Goal: Task Accomplishment & Management: Manage account settings

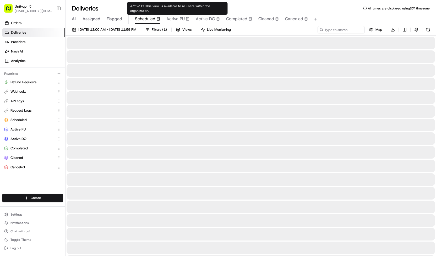
click at [149, 16] on span "Scheduled" at bounding box center [145, 19] width 20 height 6
click at [171, 17] on span "Active PU" at bounding box center [175, 19] width 18 height 6
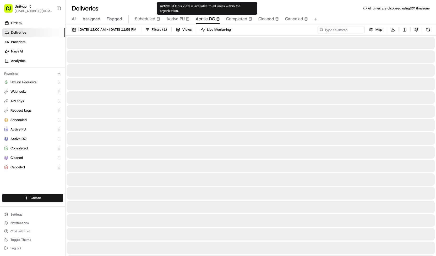
click at [209, 21] on span "Active DO" at bounding box center [205, 19] width 19 height 6
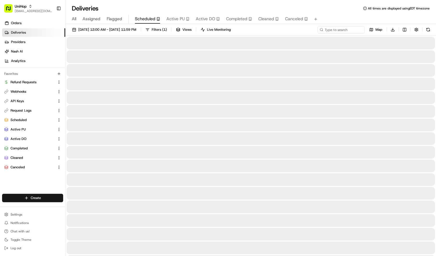
click at [149, 16] on span "Scheduled" at bounding box center [145, 19] width 20 height 6
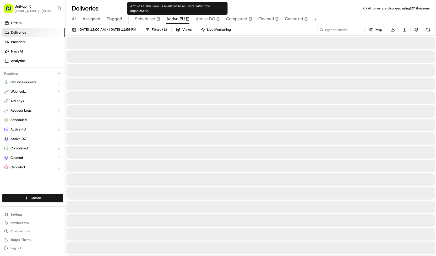
click at [174, 21] on span "Active PU" at bounding box center [175, 19] width 18 height 6
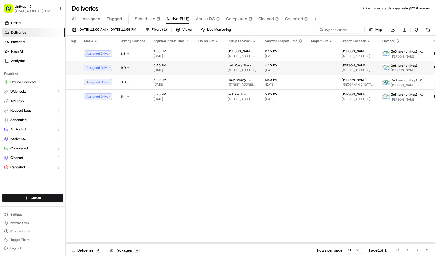
click at [201, 64] on td at bounding box center [208, 68] width 29 height 14
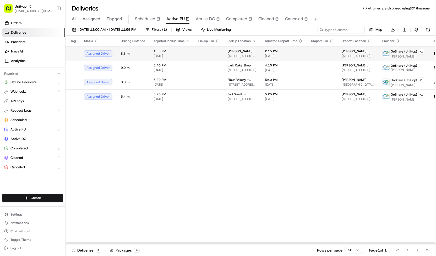
click at [201, 56] on td at bounding box center [208, 53] width 29 height 14
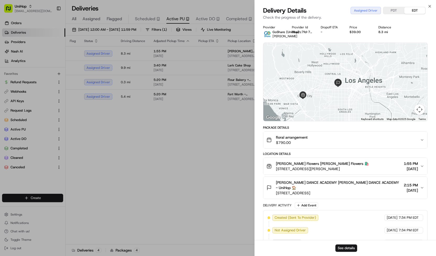
scroll to position [37, 0]
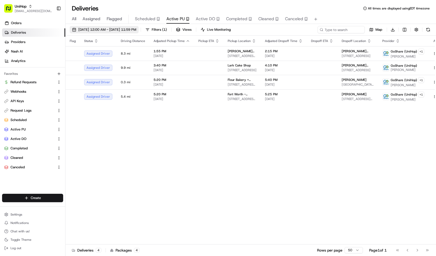
click at [136, 29] on span "Aug 24 2025 12:00 AM - Aug 24 2025 11:59 PM" at bounding box center [107, 29] width 58 height 5
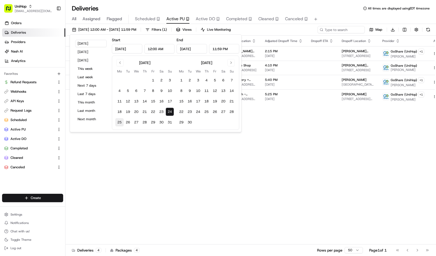
click at [117, 121] on button "25" at bounding box center [119, 122] width 8 height 8
type input "Aug 25, 2025"
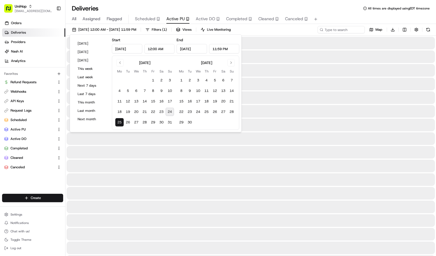
click at [117, 121] on button "25" at bounding box center [119, 122] width 8 height 8
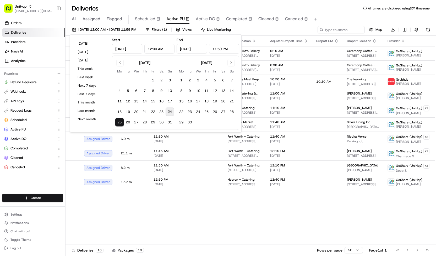
click at [272, 27] on div "Aug 25 2025 12:00 AM - Aug 25 2025 11:59 PM Filters ( 1 ) Views Live Monitoring…" at bounding box center [251, 31] width 371 height 10
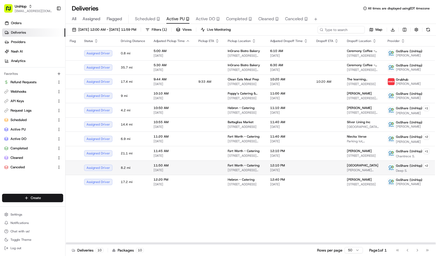
click at [256, 165] on td "Fort Worth - Catering 4972 Overton Ridge Blvd, Fort Worth, TX 76132, USA" at bounding box center [245, 167] width 42 height 14
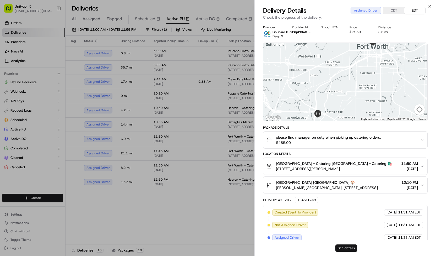
click at [344, 248] on button "See details" at bounding box center [347, 247] width 22 height 7
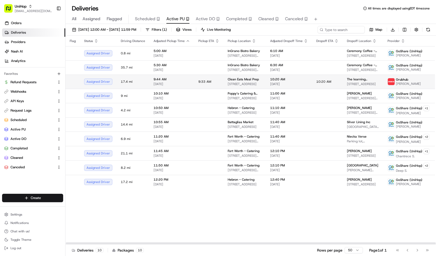
click at [182, 78] on span "9:44 AM" at bounding box center [172, 79] width 36 height 4
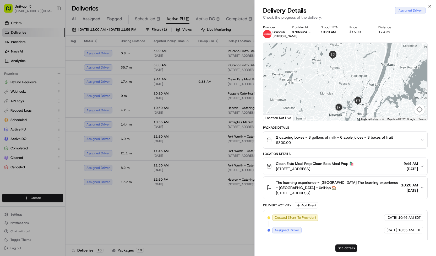
click at [295, 140] on span "$300.00" at bounding box center [334, 142] width 117 height 5
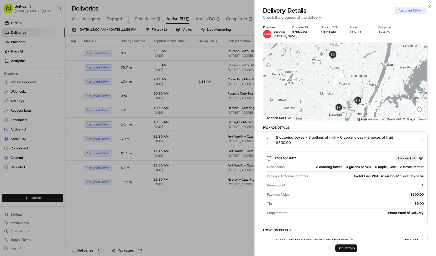
click at [295, 140] on span "$300.00" at bounding box center [334, 142] width 117 height 5
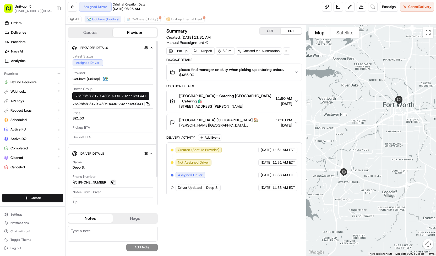
click at [114, 185] on button at bounding box center [113, 182] width 6 height 6
click at [216, 67] on span "please find manager on duty when picking up catering orders." at bounding box center [231, 69] width 105 height 5
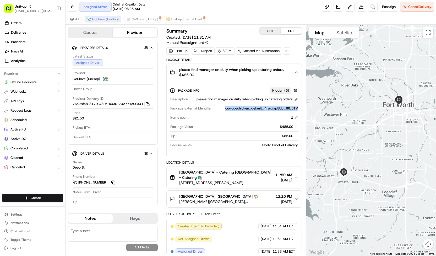
drag, startPoint x: 224, startPoint y: 106, endPoint x: 298, endPoint y: 105, distance: 74.7
click at [298, 105] on div "Description please find manager on duty when picking up catering orders. Packag…" at bounding box center [234, 122] width 129 height 55
copy div "cowboychicken_default_4rwgiap8Ub_86J5TV"
click at [31, 33] on link "Deliveries" at bounding box center [33, 32] width 63 height 8
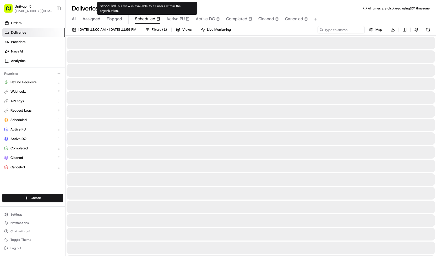
click at [146, 21] on span "Scheduled" at bounding box center [145, 19] width 20 height 6
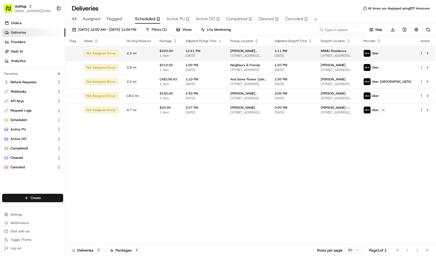
click at [166, 51] on span "$200.00" at bounding box center [169, 51] width 18 height 4
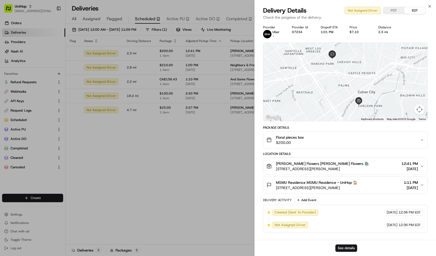
click at [302, 180] on span "MSMU Residence MSMU Residence - UniHop 🏠" at bounding box center [317, 182] width 82 height 5
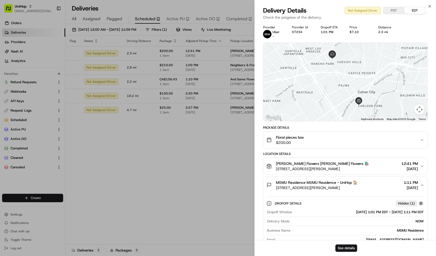
scroll to position [94, 0]
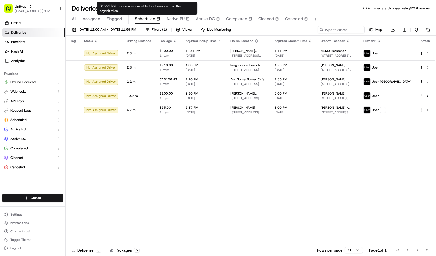
click at [169, 16] on span "Active PU" at bounding box center [175, 19] width 18 height 6
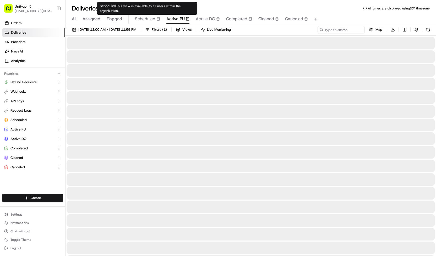
click at [151, 21] on span "Scheduled" at bounding box center [145, 19] width 20 height 6
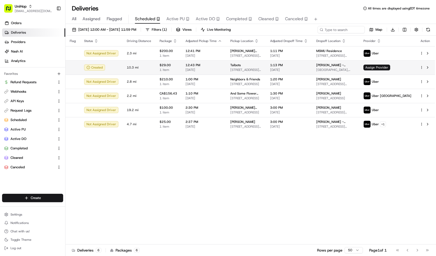
click at [174, 67] on span "$29.00" at bounding box center [169, 65] width 18 height 4
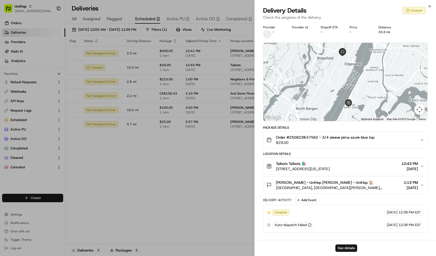
click at [288, 139] on span "Order #250823lE47562 - 3/4 sleeve pima azure blue top" at bounding box center [325, 136] width 99 height 5
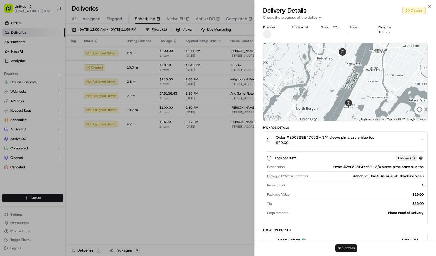
click at [288, 139] on span "Order #250823lE47562 - 3/4 sleeve pima azure blue top" at bounding box center [325, 136] width 99 height 5
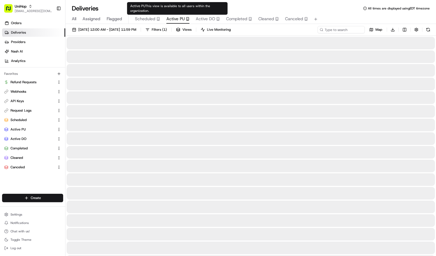
click at [174, 20] on span "Active PU" at bounding box center [175, 19] width 18 height 6
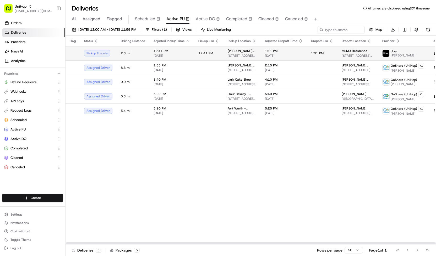
click at [160, 52] on span "12:41 PM" at bounding box center [172, 51] width 36 height 4
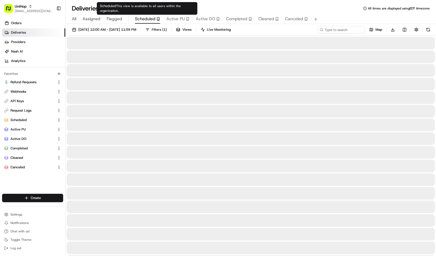
click at [142, 16] on span "Scheduled" at bounding box center [145, 19] width 20 height 6
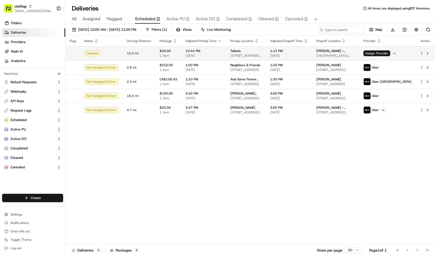
click at [213, 51] on span "12:44 PM" at bounding box center [204, 51] width 36 height 4
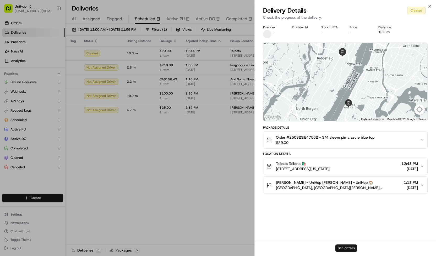
click at [316, 145] on button "Order #250823lE47562 - 3/4 sleeve pima azure blue top $29.00" at bounding box center [345, 139] width 164 height 17
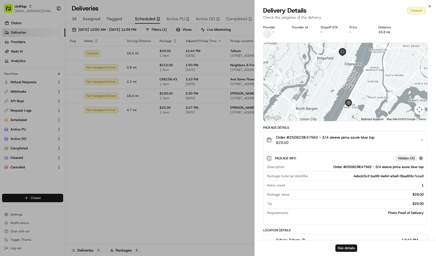
click at [316, 145] on button "Order #250823lE47562 - 3/4 sleeve pima azure blue top $29.00" at bounding box center [345, 139] width 164 height 17
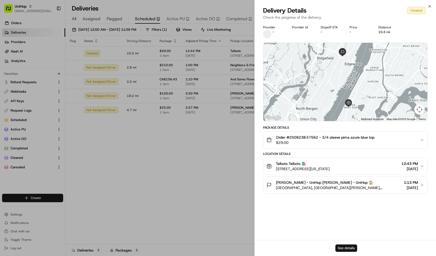
click at [348, 247] on button "See details" at bounding box center [347, 247] width 22 height 7
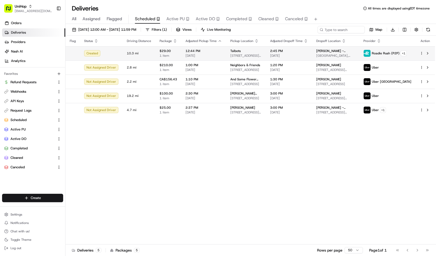
click at [203, 51] on span "12:44 PM" at bounding box center [204, 51] width 36 height 4
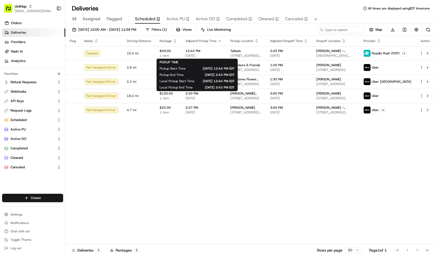
click at [183, 21] on span "Active PU" at bounding box center [175, 19] width 18 height 6
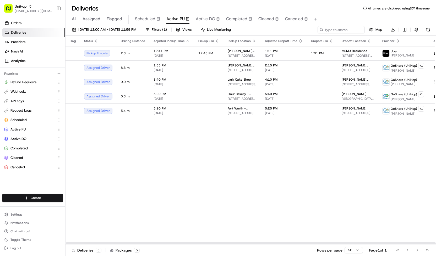
click at [183, 46] on th "Adjusted Pickup Time" at bounding box center [171, 41] width 45 height 10
click at [185, 50] on span "12:41 PM" at bounding box center [172, 51] width 36 height 4
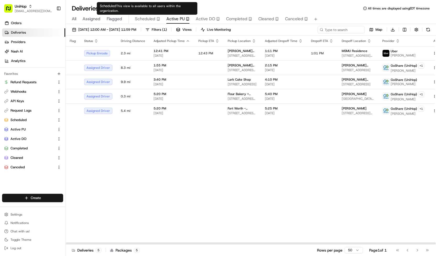
click at [152, 19] on span "Scheduled" at bounding box center [145, 19] width 20 height 6
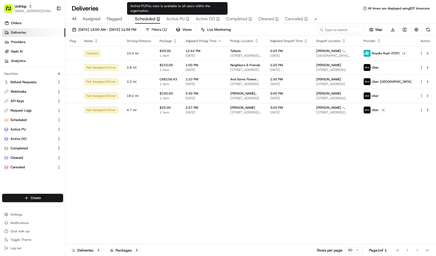
click at [184, 18] on span "Active PU" at bounding box center [175, 19] width 18 height 6
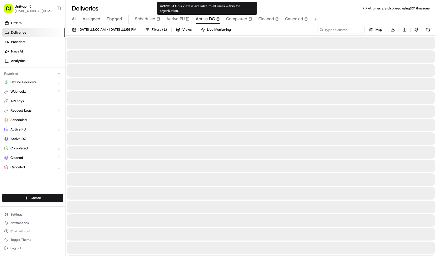
click at [200, 21] on span "Active DO" at bounding box center [205, 19] width 19 height 6
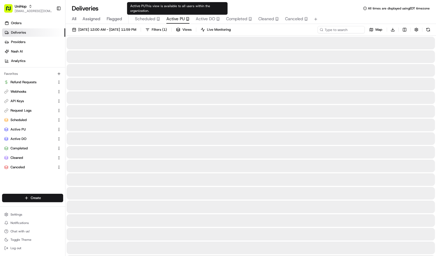
click at [174, 18] on span "Active PU" at bounding box center [175, 19] width 18 height 6
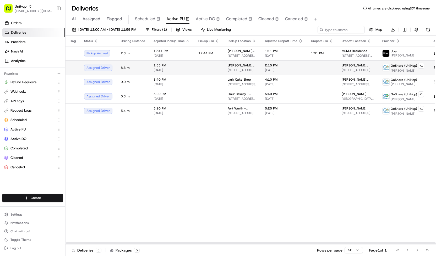
click at [190, 69] on td "1:55 PM Aug 24 2025" at bounding box center [171, 67] width 45 height 14
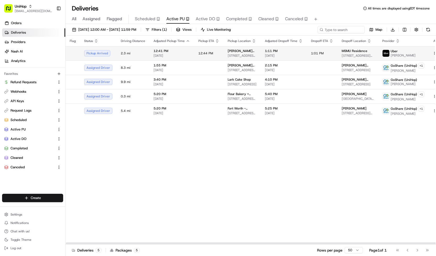
click at [197, 51] on td "12:44 PM" at bounding box center [208, 53] width 29 height 14
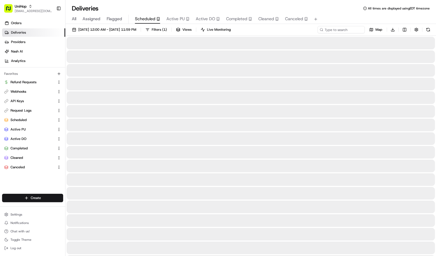
click at [144, 22] on button "Scheduled" at bounding box center [147, 19] width 25 height 9
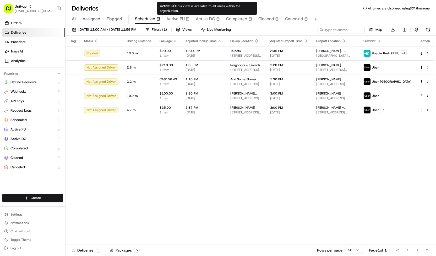
click at [199, 19] on span "Active DO" at bounding box center [205, 19] width 19 height 6
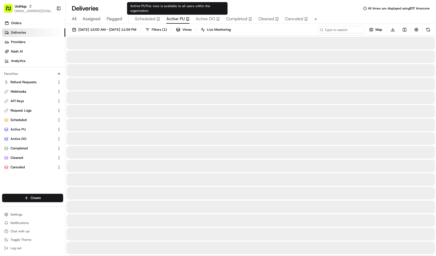
click at [175, 16] on body "UniHop contact@unihop.app Toggle Sidebar Orders Deliveries Providers Nash AI An…" at bounding box center [218, 128] width 436 height 256
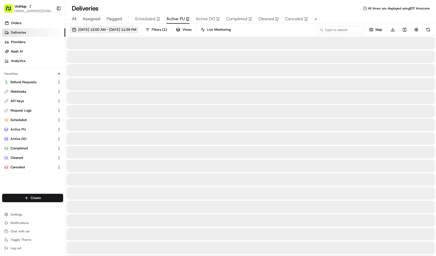
click at [136, 31] on span "Aug 24 2025 12:00 AM - Aug 24 2025 11:59 PM" at bounding box center [107, 29] width 58 height 5
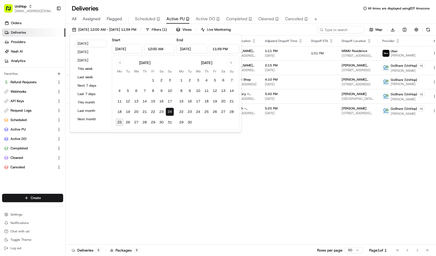
click at [120, 120] on button "25" at bounding box center [119, 122] width 8 height 8
type input "Aug 25, 2025"
click at [120, 120] on button "25" at bounding box center [119, 122] width 8 height 8
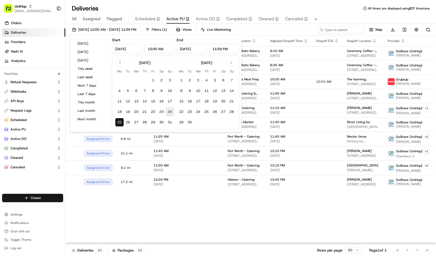
click at [267, 31] on div "Aug 25 2025 12:00 AM - Aug 25 2025 11:59 PM Filters ( 1 ) Views Live Monitoring…" at bounding box center [251, 31] width 371 height 10
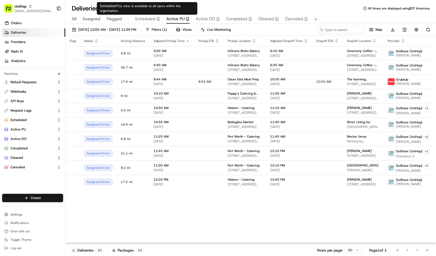
click at [143, 17] on span "Scheduled" at bounding box center [145, 19] width 20 height 6
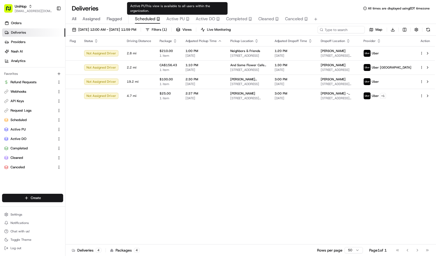
click at [181, 19] on span "Active PU" at bounding box center [175, 19] width 18 height 6
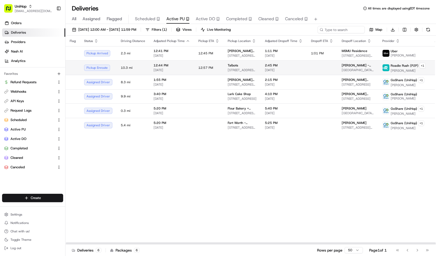
click at [181, 64] on span "12:44 PM" at bounding box center [172, 65] width 36 height 4
click at [253, 68] on span "[STREET_ADDRESS][US_STATE]" at bounding box center [242, 70] width 29 height 4
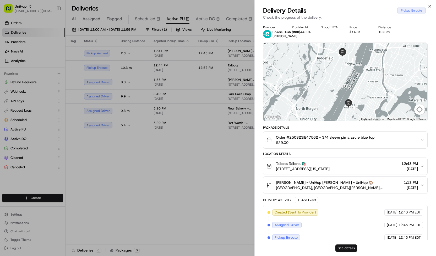
click at [342, 247] on button "See details" at bounding box center [347, 247] width 22 height 7
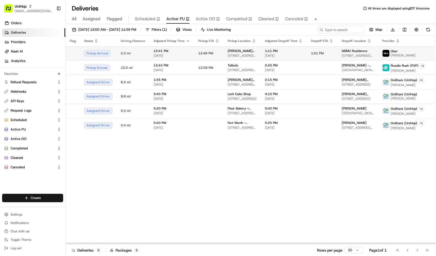
click at [213, 52] on td "12:46 PM" at bounding box center [208, 53] width 29 height 14
click at [427, 30] on button at bounding box center [428, 29] width 7 height 7
click at [261, 53] on td "1:11 PM Aug 24 2025" at bounding box center [284, 53] width 46 height 14
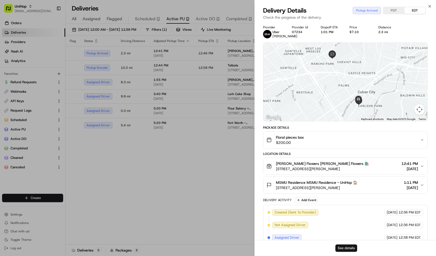
click at [350, 248] on button "See details" at bounding box center [347, 247] width 22 height 7
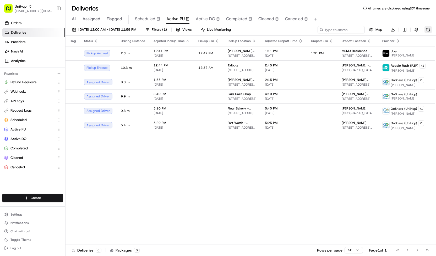
click at [426, 29] on button at bounding box center [428, 29] width 7 height 7
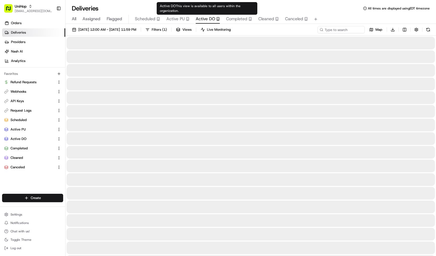
click at [198, 18] on span "Active DO" at bounding box center [205, 19] width 19 height 6
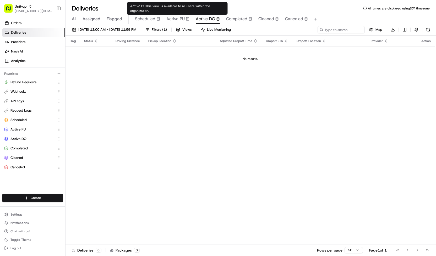
click at [176, 21] on span "Active PU" at bounding box center [175, 19] width 18 height 6
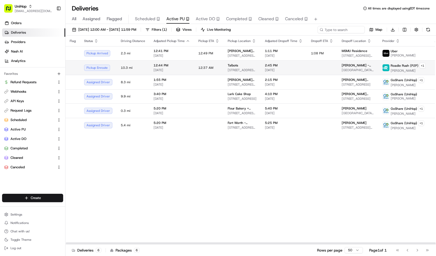
click at [221, 69] on td "12:37 AM" at bounding box center [208, 67] width 29 height 14
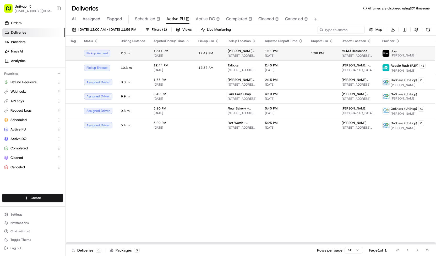
click at [221, 54] on td "12:49 PM" at bounding box center [208, 53] width 29 height 14
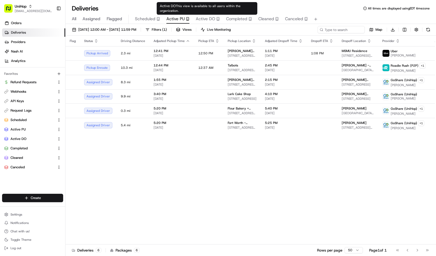
click at [209, 20] on span "Active DO" at bounding box center [205, 19] width 19 height 6
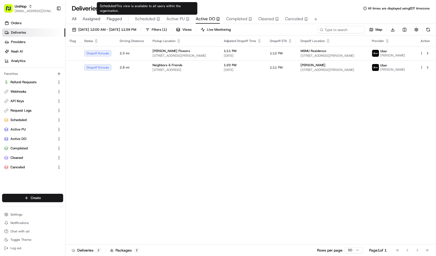
click at [147, 18] on span "Scheduled" at bounding box center [145, 19] width 20 height 6
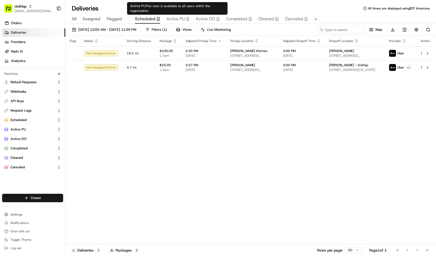
click at [175, 21] on span "Active PU" at bounding box center [175, 19] width 18 height 6
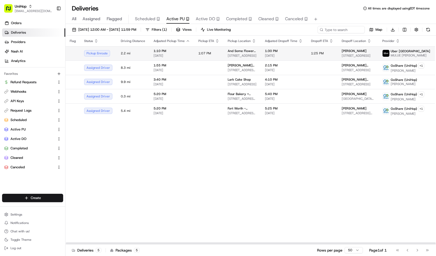
click at [204, 52] on span "1:07 PM" at bounding box center [204, 53] width 13 height 4
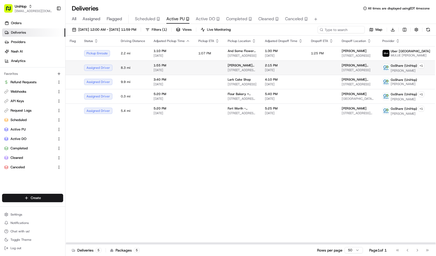
click at [191, 68] on td "1:55 PM Aug 24 2025" at bounding box center [171, 67] width 45 height 14
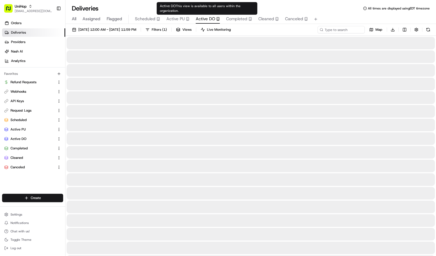
click at [204, 18] on span "Active DO" at bounding box center [205, 19] width 19 height 6
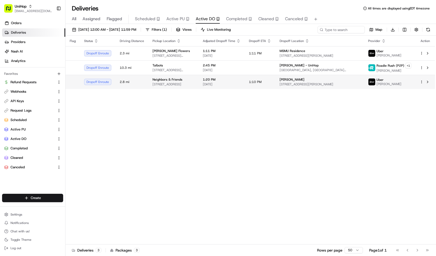
click at [192, 84] on span "88 Union St, Pasadena, CA 91103, USA" at bounding box center [174, 84] width 42 height 4
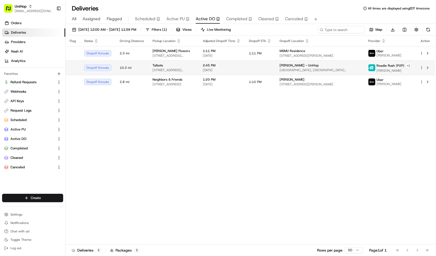
click at [176, 68] on span "2289 Broadway, #2291, New York, NY 10024-4906, United States" at bounding box center [174, 70] width 42 height 4
click at [156, 62] on td "Talbots 2289 Broadway, #2291, New York, NY 10024-4906, United States" at bounding box center [174, 67] width 50 height 14
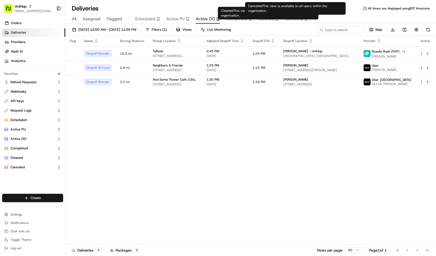
click at [293, 19] on span "Canceled" at bounding box center [294, 19] width 18 height 6
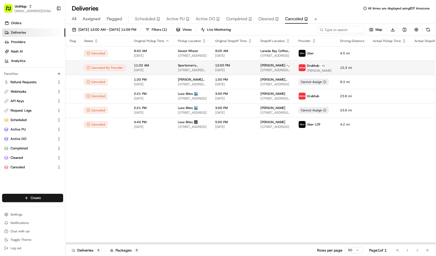
click at [174, 66] on td "Sportsman's Warehouse 468 N Thompson Ln, Murfreesboro, TN 37129, USA" at bounding box center [192, 67] width 37 height 14
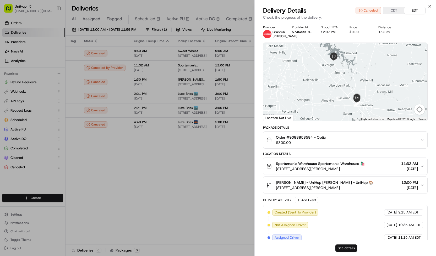
click at [341, 246] on button "See details" at bounding box center [347, 247] width 22 height 7
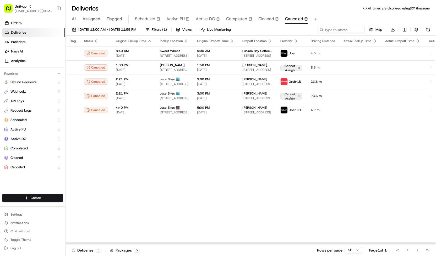
click at [150, 23] on button "Scheduled" at bounding box center [147, 19] width 25 height 9
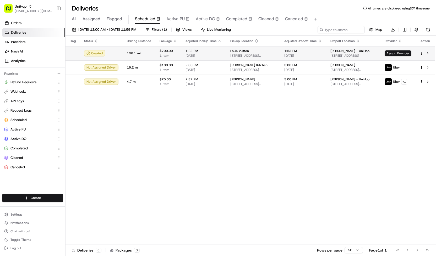
click at [160, 51] on span "$700.00" at bounding box center [169, 51] width 18 height 4
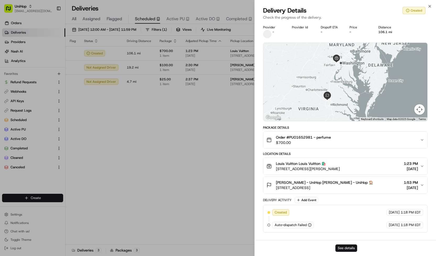
click at [346, 247] on button "See details" at bounding box center [347, 247] width 22 height 7
click at [304, 187] on span "11708 Norwich Ct, Glen Allen, VA 23059, USA" at bounding box center [324, 187] width 97 height 5
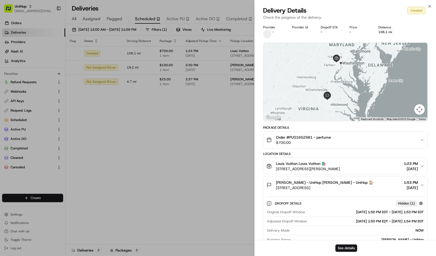
click at [311, 165] on span "Louis Vuitton Louis Vuitton 🛍️" at bounding box center [301, 163] width 50 height 5
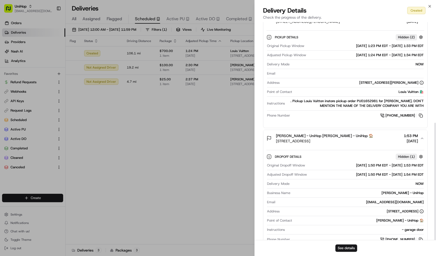
scroll to position [187, 0]
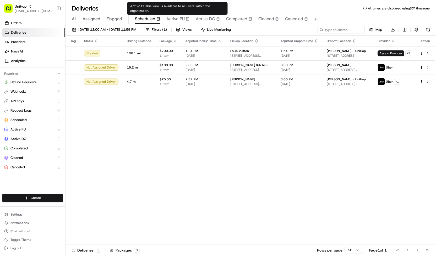
click at [177, 18] on span "Active PU" at bounding box center [175, 19] width 18 height 6
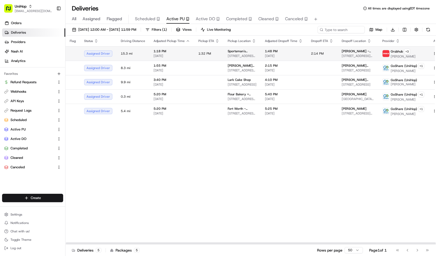
click at [189, 54] on td "1:18 PM Aug 24 2025" at bounding box center [171, 53] width 45 height 14
click at [203, 59] on td "1:32 PM" at bounding box center [208, 53] width 29 height 14
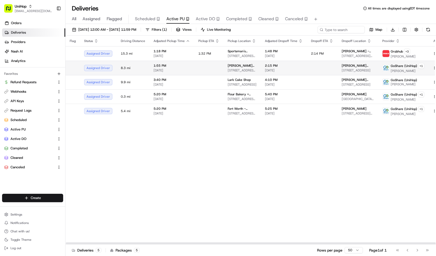
click at [202, 67] on td at bounding box center [208, 68] width 29 height 14
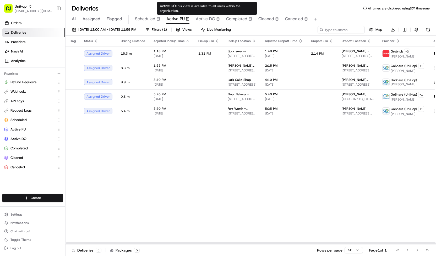
click at [205, 19] on span "Active DO" at bounding box center [205, 19] width 19 height 6
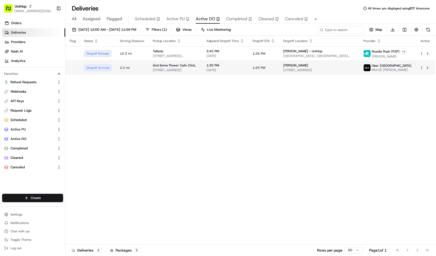
click at [202, 62] on td "And Some Flower Cafe (Order for ArrangeIt) 540 7 Ave NW, Calgary, AB T2N 0Z1, C…" at bounding box center [176, 68] width 54 height 14
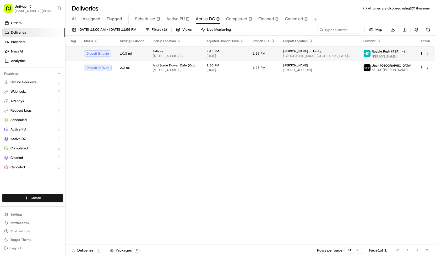
click at [191, 53] on div "Talbots 2289 Broadway, #2291, New York, NY 10024-4906, United States" at bounding box center [175, 53] width 45 height 9
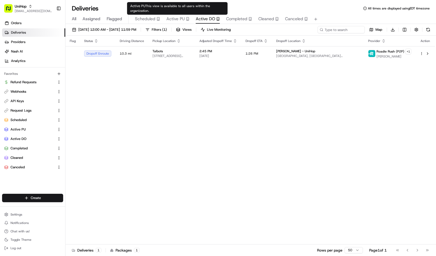
click at [171, 20] on span "Active PU" at bounding box center [175, 19] width 18 height 6
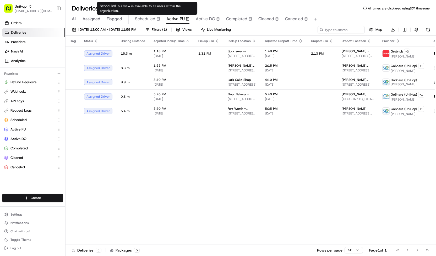
click at [154, 21] on span "Scheduled" at bounding box center [145, 19] width 20 height 6
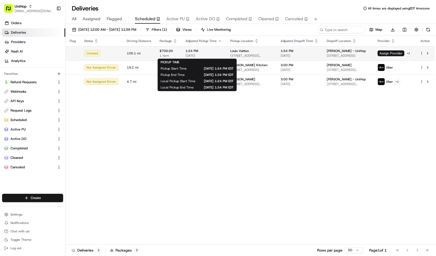
click at [189, 50] on span "1:24 PM" at bounding box center [204, 51] width 36 height 4
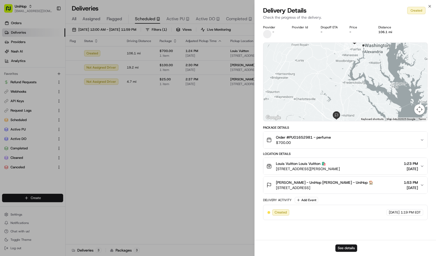
click at [308, 181] on span "akbar ali - UniHop akbar ali - UniHop 🏠" at bounding box center [324, 182] width 97 height 5
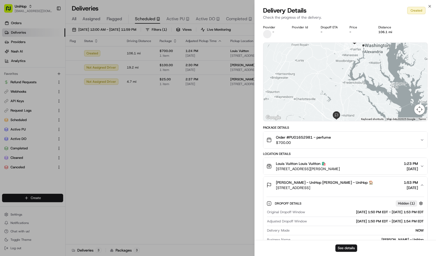
scroll to position [87, 0]
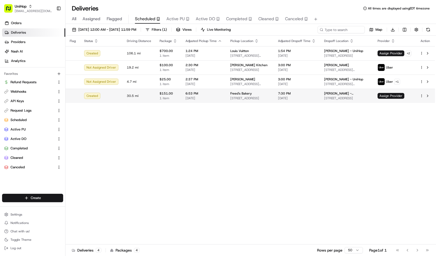
click at [202, 97] on span "[DATE]" at bounding box center [204, 98] width 36 height 4
click at [400, 95] on span "Assign Provider" at bounding box center [391, 96] width 27 height 6
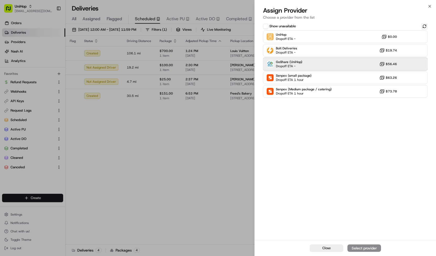
click at [310, 62] on div "GoShare (UniHop) Dropoff ETA - $56.46" at bounding box center [345, 64] width 165 height 13
click at [368, 252] on div "Close Assign Provider" at bounding box center [345, 248] width 181 height 16
click at [366, 250] on div "Assign Provider" at bounding box center [365, 247] width 26 height 5
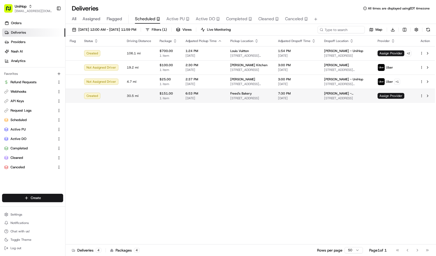
click at [266, 99] on span "9815 S Eastern Ave, Las Vegas, NV 89183, USA" at bounding box center [249, 98] width 39 height 4
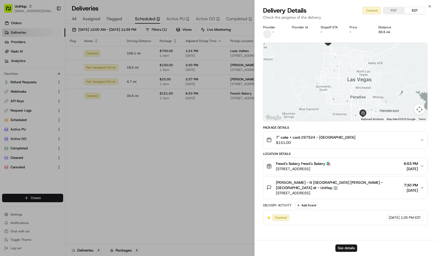
click at [297, 140] on span "$151.00" at bounding box center [315, 142] width 79 height 5
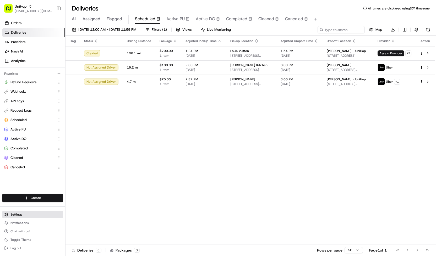
click at [34, 217] on button "Settings" at bounding box center [32, 214] width 61 height 7
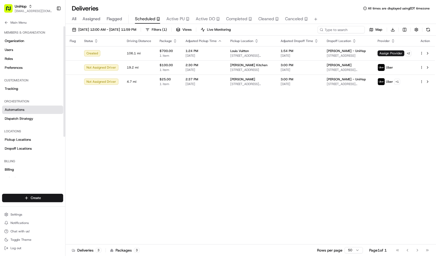
click at [34, 109] on link "Automations" at bounding box center [32, 109] width 61 height 8
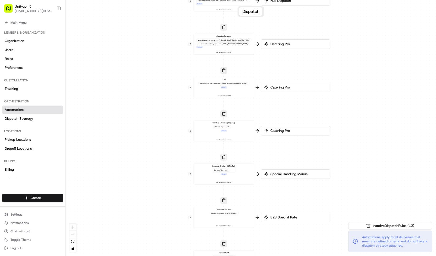
drag, startPoint x: 360, startPoint y: 51, endPoint x: 333, endPoint y: 224, distance: 174.7
click at [333, 224] on div "0 0 0 0 0 0 0 0 0 0 0 0 0 0 0 0 0 Order / Delivery Received Quote Generator Met…" at bounding box center [251, 128] width 371 height 256
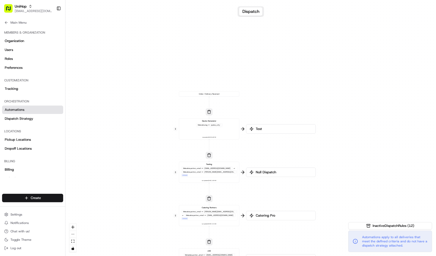
drag, startPoint x: 355, startPoint y: 120, endPoint x: 341, endPoint y: 268, distance: 148.3
click at [341, 255] on html "UniHop contact@unihop.app Toggle Sidebar Orders Deliveries Providers Nash AI An…" at bounding box center [218, 128] width 436 height 256
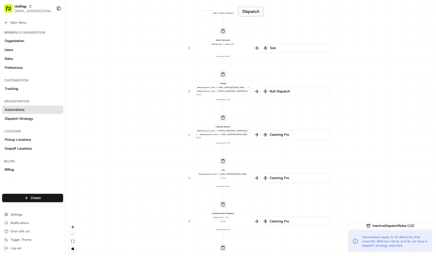
drag, startPoint x: 355, startPoint y: 156, endPoint x: 363, endPoint y: 112, distance: 44.5
click at [363, 112] on div "0 0 0 0 0 0 0 0 0 0 0 0 0 0 0 0 0 Order / Delivery Received Quote Generator Met…" at bounding box center [251, 128] width 371 height 256
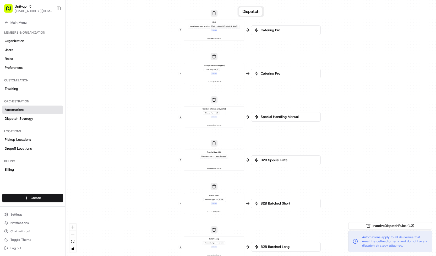
drag, startPoint x: 358, startPoint y: 181, endPoint x: 346, endPoint y: 49, distance: 132.7
click at [346, 49] on div "0 0 0 0 0 0 0 0 0 0 0 0 0 0 0 0 0 Order / Delivery Received Quote Generator Met…" at bounding box center [251, 128] width 371 height 256
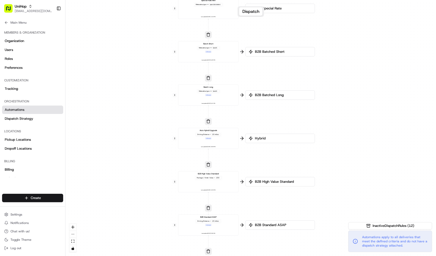
drag, startPoint x: 349, startPoint y: 168, endPoint x: 343, endPoint y: 15, distance: 152.2
click at [343, 15] on div "0 0 0 0 0 0 0 0 0 0 0 0 0 0 0 0 0 Order / Delivery Received Quote Generator Met…" at bounding box center [251, 128] width 371 height 256
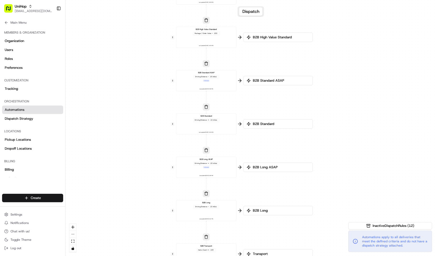
drag, startPoint x: 338, startPoint y: 125, endPoint x: 333, endPoint y: -23, distance: 147.7
click at [333, 0] on html "UniHop contact@unihop.app Toggle Sidebar Orders Deliveries Providers Nash AI An…" at bounding box center [218, 128] width 436 height 256
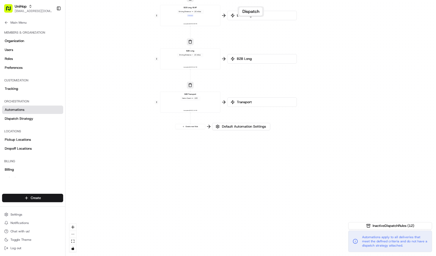
drag, startPoint x: 325, startPoint y: 153, endPoint x: 312, endPoint y: -10, distance: 163.6
click at [312, 0] on html "UniHop contact@unihop.app Toggle Sidebar Orders Deliveries Providers Nash AI An…" at bounding box center [218, 128] width 436 height 256
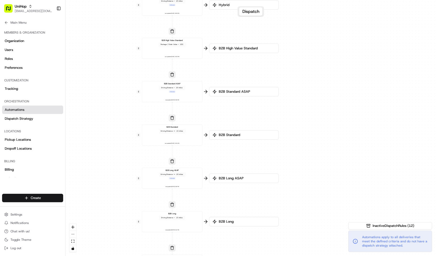
drag, startPoint x: 311, startPoint y: 90, endPoint x: 295, endPoint y: 268, distance: 178.7
click at [295, 255] on html "UniHop contact@unihop.app Toggle Sidebar Orders Deliveries Providers Nash AI An…" at bounding box center [218, 128] width 436 height 256
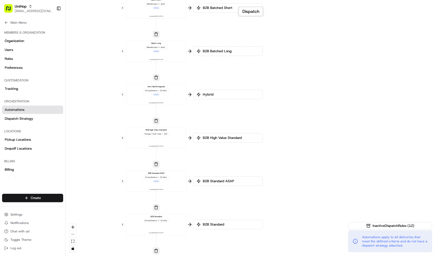
drag, startPoint x: 343, startPoint y: 107, endPoint x: 315, endPoint y: 268, distance: 162.7
click at [315, 255] on html "UniHop contact@unihop.app Toggle Sidebar Orders Deliveries Providers Nash AI An…" at bounding box center [218, 128] width 436 height 256
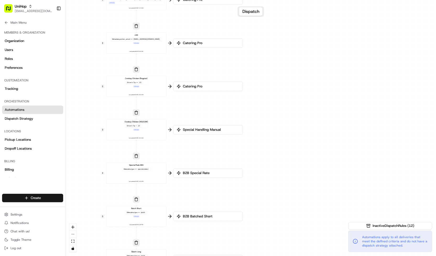
drag, startPoint x: 329, startPoint y: 120, endPoint x: 320, endPoint y: 265, distance: 145.8
click at [320, 255] on html "UniHop contact@unihop.app Toggle Sidebar Orders Deliveries Providers Nash AI An…" at bounding box center [218, 128] width 436 height 256
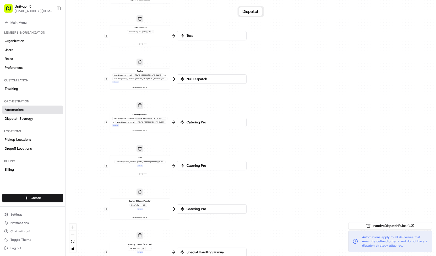
drag, startPoint x: 308, startPoint y: 109, endPoint x: 311, endPoint y: 223, distance: 114.3
click at [311, 223] on div "0 0 0 0 0 0 0 0 0 0 0 0 0 0 0 0 0 Order / Delivery Received Quote Generator Met…" at bounding box center [251, 128] width 371 height 256
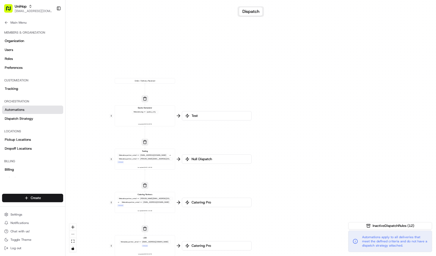
drag, startPoint x: 311, startPoint y: 132, endPoint x: 316, endPoint y: 212, distance: 80.1
click at [316, 212] on div "0 0 0 0 0 0 0 0 0 0 0 0 0 0 0 0 0 Order / Delivery Received Quote Generator Met…" at bounding box center [251, 128] width 371 height 256
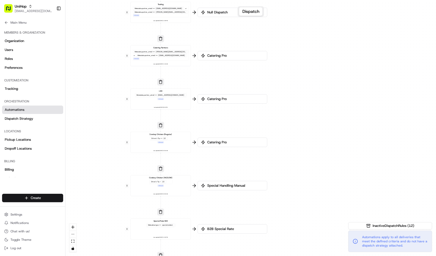
drag, startPoint x: 316, startPoint y: 212, endPoint x: 332, endPoint y: 66, distance: 147.4
click at [332, 66] on div "0 0 0 0 0 0 0 0 0 0 0 0 0 0 0 0 0 Order / Delivery Received Quote Generator Met…" at bounding box center [251, 128] width 371 height 256
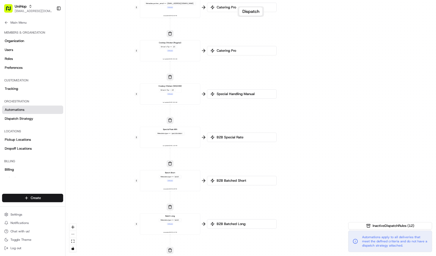
drag, startPoint x: 323, startPoint y: 162, endPoint x: 333, endPoint y: 67, distance: 95.4
click at [333, 67] on div "0 0 0 0 0 0 0 0 0 0 0 0 0 0 0 0 0 Order / Delivery Received Quote Generator Met…" at bounding box center [251, 128] width 371 height 256
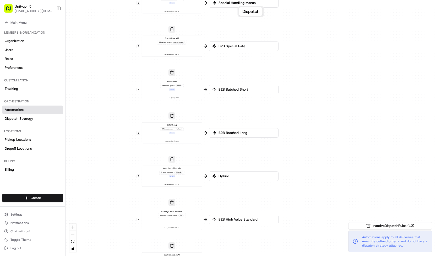
drag, startPoint x: 342, startPoint y: 165, endPoint x: 343, endPoint y: 77, distance: 87.6
click at [343, 77] on div "0 0 0 0 0 0 0 0 0 0 0 0 0 0 0 0 0 Order / Delivery Received Quote Generator Met…" at bounding box center [251, 128] width 371 height 256
click at [187, 177] on div "Auto Hybrid Upgrade Driving Distance > 20 miles + 2 more Last updated: Jun 9 20…" at bounding box center [172, 176] width 56 height 19
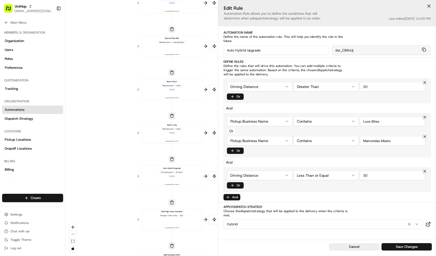
click at [118, 175] on div "0 0 0 0 0 0 0 0 0 0 0 0 0 0 0 0 0 Order / Delivery Received Quote Generator Met…" at bounding box center [251, 128] width 371 height 256
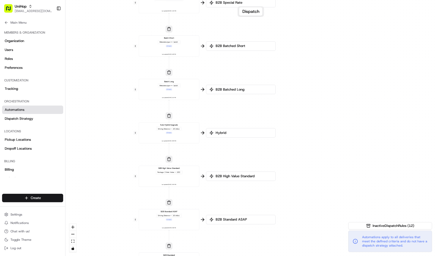
drag, startPoint x: 353, startPoint y: 192, endPoint x: 350, endPoint y: 148, distance: 43.4
click at [350, 148] on div "0 0 0 0 0 0 0 0 0 0 0 0 0 0 0 0 0 Order / Delivery Received Quote Generator Met…" at bounding box center [251, 128] width 371 height 256
click at [18, 23] on span "Main Menu" at bounding box center [18, 22] width 16 height 4
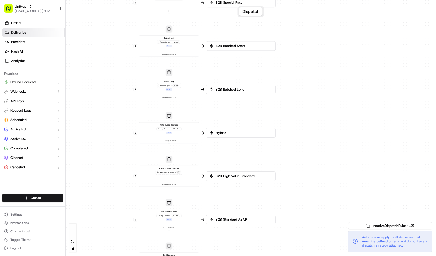
click at [21, 33] on span "Deliveries" at bounding box center [18, 32] width 15 height 5
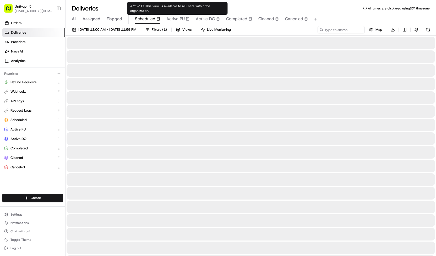
click at [177, 20] on span "Active PU" at bounding box center [175, 19] width 18 height 6
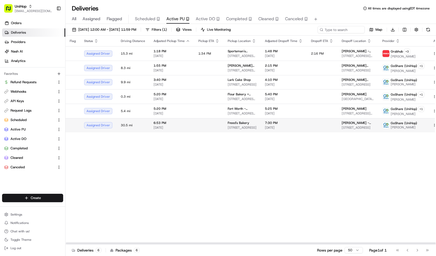
click at [225, 123] on td "Freed's Bakery 9815 S Eastern Ave, Las Vegas, NV 89183, USA" at bounding box center [242, 125] width 37 height 14
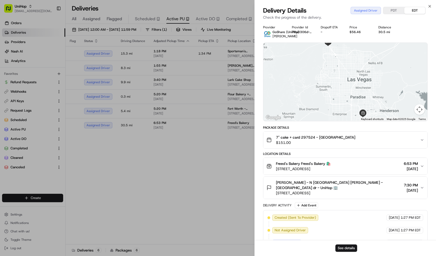
click at [285, 141] on span "$151.00" at bounding box center [315, 142] width 79 height 5
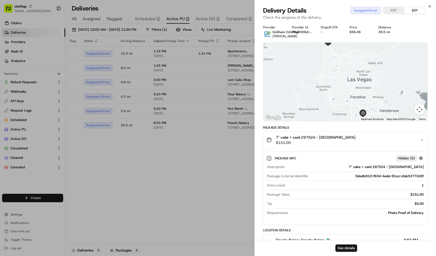
click at [285, 141] on span "$151.00" at bounding box center [315, 142] width 79 height 5
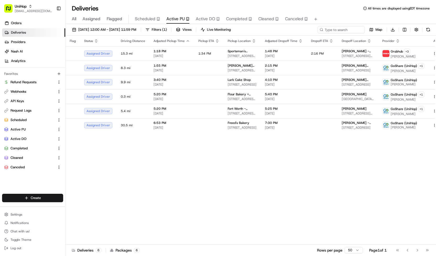
click at [34, 218] on ul "Settings Notifications Chat with us! Toggle Theme Log out" at bounding box center [32, 231] width 61 height 41
click at [34, 216] on button "Settings" at bounding box center [32, 214] width 61 height 7
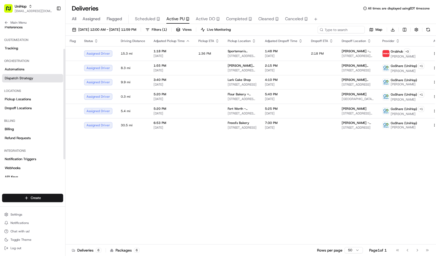
scroll to position [41, 0]
click at [31, 68] on link "Automations" at bounding box center [32, 68] width 61 height 8
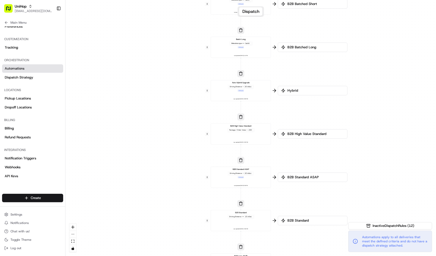
drag, startPoint x: 381, startPoint y: 214, endPoint x: 375, endPoint y: 23, distance: 190.4
click at [375, 23] on div "0 0 0 0 0 0 0 0 0 0 0 0 0 0 0 0 0 Order / Delivery Received Quote Generator Met…" at bounding box center [251, 128] width 371 height 256
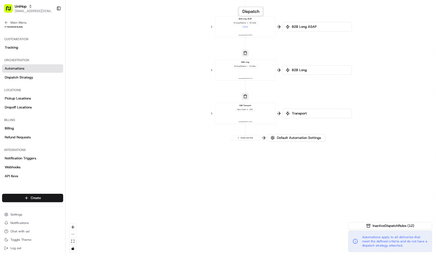
drag, startPoint x: 358, startPoint y: 149, endPoint x: 360, endPoint y: -9, distance: 157.3
click at [360, 0] on html "UniHop contact@unihop.app Toggle Sidebar Orders Deliveries Providers Nash AI An…" at bounding box center [218, 128] width 436 height 256
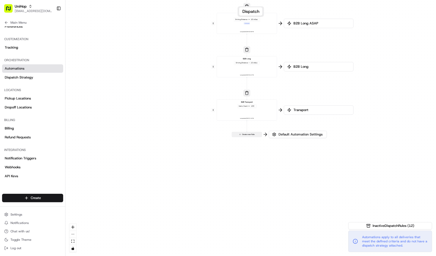
click at [249, 136] on button "Create new Rule" at bounding box center [247, 134] width 30 height 5
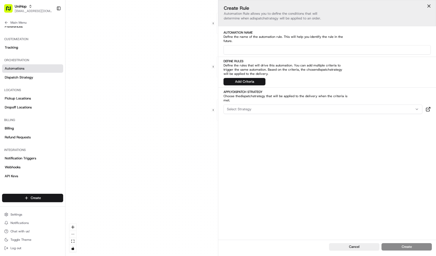
click at [264, 47] on input at bounding box center [327, 49] width 207 height 9
type input "Auto Dispatch For Cakes"
click at [254, 82] on button "Add Criteria" at bounding box center [245, 81] width 42 height 7
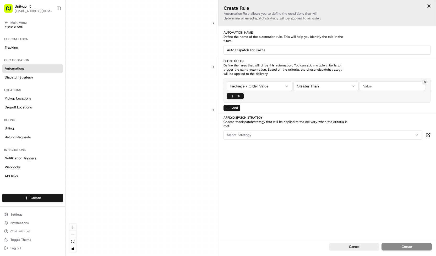
click at [258, 89] on html "UniHop contact@unihop.app Toggle Sidebar Orders Deliveries Providers Nash AI An…" at bounding box center [218, 128] width 436 height 256
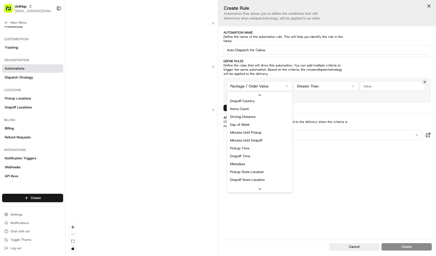
scroll to position [97, 0]
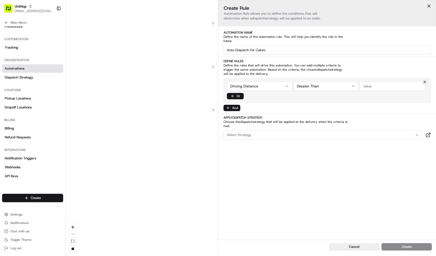
click at [315, 88] on html "UniHop contact@unihop.app Toggle Sidebar Orders Deliveries Providers Nash AI An…" at bounding box center [218, 128] width 436 height 256
click at [256, 136] on div "Select Strategy" at bounding box center [323, 134] width 196 height 5
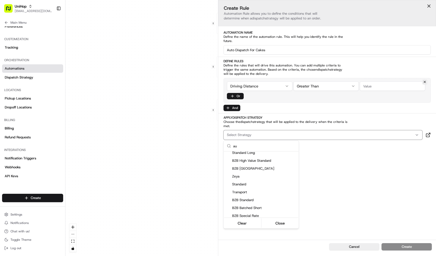
scroll to position [0, 0]
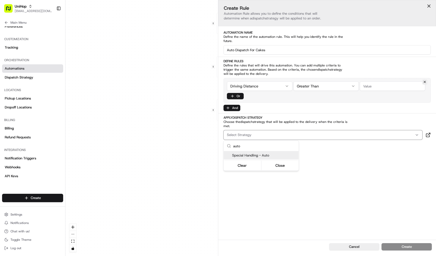
type input "auto"
click at [251, 154] on span "Special Handling - Auto" at bounding box center [264, 155] width 64 height 5
click at [343, 160] on html "UniHop contact@unihop.app Toggle Sidebar Orders Deliveries Providers Nash AI An…" at bounding box center [218, 128] width 436 height 256
click at [365, 87] on input "number" at bounding box center [393, 85] width 66 height 9
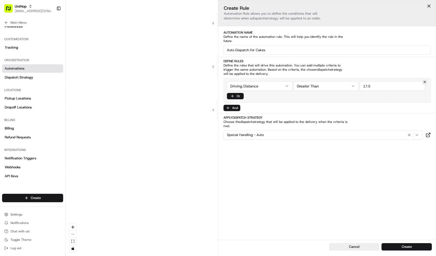
type input "17.5"
click at [368, 105] on div "Driving Distance Greater Than 17.5 Or And" at bounding box center [327, 94] width 207 height 33
click at [234, 109] on button "And" at bounding box center [232, 108] width 17 height 6
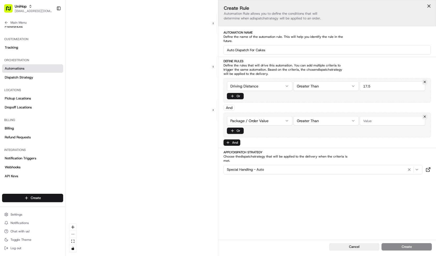
click at [253, 123] on html "UniHop contact@unihop.app Toggle Sidebar Orders Deliveries Providers Nash AI An…" at bounding box center [218, 128] width 436 height 256
click at [238, 131] on button "Or" at bounding box center [235, 130] width 17 height 6
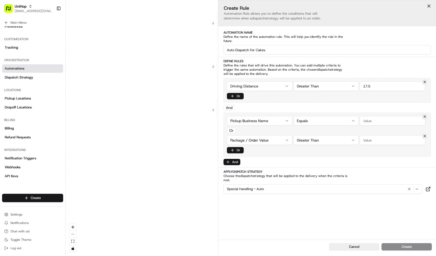
click at [241, 137] on html "UniHop contact@unihop.app Toggle Sidebar Orders Deliveries Providers Nash AI An…" at bounding box center [218, 128] width 436 height 256
click at [321, 118] on html "UniHop contact@unihop.app Toggle Sidebar Orders Deliveries Providers Nash AI An…" at bounding box center [218, 128] width 436 height 256
click at [312, 136] on html "UniHop contact@unihop.app Toggle Sidebar Orders Deliveries Providers Nash AI An…" at bounding box center [218, 128] width 436 height 256
click at [373, 121] on input "string" at bounding box center [393, 120] width 66 height 9
type input "Freed"
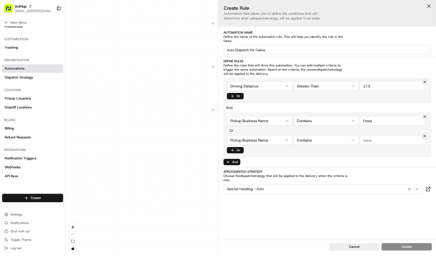
click at [370, 139] on input "string" at bounding box center [393, 139] width 66 height 9
type input "l"
type input "Lark Cake"
click at [310, 153] on div "Pickup Business Name Contains Or Pickup Business Name Contains Or" at bounding box center [327, 134] width 207 height 44
click at [387, 246] on button "Create" at bounding box center [407, 246] width 50 height 7
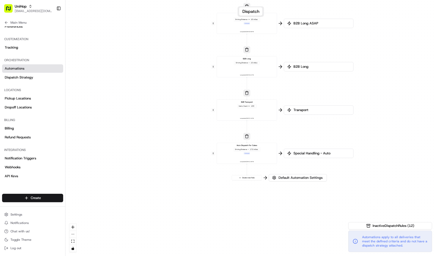
drag, startPoint x: 266, startPoint y: 156, endPoint x: 227, endPoint y: 154, distance: 38.8
click at [227, 154] on div "Auto Dispatch For Cakes Driving Distance > 17.5 miles + 1 more Last updated: Au…" at bounding box center [247, 153] width 56 height 19
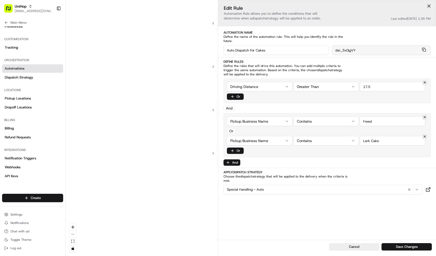
click at [202, 153] on div "0 0 0 0 0 0 0 0 0 0 0 0 0 0 0 0 0 0 Order / Delivery Received Quote Generator M…" at bounding box center [251, 128] width 371 height 256
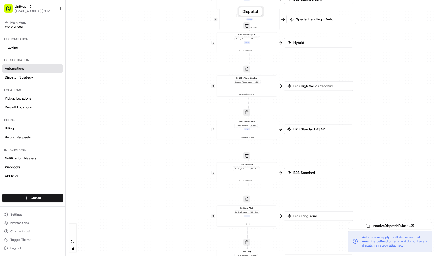
drag, startPoint x: 214, startPoint y: 153, endPoint x: 216, endPoint y: 19, distance: 133.7
click at [216, 19] on button at bounding box center [215, 19] width 3 height 3
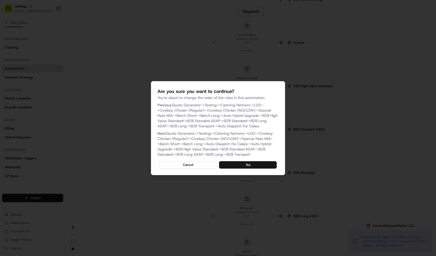
click at [233, 166] on button "Yes" at bounding box center [248, 164] width 58 height 7
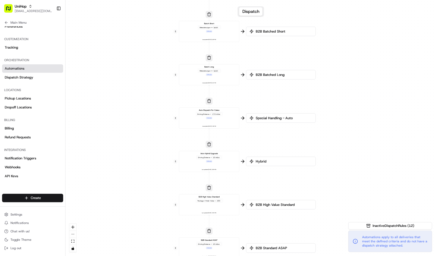
drag, startPoint x: 371, startPoint y: 73, endPoint x: 333, endPoint y: 148, distance: 84.2
click at [333, 148] on div "0 0 0 0 0 0 0 0 0 0 0 0 0 0 0 0 0 0 Order / Delivery Received Quote Generator M…" at bounding box center [251, 128] width 371 height 256
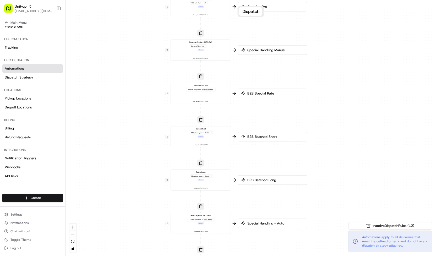
drag, startPoint x: 333, startPoint y: 87, endPoint x: 322, endPoint y: 212, distance: 125.2
click at [322, 212] on div "0 0 0 0 0 0 0 0 0 0 0 0 0 0 0 0 0 0 Order / Delivery Received Quote Generator M…" at bounding box center [251, 128] width 371 height 256
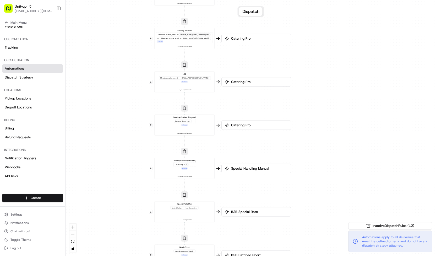
drag, startPoint x: 340, startPoint y: 103, endPoint x: 326, endPoint y: 201, distance: 99.6
click at [326, 201] on div "0 0 0 0 0 0 0 0 0 0 0 0 0 0 0 0 0 0 Order / Delivery Received Quote Generator M…" at bounding box center [251, 128] width 371 height 256
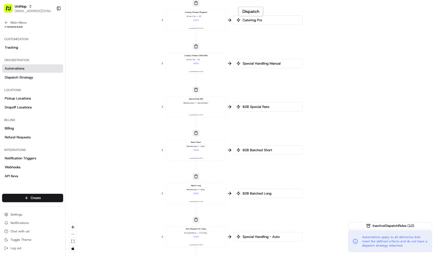
drag, startPoint x: 339, startPoint y: 137, endPoint x: 353, endPoint y: 19, distance: 119.0
click at [353, 19] on div "0 0 0 0 0 0 0 0 0 0 0 0 0 0 0 0 0 0 Order / Delivery Received Quote Generator M…" at bounding box center [251, 128] width 371 height 256
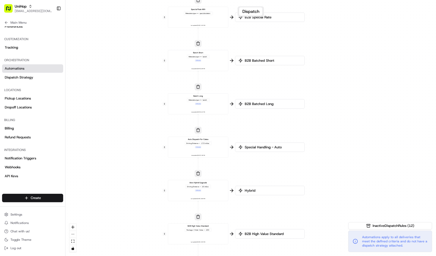
drag, startPoint x: 353, startPoint y: 131, endPoint x: 353, endPoint y: 55, distance: 76.0
click at [353, 55] on div "0 0 0 0 0 0 0 0 0 0 0 0 0 0 0 0 0 0 Order / Delivery Received Quote Generator M…" at bounding box center [251, 128] width 371 height 256
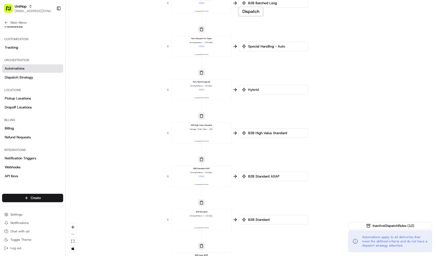
drag, startPoint x: 339, startPoint y: 134, endPoint x: 344, endPoint y: 23, distance: 111.3
click at [344, 23] on div "0 0 0 0 0 0 0 0 0 0 0 0 0 0 0 0 0 0 Order / Delivery Received Quote Generator M…" at bounding box center [251, 128] width 371 height 256
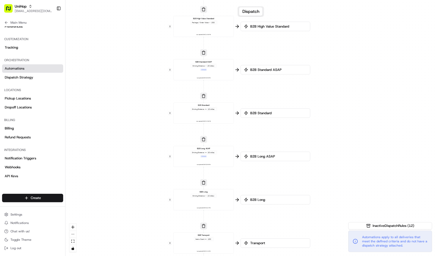
drag, startPoint x: 330, startPoint y: 138, endPoint x: 331, endPoint y: 41, distance: 96.7
click at [331, 41] on div "0 0 0 0 0 0 0 0 0 0 0 0 0 0 0 0 0 0 Order / Delivery Received Quote Generator M…" at bounding box center [251, 128] width 371 height 256
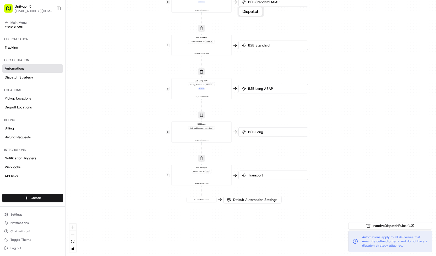
drag, startPoint x: 336, startPoint y: 184, endPoint x: 334, endPoint y: 117, distance: 66.9
click at [334, 117] on div "0 0 0 0 0 0 0 0 0 0 0 0 0 0 0 0 0 0 Order / Delivery Received Quote Generator M…" at bounding box center [251, 128] width 371 height 256
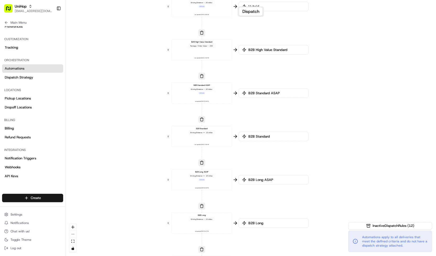
drag, startPoint x: 135, startPoint y: 100, endPoint x: 135, endPoint y: 198, distance: 98.0
click at [135, 198] on div "0 0 0 0 0 0 0 0 0 0 0 0 0 0 0 0 0 0 Order / Delivery Received Quote Generator M…" at bounding box center [251, 128] width 371 height 256
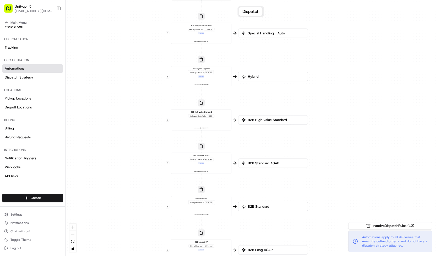
drag, startPoint x: 134, startPoint y: 106, endPoint x: 134, endPoint y: 169, distance: 62.9
click at [134, 169] on div "0 0 0 0 0 0 0 0 0 0 0 0 0 0 0 0 0 0 Order / Delivery Received Quote Generator M…" at bounding box center [251, 128] width 371 height 256
click at [23, 25] on button "Main Menu" at bounding box center [32, 22] width 61 height 7
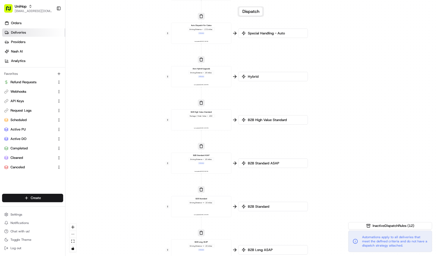
click at [29, 34] on link "Deliveries" at bounding box center [33, 32] width 63 height 8
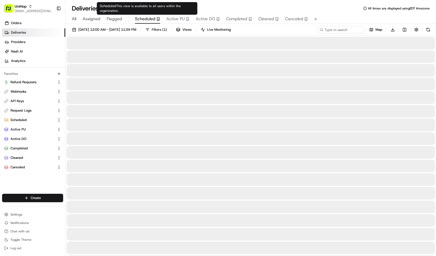
click at [142, 18] on span "Scheduled" at bounding box center [145, 19] width 20 height 6
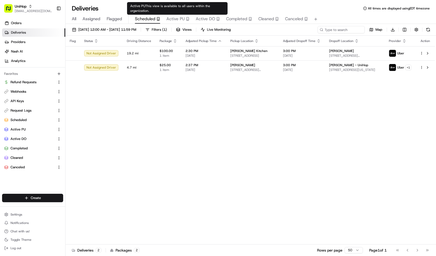
click at [172, 19] on span "Active PU" at bounding box center [175, 19] width 18 height 6
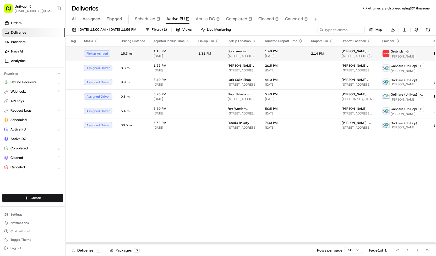
click at [198, 53] on span "1:32 PM" at bounding box center [204, 53] width 13 height 4
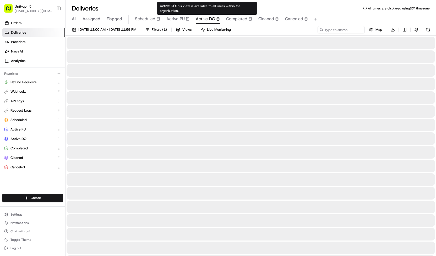
click at [202, 18] on span "Active DO" at bounding box center [205, 19] width 19 height 6
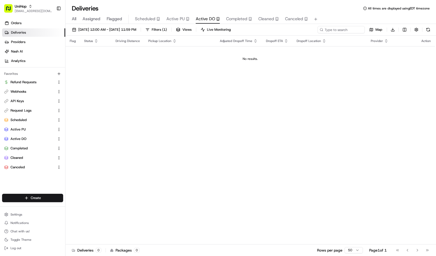
click at [168, 17] on span "Active PU" at bounding box center [175, 19] width 18 height 6
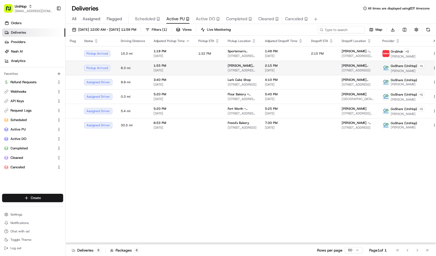
click at [228, 66] on span "Sada's Flowers" at bounding box center [242, 65] width 29 height 4
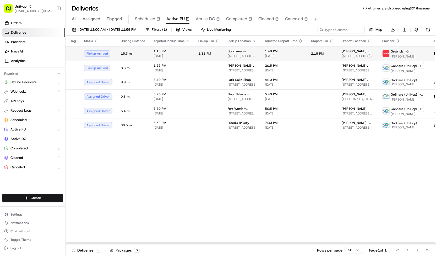
click at [217, 54] on td "1:32 PM" at bounding box center [208, 53] width 29 height 14
click at [175, 57] on span "[DATE]" at bounding box center [172, 56] width 36 height 4
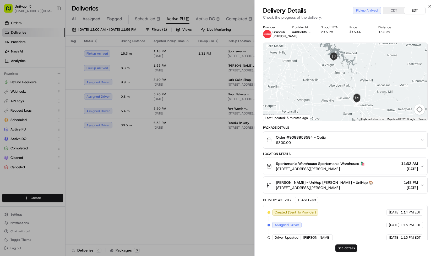
scroll to position [32, 0]
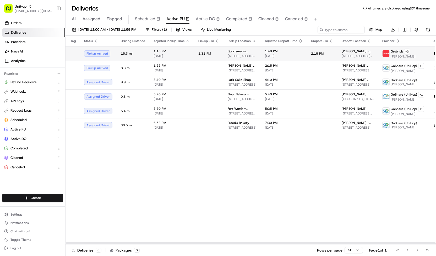
click at [230, 55] on span "468 N Thompson Ln, Murfreesboro, TN 37129, USA" at bounding box center [242, 56] width 29 height 4
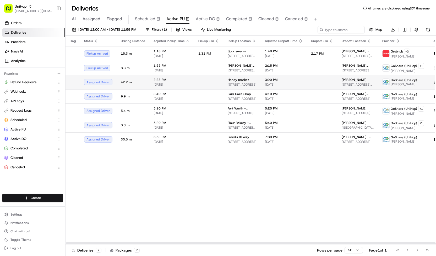
click at [185, 87] on td "2:28 PM Aug 24 2025" at bounding box center [171, 82] width 45 height 14
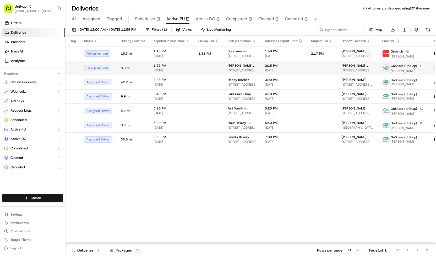
click at [150, 70] on td "1:55 PM Aug 24 2025" at bounding box center [171, 68] width 45 height 14
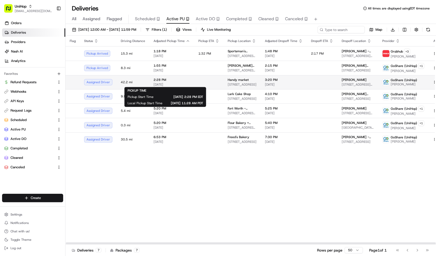
click at [158, 80] on span "2:28 PM" at bounding box center [172, 80] width 36 height 4
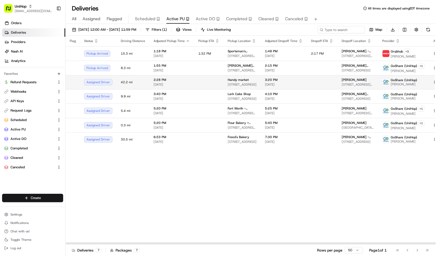
click at [158, 80] on span "2:28 PM" at bounding box center [172, 80] width 36 height 4
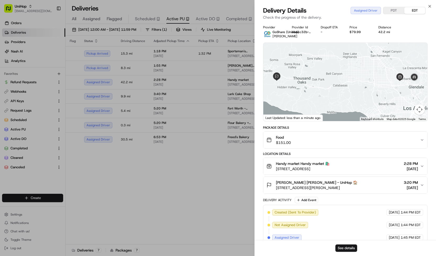
click at [285, 139] on span "Food" at bounding box center [283, 136] width 15 height 5
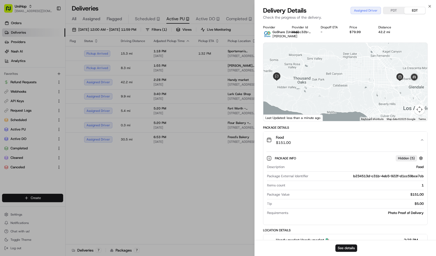
click at [285, 139] on span "Food" at bounding box center [283, 136] width 15 height 5
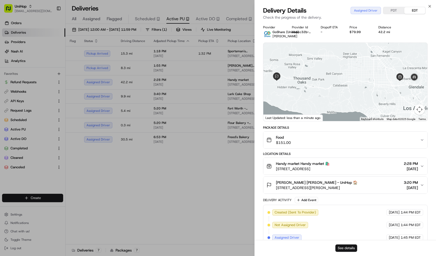
click at [349, 250] on button "See details" at bounding box center [347, 247] width 22 height 7
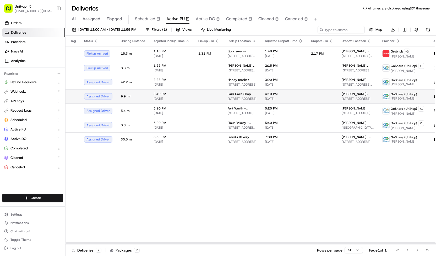
click at [187, 94] on span "3:40 PM" at bounding box center [172, 94] width 36 height 4
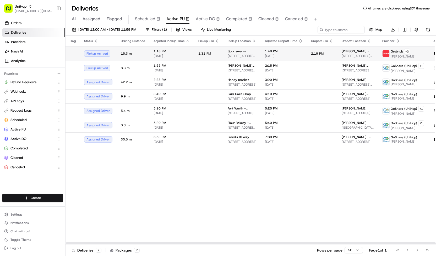
click at [165, 51] on span "1:18 PM" at bounding box center [172, 51] width 36 height 4
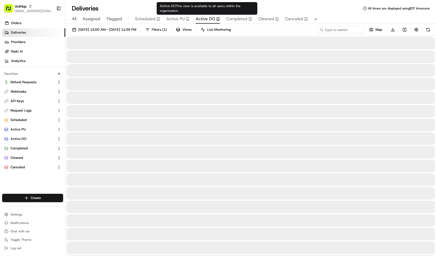
click at [207, 21] on span "Active DO" at bounding box center [205, 19] width 19 height 6
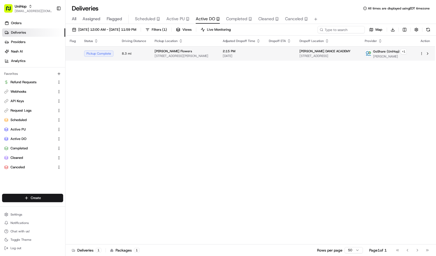
click at [208, 53] on div "Sada's Flowers 10612 Culver Blvd, Culver City, CA 90232, USA" at bounding box center [185, 53] width 60 height 9
click at [294, 22] on span "Canceled" at bounding box center [294, 19] width 18 height 6
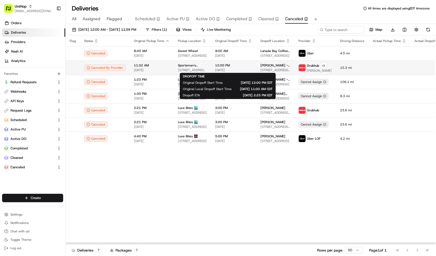
click at [231, 64] on span "12:00 PM" at bounding box center [233, 65] width 37 height 4
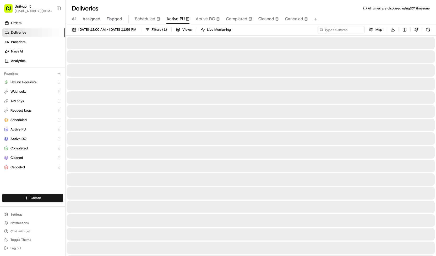
click at [186, 20] on icon "button" at bounding box center [188, 19] width 4 height 4
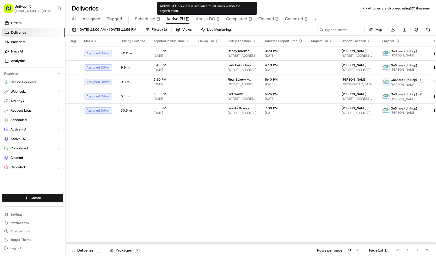
click at [209, 13] on div "Active DO This view is available to all users within the organization. Active D…" at bounding box center [207, 8] width 101 height 13
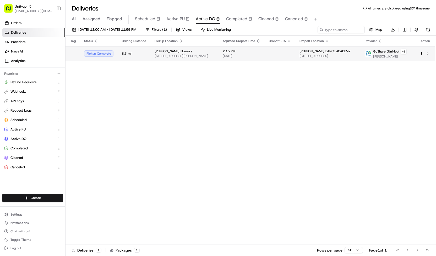
click at [219, 55] on td "2:15 PM Aug 24 2025" at bounding box center [242, 53] width 46 height 14
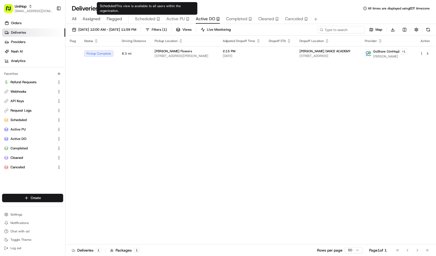
click at [151, 21] on span "Scheduled" at bounding box center [145, 19] width 20 height 6
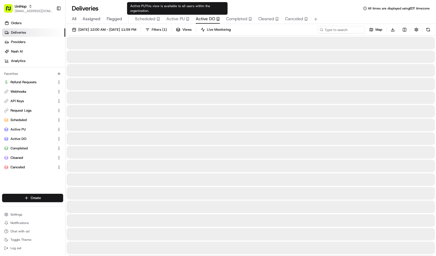
click at [204, 18] on span "Active DO" at bounding box center [205, 19] width 19 height 6
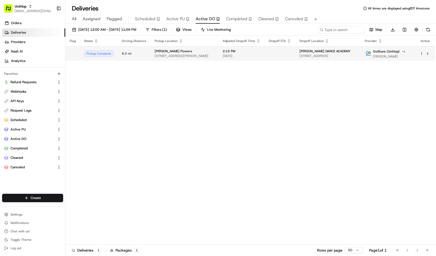
click at [176, 54] on span "10612 Culver Blvd, Culver City, CA 90232, USA" at bounding box center [185, 56] width 60 height 4
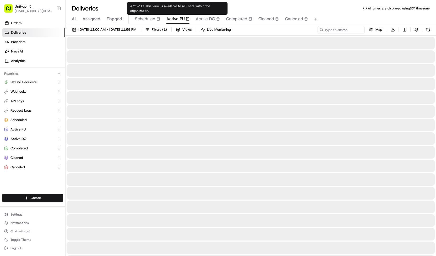
click at [175, 16] on body "UniHop contact@unihop.app Toggle Sidebar Orders Deliveries Providers Nash AI An…" at bounding box center [218, 128] width 436 height 256
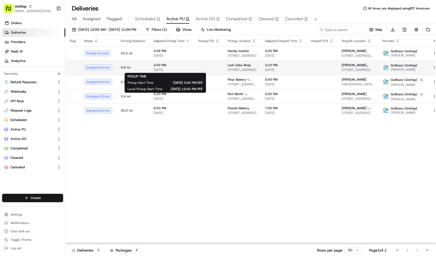
click at [177, 71] on span "[DATE]" at bounding box center [172, 70] width 36 height 4
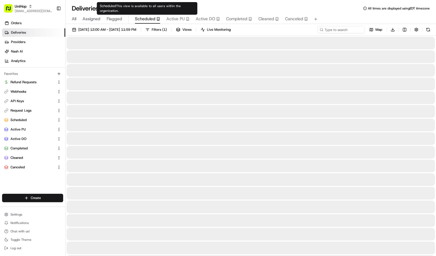
click at [153, 21] on span "Scheduled" at bounding box center [145, 19] width 20 height 6
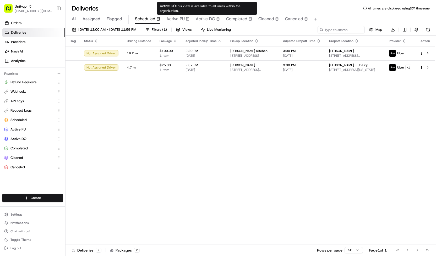
click at [206, 21] on span "Active DO" at bounding box center [205, 19] width 19 height 6
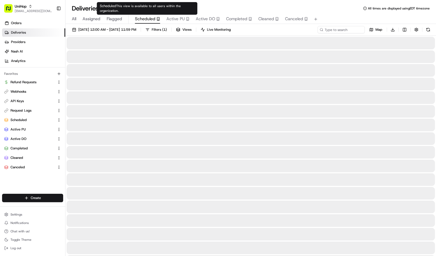
click at [156, 18] on div "Scheduled" at bounding box center [147, 19] width 25 height 6
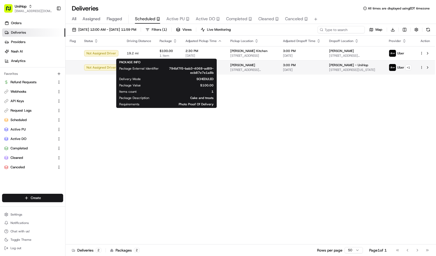
click at [230, 70] on span "130 W 15th St, New York, NY 10011, USA" at bounding box center [252, 70] width 44 height 4
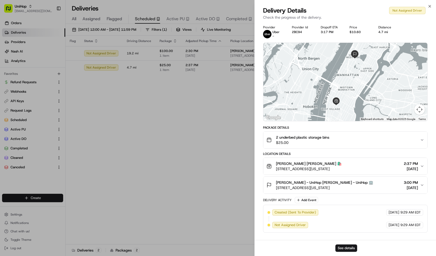
click at [324, 184] on span "Shannon J. Effinger - UniHop Shannon J. Effinger - UniHop 🏢" at bounding box center [324, 182] width 97 height 5
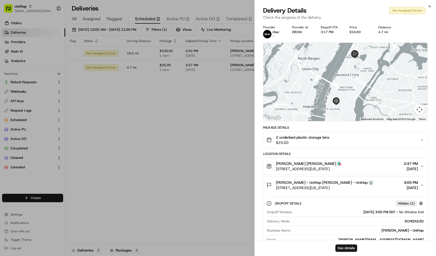
click at [322, 167] on span "130 W 15th St, New York, NY 10011, USA" at bounding box center [309, 168] width 66 height 5
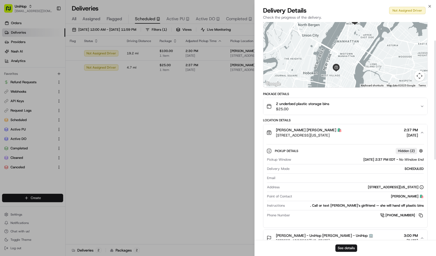
scroll to position [34, 0]
click at [348, 247] on button "See details" at bounding box center [347, 247] width 22 height 7
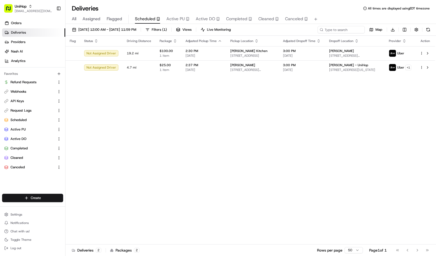
click at [207, 22] on span "Active DO" at bounding box center [205, 19] width 19 height 6
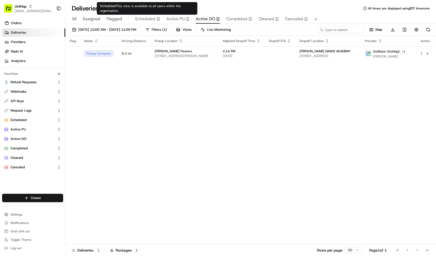
click at [148, 19] on span "Scheduled" at bounding box center [145, 19] width 20 height 6
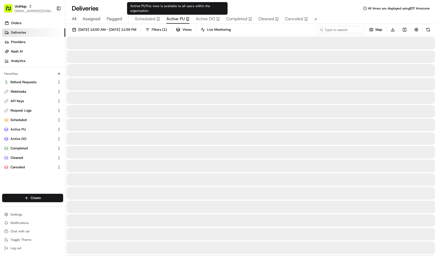
click at [187, 19] on icon "button" at bounding box center [188, 19] width 4 height 4
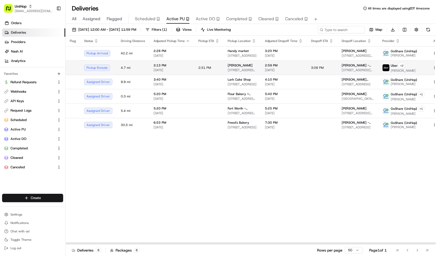
click at [209, 69] on td "2:31 PM" at bounding box center [208, 67] width 29 height 14
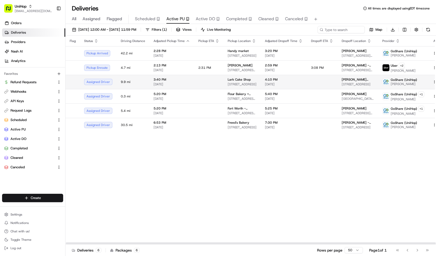
click at [199, 87] on td at bounding box center [208, 82] width 29 height 14
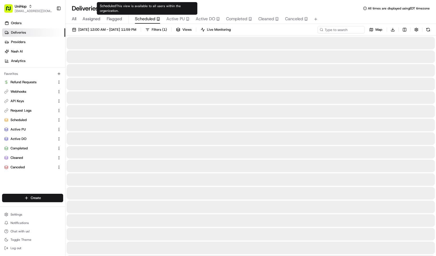
click at [148, 19] on span "Scheduled" at bounding box center [145, 19] width 20 height 6
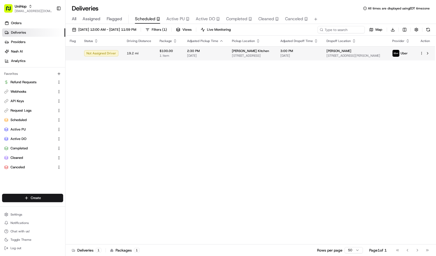
click at [205, 55] on span "[DATE]" at bounding box center [205, 55] width 36 height 4
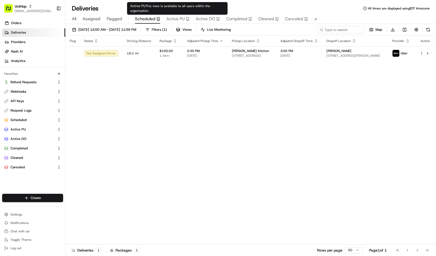
click at [178, 17] on span "Active PU" at bounding box center [175, 19] width 18 height 6
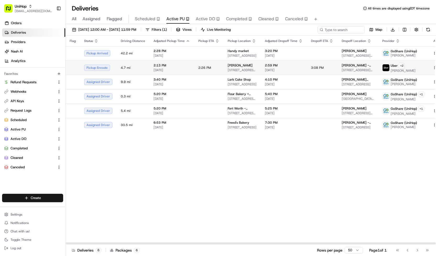
click at [196, 65] on td "2:26 PM" at bounding box center [208, 67] width 29 height 14
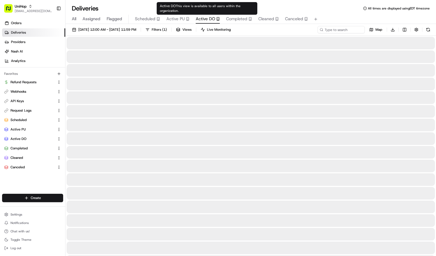
click at [212, 19] on span "Active DO" at bounding box center [205, 19] width 19 height 6
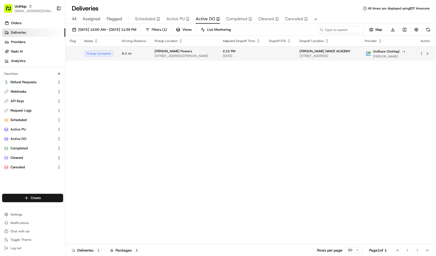
click at [239, 58] on td "2:15 PM Aug 24 2025" at bounding box center [242, 53] width 46 height 14
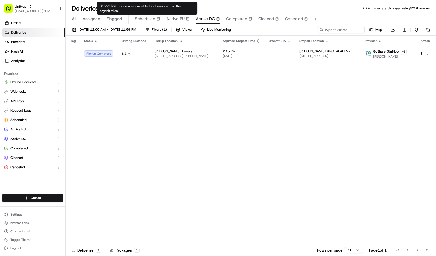
click at [153, 18] on span "Scheduled" at bounding box center [145, 19] width 20 height 6
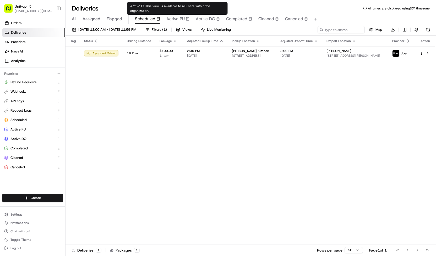
click at [175, 19] on span "Active PU" at bounding box center [175, 19] width 18 height 6
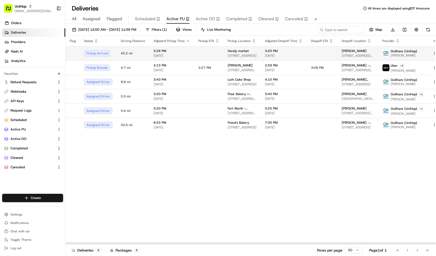
click at [209, 54] on td at bounding box center [208, 53] width 29 height 14
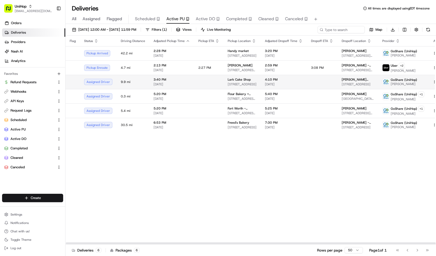
click at [191, 78] on td "3:40 PM Aug 24 2025" at bounding box center [171, 82] width 45 height 14
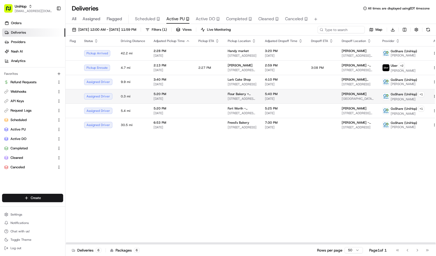
click at [179, 100] on span "[DATE]" at bounding box center [172, 98] width 36 height 4
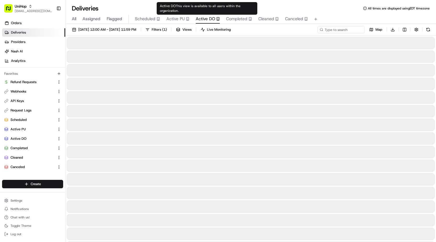
click at [200, 17] on span "Active DO" at bounding box center [205, 19] width 19 height 6
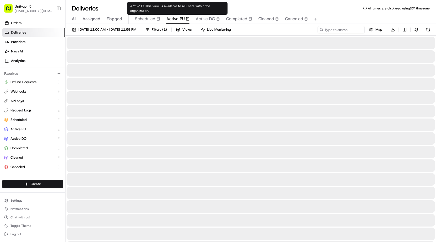
click at [171, 20] on span "Active PU" at bounding box center [175, 19] width 18 height 6
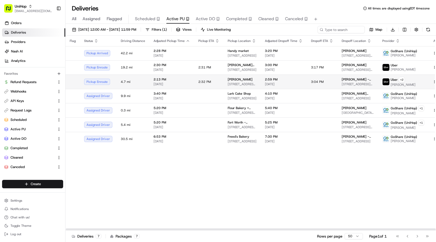
click at [210, 83] on td "2:32 PM" at bounding box center [208, 81] width 29 height 14
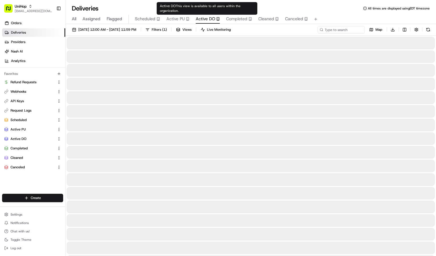
click at [212, 19] on span "Active DO" at bounding box center [205, 19] width 19 height 6
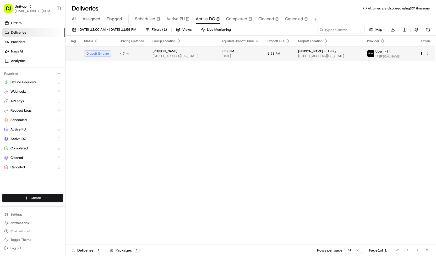
click at [213, 51] on div "Sam Clayman" at bounding box center [183, 51] width 61 height 4
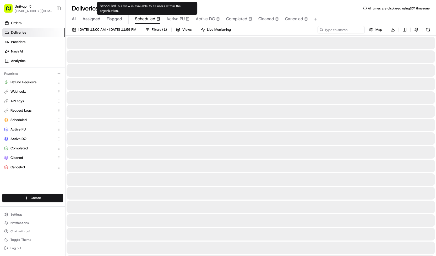
click at [149, 20] on span "Scheduled" at bounding box center [145, 19] width 20 height 6
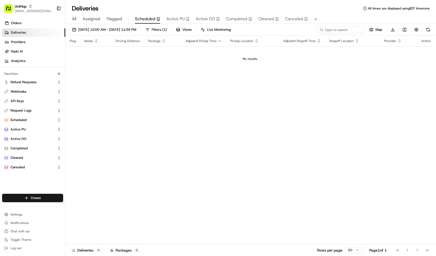
click at [168, 20] on span "Active PU" at bounding box center [175, 19] width 18 height 6
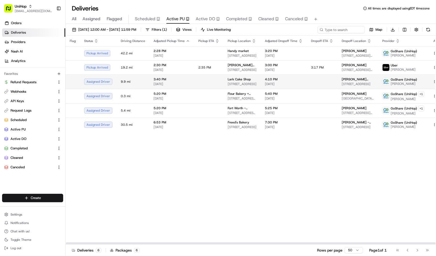
click at [200, 74] on td at bounding box center [208, 81] width 29 height 14
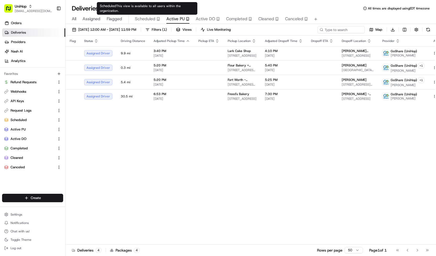
click at [154, 17] on span "Scheduled" at bounding box center [145, 19] width 20 height 6
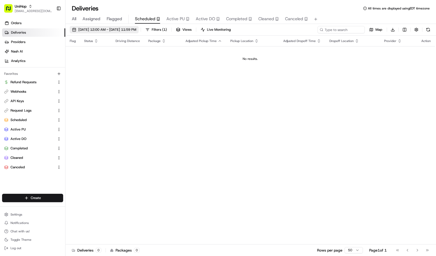
click at [136, 31] on span "Aug 24 2025 12:00 AM - Aug 24 2025 11:59 PM" at bounding box center [107, 29] width 58 height 5
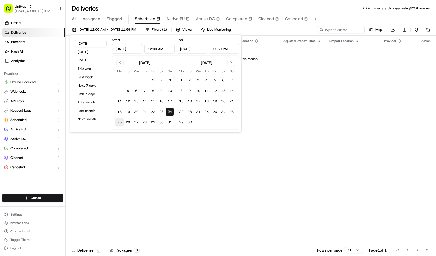
click at [118, 118] on button "25" at bounding box center [119, 122] width 8 height 8
type input "Aug 25, 2025"
click at [118, 118] on button "25" at bounding box center [119, 122] width 8 height 8
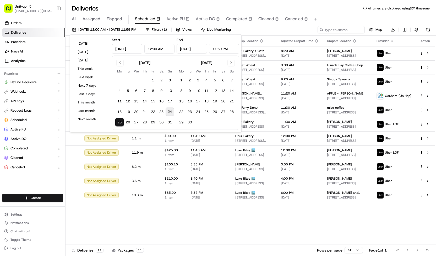
click at [268, 31] on div "Aug 25 2025 12:00 AM - Aug 25 2025 11:59 PM Filters ( 1 ) Views Live Monitoring…" at bounding box center [251, 31] width 371 height 10
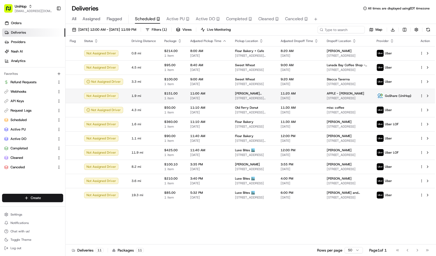
click at [241, 94] on span "Sada's Flowers" at bounding box center [253, 93] width 37 height 4
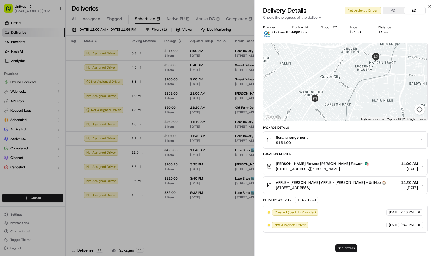
click at [306, 138] on span "floral arrangement" at bounding box center [292, 136] width 32 height 5
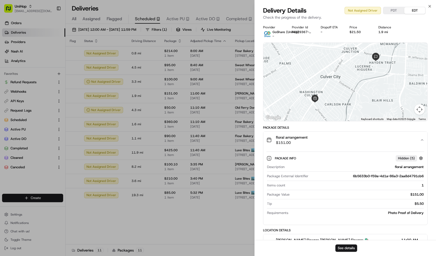
click at [306, 139] on span "floral arrangement" at bounding box center [292, 136] width 32 height 5
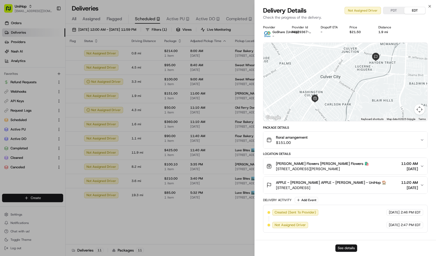
click at [349, 246] on button "See details" at bounding box center [347, 247] width 22 height 7
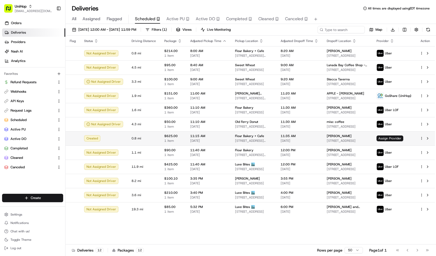
click at [198, 139] on span "[DATE]" at bounding box center [208, 140] width 36 height 4
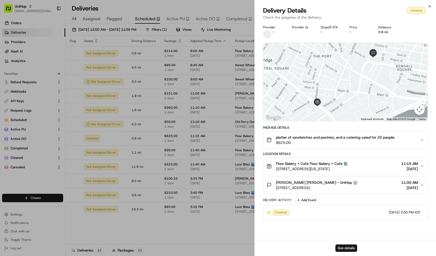
click at [314, 139] on span "platter of sandwiches and pastries, and a catering salad for 20 people." at bounding box center [335, 136] width 119 height 5
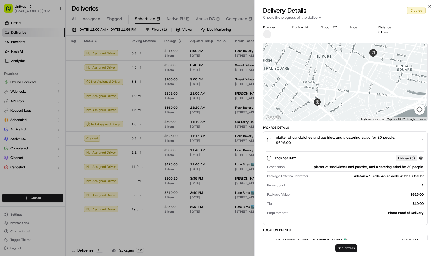
click at [314, 139] on span "platter of sandwiches and pastries, and a catering salad for 20 people." at bounding box center [335, 136] width 119 height 5
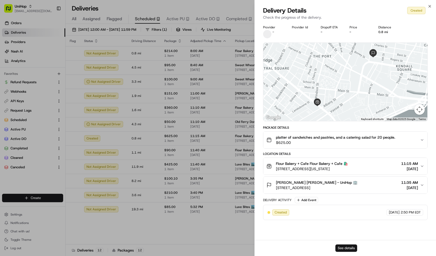
click at [352, 248] on button "See details" at bounding box center [347, 247] width 22 height 7
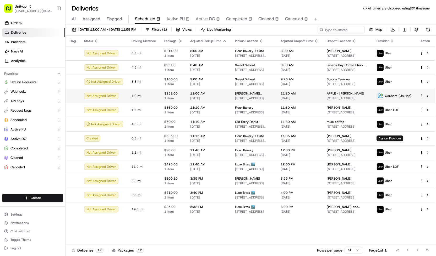
click at [323, 94] on td "APPLE - KATE SUTTON 3555 Hayden Ave, Culver City, CA 90232, USA" at bounding box center [348, 96] width 50 height 14
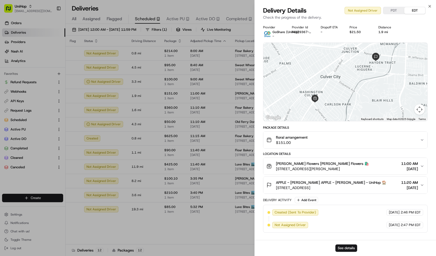
click at [299, 186] on span "3555 Hayden Ave, Culver City, CA 90232, USA" at bounding box center [331, 187] width 110 height 5
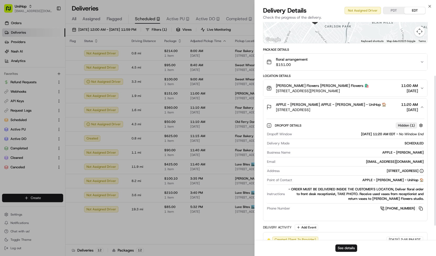
scroll to position [78, 0]
click at [322, 67] on button "floral arrangement $151.00" at bounding box center [345, 61] width 164 height 17
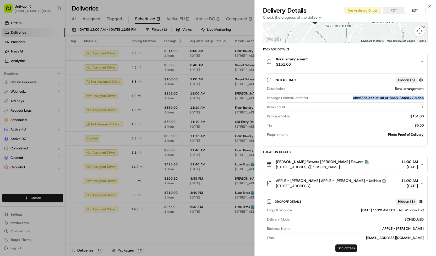
drag, startPoint x: 344, startPoint y: 95, endPoint x: 425, endPoint y: 95, distance: 81.5
click at [425, 95] on div "Package Info Hidden ( 5 ) Description floral arrangement Package External Ident…" at bounding box center [345, 106] width 164 height 72
copy div "6b5633b0-f59a-4d1a-86a3-2aa8d4791cb6"
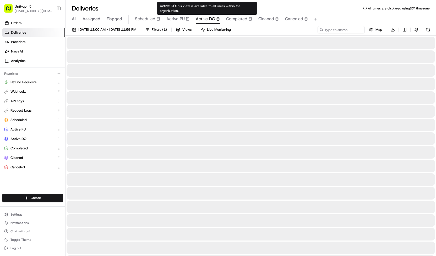
click at [218, 19] on icon "button" at bounding box center [218, 19] width 4 height 4
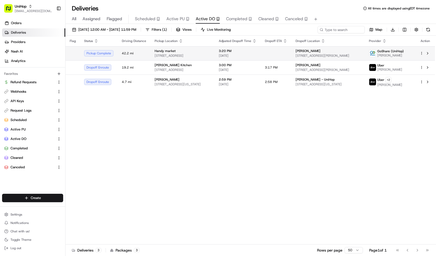
click at [211, 56] on span "2514 Magnolia Blvd, Burbank, CA 91505, USA" at bounding box center [183, 55] width 56 height 4
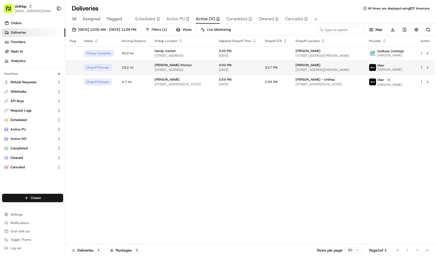
click at [208, 64] on div "Yvonnes Vegan Kitchen" at bounding box center [183, 65] width 56 height 4
click at [211, 64] on div "Yvonnes Vegan Kitchen" at bounding box center [183, 65] width 56 height 4
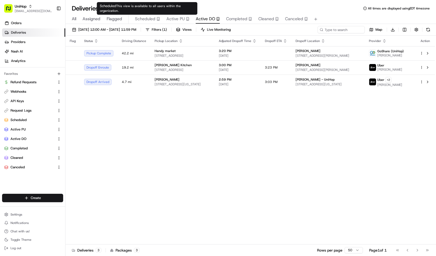
click at [152, 20] on span "Scheduled" at bounding box center [145, 19] width 20 height 6
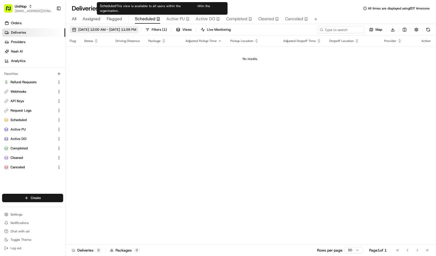
click at [136, 29] on span "Aug 24 2025 12:00 AM - Aug 24 2025 11:59 PM" at bounding box center [107, 29] width 58 height 5
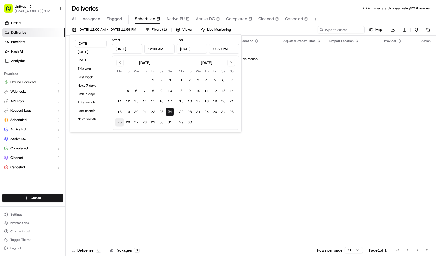
click at [117, 121] on button "25" at bounding box center [119, 122] width 8 height 8
type input "Aug 25, 2025"
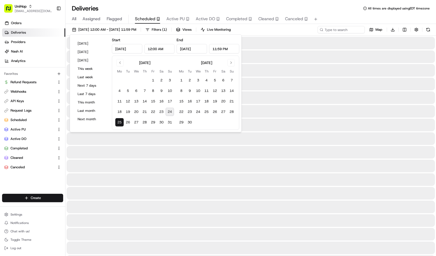
click at [117, 121] on button "25" at bounding box center [119, 122] width 8 height 8
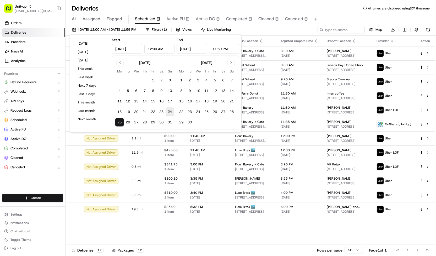
click at [300, 33] on div "Aug 25 2025 12:00 AM - Aug 25 2025 11:59 PM Filters ( 1 ) Views Live Monitoring…" at bounding box center [251, 31] width 371 height 10
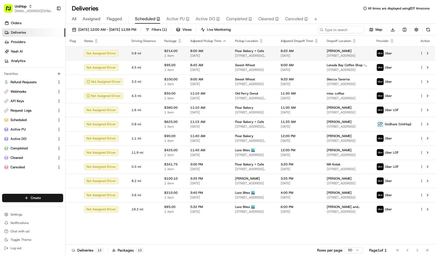
click at [274, 55] on td "Flour Bakery + Cafe 190 Massachusetts Ave, Cambridge, MA 02139, USA" at bounding box center [254, 53] width 46 height 14
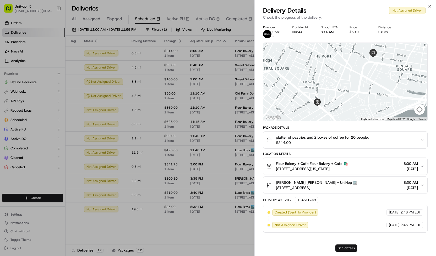
click at [345, 246] on button "See details" at bounding box center [347, 247] width 22 height 7
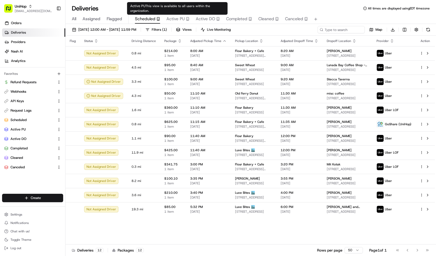
click at [173, 15] on button "Active PU" at bounding box center [177, 19] width 23 height 9
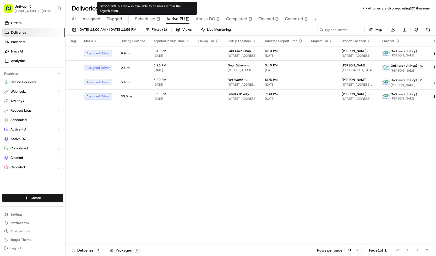
click at [150, 20] on span "Scheduled" at bounding box center [145, 19] width 20 height 6
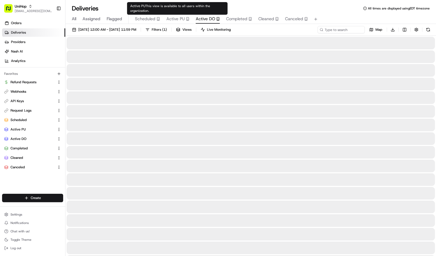
click at [203, 15] on button "Active DO" at bounding box center [208, 19] width 24 height 9
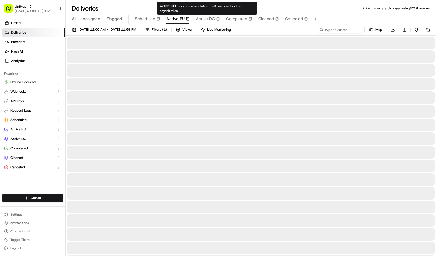
click at [181, 18] on span "Active PU" at bounding box center [175, 19] width 18 height 6
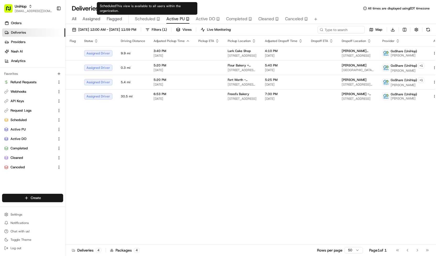
click at [159, 20] on icon "button" at bounding box center [159, 19] width 4 height 4
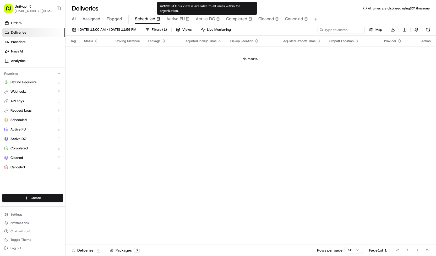
click at [203, 22] on span "Active DO" at bounding box center [205, 19] width 19 height 6
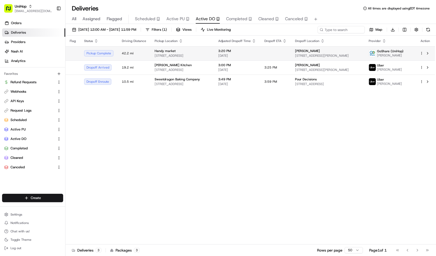
click at [192, 53] on div "Handy market" at bounding box center [182, 51] width 55 height 4
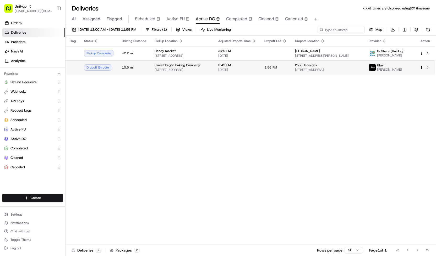
click at [189, 66] on span "Sweetdragon Baking Company" at bounding box center [177, 65] width 45 height 4
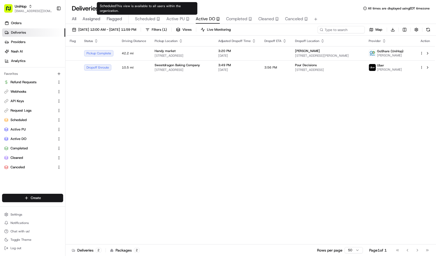
click at [155, 18] on div "Scheduled" at bounding box center [147, 19] width 25 height 6
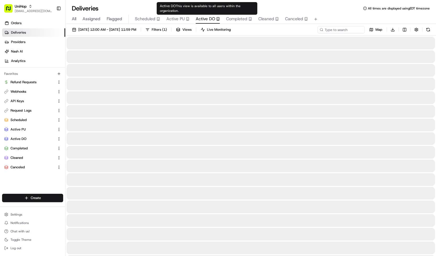
click at [214, 19] on span "Active DO" at bounding box center [205, 19] width 19 height 6
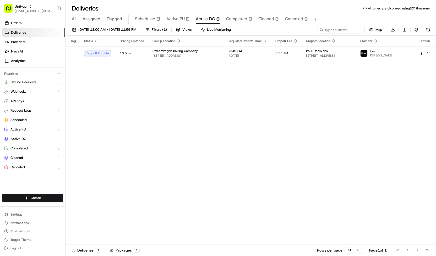
click at [152, 15] on button "Scheduled" at bounding box center [147, 19] width 25 height 9
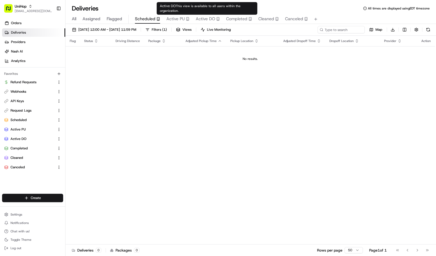
click at [213, 17] on span "Active DO" at bounding box center [205, 19] width 19 height 6
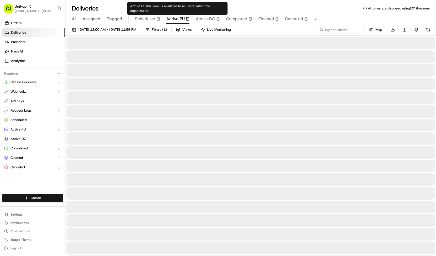
click at [180, 20] on span "Active PU" at bounding box center [175, 19] width 18 height 6
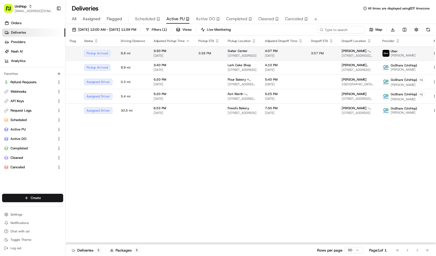
click at [203, 50] on td "3:38 PM" at bounding box center [208, 53] width 29 height 14
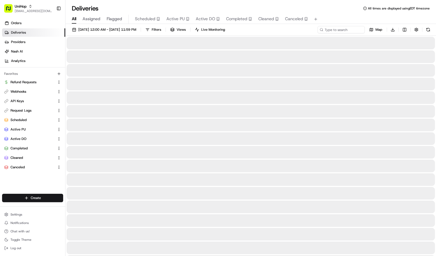
click at [74, 15] on button "All" at bounding box center [74, 19] width 4 height 9
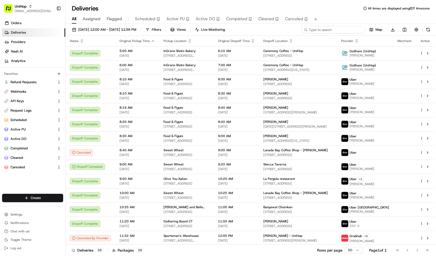
click at [325, 27] on input at bounding box center [333, 29] width 63 height 7
type input "sada"
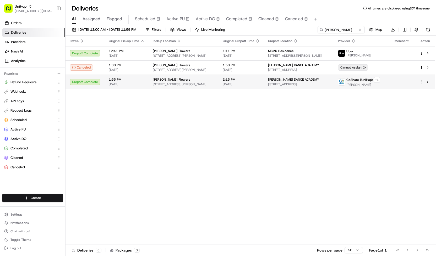
click at [285, 78] on span "DEBBIE ALLEN DANCE ACADEMY" at bounding box center [293, 79] width 51 height 4
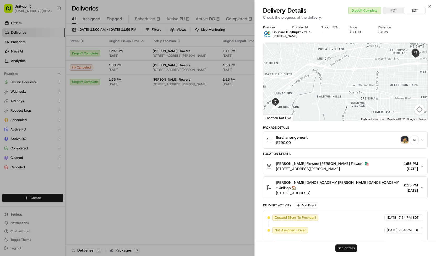
click at [342, 248] on button "See details" at bounding box center [347, 247] width 22 height 7
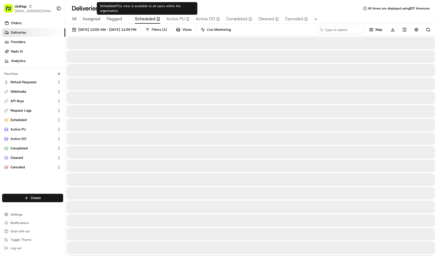
click at [151, 19] on span "Scheduled" at bounding box center [145, 19] width 20 height 6
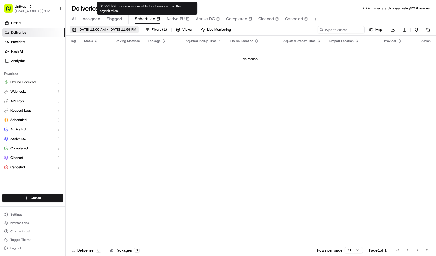
click at [136, 29] on span "Aug 24 2025 12:00 AM - Aug 24 2025 11:59 PM" at bounding box center [107, 29] width 58 height 5
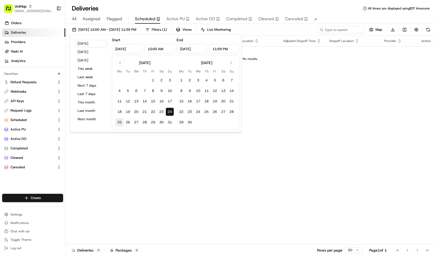
click at [118, 122] on button "25" at bounding box center [119, 122] width 8 height 8
type input "Aug 25, 2025"
click at [118, 122] on button "25" at bounding box center [119, 122] width 8 height 8
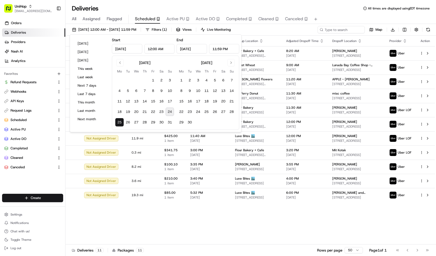
click at [272, 29] on div "Aug 25 2025 12:00 AM - Aug 25 2025 11:59 PM Filters ( 1 ) Views Live Monitoring…" at bounding box center [251, 31] width 371 height 10
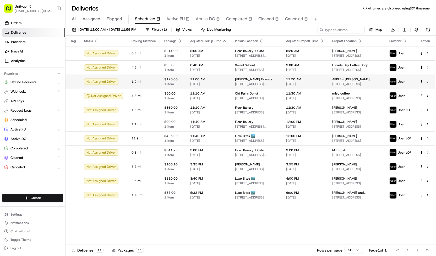
click at [348, 80] on span "APPLE - KATE SUTTON" at bounding box center [350, 79] width 37 height 4
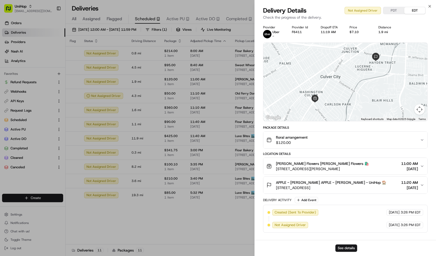
click at [398, 11] on button "PDT" at bounding box center [394, 10] width 21 height 7
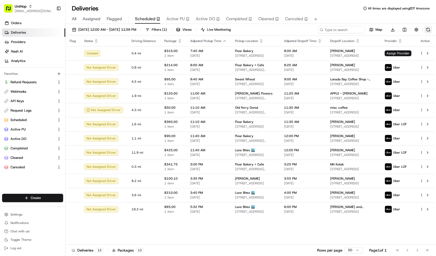
click at [429, 32] on button at bounding box center [428, 29] width 7 height 7
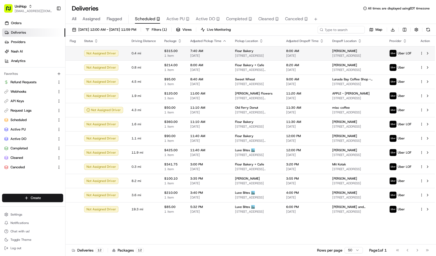
click at [206, 58] on td "7:40 AM Aug 25 2025" at bounding box center [208, 53] width 45 height 14
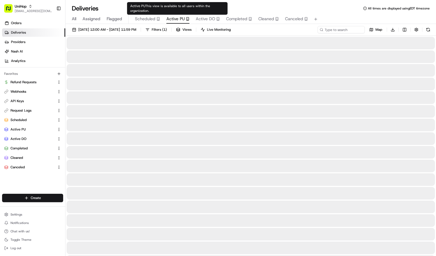
click at [175, 17] on span "Active PU" at bounding box center [175, 19] width 18 height 6
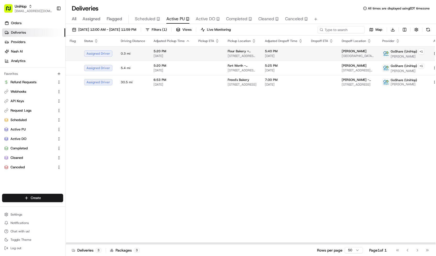
click at [208, 55] on td at bounding box center [208, 53] width 29 height 14
click at [176, 48] on td "5:20 PM Aug 24 2025" at bounding box center [171, 53] width 45 height 14
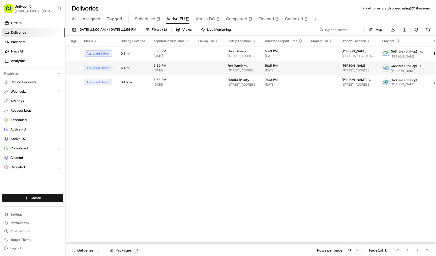
click at [190, 63] on td "5:20 PM Aug 24 2025" at bounding box center [171, 68] width 45 height 14
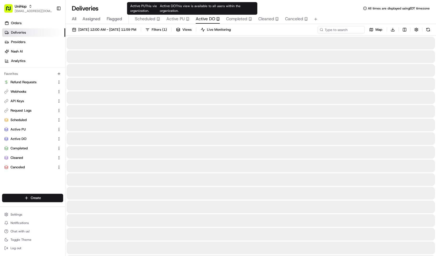
click at [204, 18] on span "Active DO" at bounding box center [205, 19] width 19 height 6
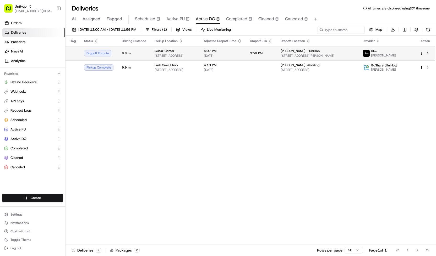
click at [306, 48] on td "Alex Kozma - UniHop 1010 Blair Ave, Sunnyvale, CA 94087, USA" at bounding box center [318, 53] width 82 height 14
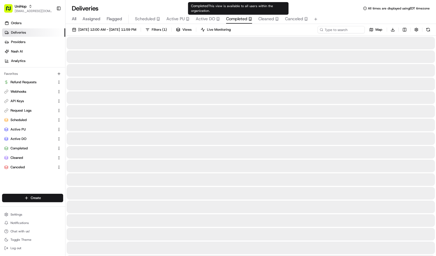
click at [249, 19] on icon "button" at bounding box center [251, 19] width 4 height 4
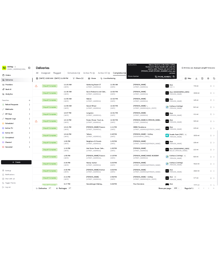
scroll to position [184, 0]
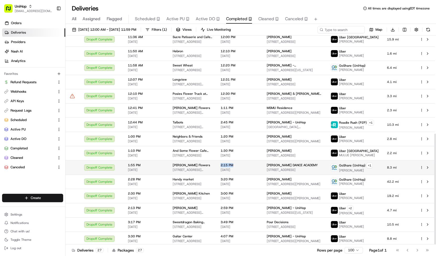
drag, startPoint x: 231, startPoint y: 163, endPoint x: 252, endPoint y: 163, distance: 21.0
click at [252, 163] on td "2:15 PM Aug 24 2025" at bounding box center [240, 167] width 46 height 14
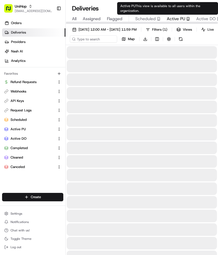
click at [178, 17] on span "Active PU" at bounding box center [175, 19] width 18 height 6
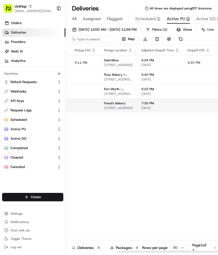
scroll to position [0, 124]
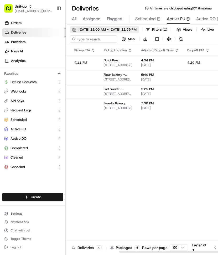
click at [116, 29] on span "Aug 24 2025 12:00 AM - Aug 24 2025 11:59 PM" at bounding box center [107, 29] width 58 height 5
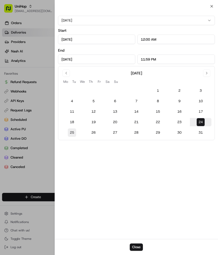
click at [73, 131] on button "25" at bounding box center [72, 132] width 8 height 8
type input "Aug 25, 2025"
click at [73, 131] on button "25" at bounding box center [72, 132] width 8 height 8
click at [135, 247] on button "Close" at bounding box center [136, 247] width 13 height 7
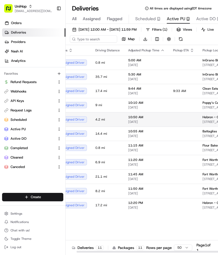
scroll to position [0, 24]
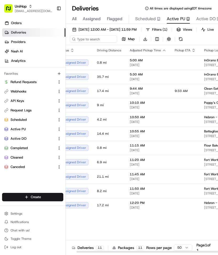
click at [153, 19] on span "Scheduled" at bounding box center [145, 19] width 20 height 6
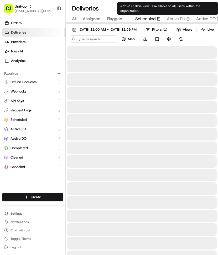
click at [171, 19] on span "Active PU" at bounding box center [175, 19] width 18 height 6
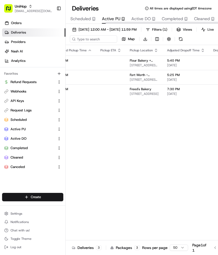
scroll to position [0, 67]
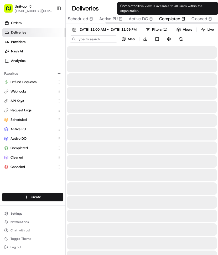
click at [170, 19] on span "Completed" at bounding box center [169, 19] width 21 height 6
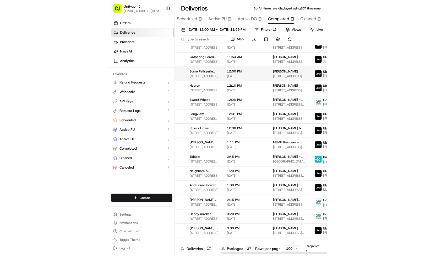
scroll to position [162, 92]
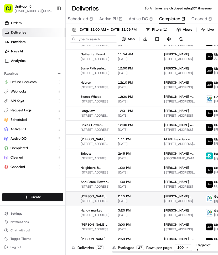
click at [151, 202] on span "[DATE]" at bounding box center [137, 201] width 38 height 4
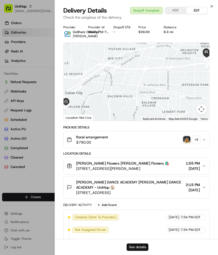
click at [139, 245] on button "See details" at bounding box center [137, 247] width 22 height 7
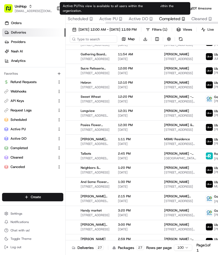
click at [113, 20] on span "Active PU" at bounding box center [108, 19] width 18 height 6
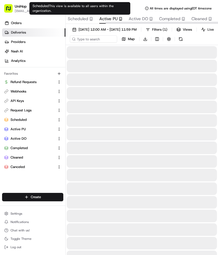
click at [83, 18] on span "Scheduled" at bounding box center [78, 19] width 20 height 6
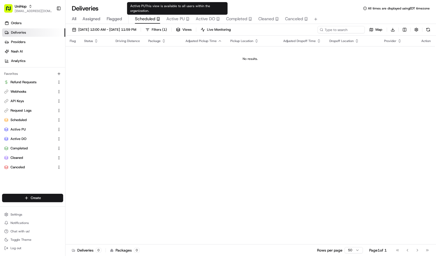
click at [177, 18] on span "Active PU" at bounding box center [175, 19] width 18 height 6
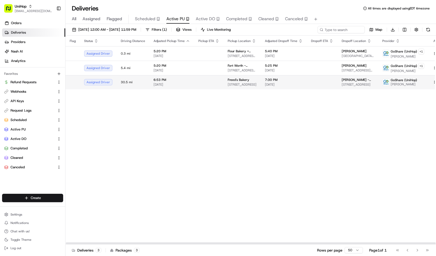
click at [206, 81] on td at bounding box center [208, 82] width 29 height 14
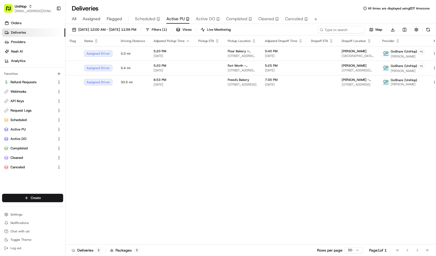
click at [144, 22] on button "Scheduled" at bounding box center [147, 19] width 25 height 9
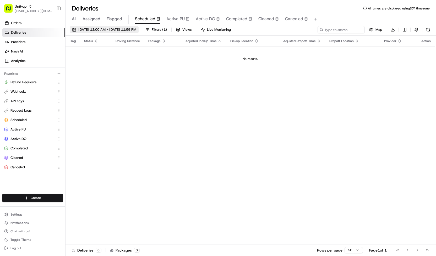
click at [136, 29] on span "Aug 24 2025 12:00 AM - Aug 24 2025 11:59 PM" at bounding box center [107, 29] width 58 height 5
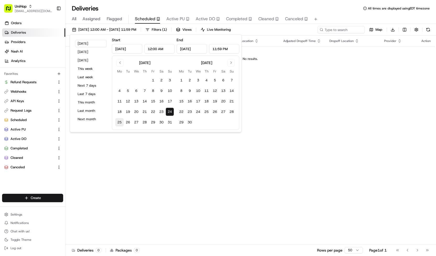
click at [122, 118] on button "25" at bounding box center [119, 122] width 8 height 8
type input "Aug 25, 2025"
click at [122, 118] on button "25" at bounding box center [119, 122] width 8 height 8
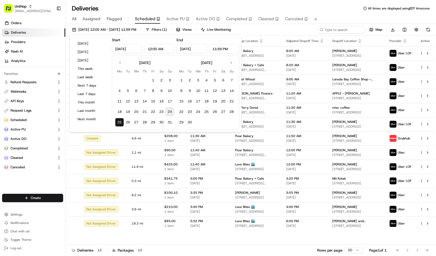
click at [261, 30] on div "Aug 25 2025 12:00 AM - Aug 25 2025 11:59 PM Filters ( 1 ) Views Live Monitoring…" at bounding box center [251, 31] width 371 height 10
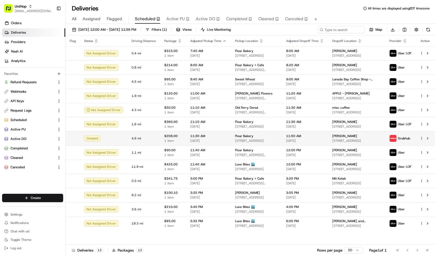
click at [220, 143] on td "11:30 AM Aug 25 2025" at bounding box center [208, 138] width 45 height 14
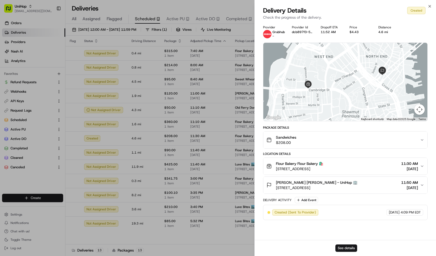
click at [289, 132] on button "Sandwiches $208.00" at bounding box center [345, 139] width 164 height 17
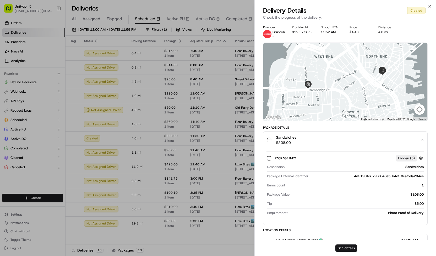
click at [289, 132] on button "Sandwiches $208.00" at bounding box center [345, 139] width 164 height 17
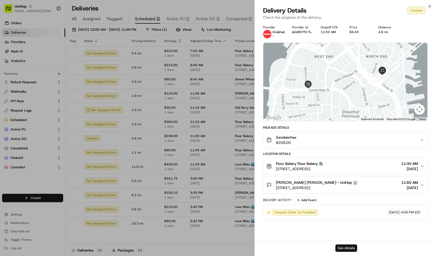
click at [343, 245] on button "See details" at bounding box center [347, 247] width 22 height 7
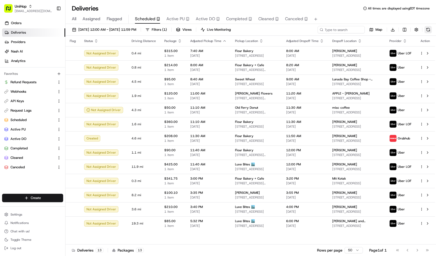
click at [425, 30] on button at bounding box center [428, 29] width 7 height 7
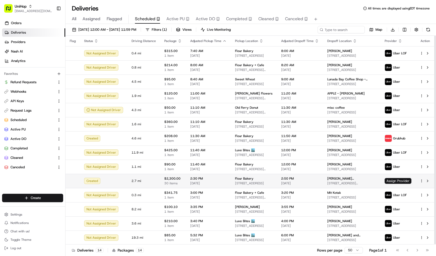
click at [297, 182] on span "[DATE]" at bounding box center [300, 183] width 38 height 4
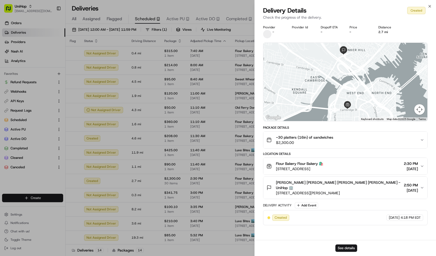
click at [312, 136] on span "~30 platters (16in) of sandwiches" at bounding box center [304, 136] width 57 height 5
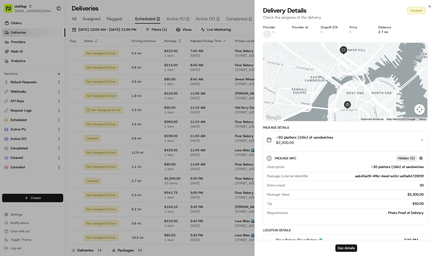
click at [312, 136] on span "~30 platters (16in) of sandwiches" at bounding box center [304, 136] width 57 height 5
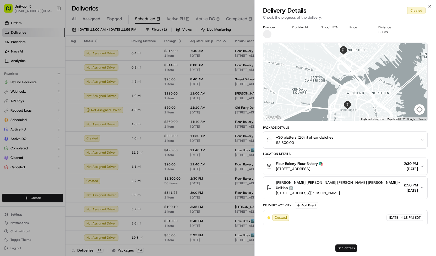
click at [348, 247] on button "See details" at bounding box center [347, 247] width 22 height 7
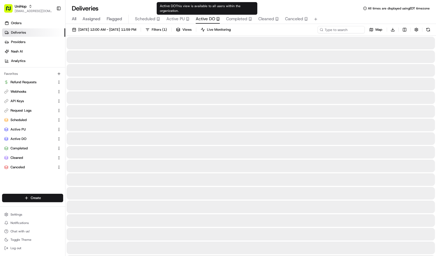
click at [210, 23] on button "Active DO" at bounding box center [208, 19] width 24 height 9
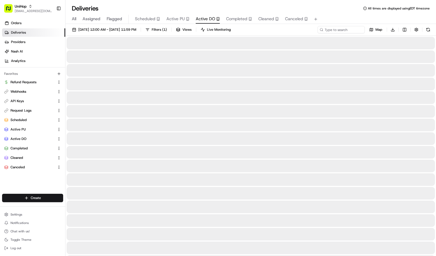
click at [226, 19] on span "Completed" at bounding box center [236, 19] width 21 height 6
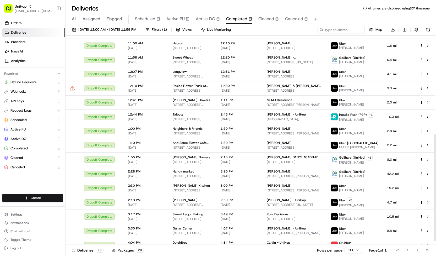
scroll to position [198, 0]
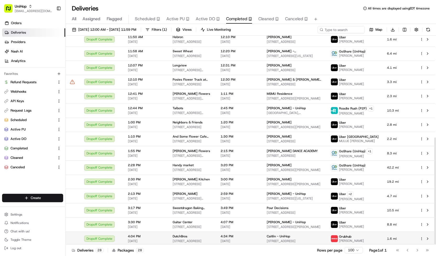
click at [204, 235] on div "DutchBros" at bounding box center [193, 236] width 40 height 4
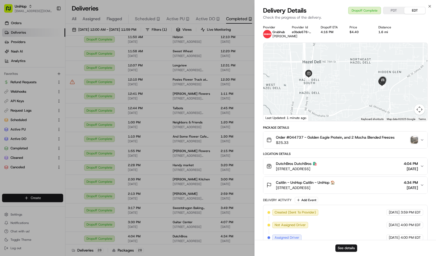
click at [416, 140] on img "button" at bounding box center [414, 139] width 7 height 7
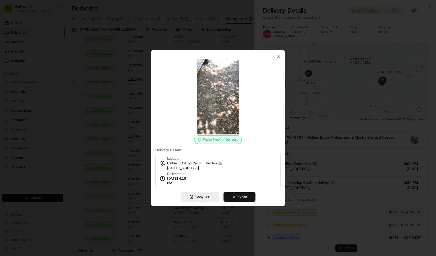
click at [242, 195] on button "Close" at bounding box center [240, 196] width 32 height 9
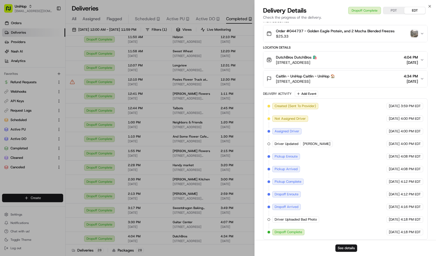
scroll to position [0, 0]
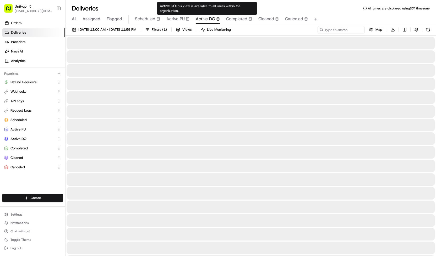
click at [198, 17] on span "Active DO" at bounding box center [205, 19] width 19 height 6
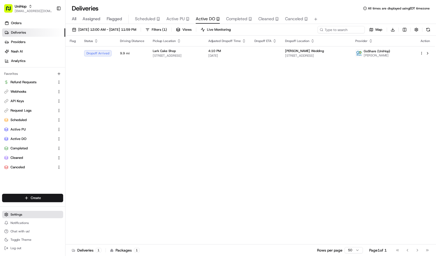
click at [28, 216] on button "Settings" at bounding box center [32, 214] width 61 height 7
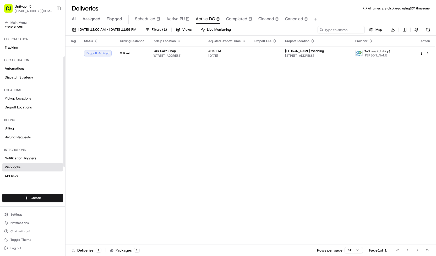
click at [25, 169] on link "Webhooks" at bounding box center [32, 167] width 61 height 8
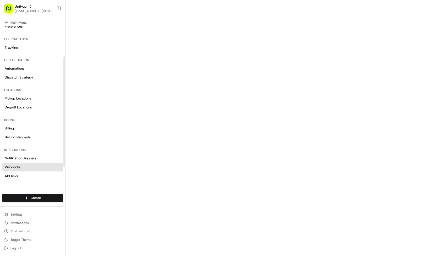
click at [25, 166] on link "Webhooks" at bounding box center [32, 167] width 61 height 8
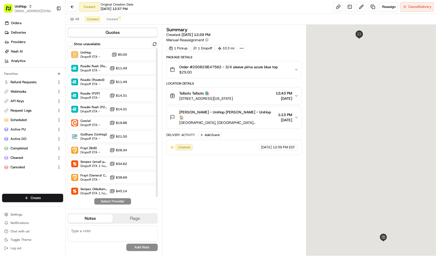
click at [197, 73] on span "$29.00" at bounding box center [228, 71] width 99 height 5
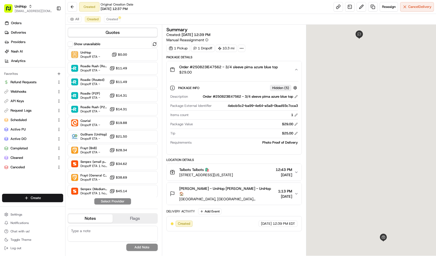
click at [197, 73] on span "$29.00" at bounding box center [228, 71] width 99 height 5
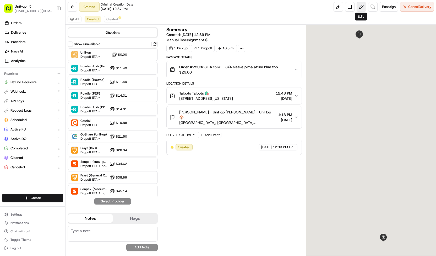
click at [362, 6] on button at bounding box center [361, 6] width 9 height 9
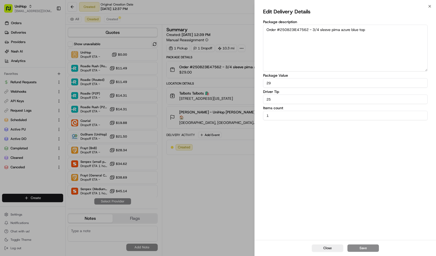
click at [281, 98] on input "25" at bounding box center [345, 98] width 165 height 9
type input "20"
click at [361, 249] on button "Save" at bounding box center [363, 247] width 31 height 7
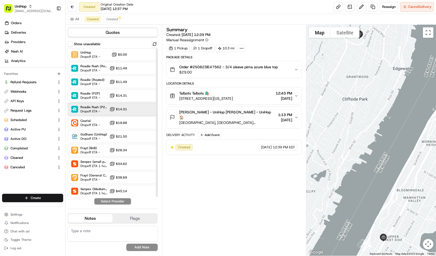
click at [139, 106] on div at bounding box center [142, 109] width 6 height 6
click at [117, 202] on button "Assign Provider" at bounding box center [112, 201] width 37 height 6
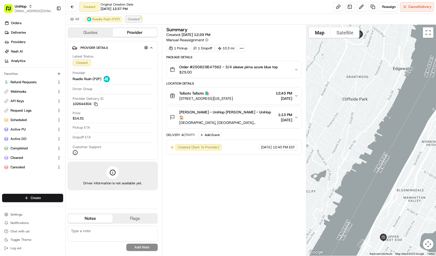
click at [138, 19] on button "Created" at bounding box center [134, 19] width 16 height 6
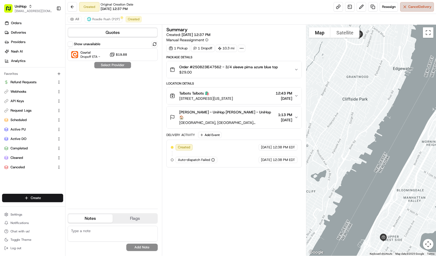
click at [409, 9] on span "Cancel Delivery" at bounding box center [419, 6] width 23 height 5
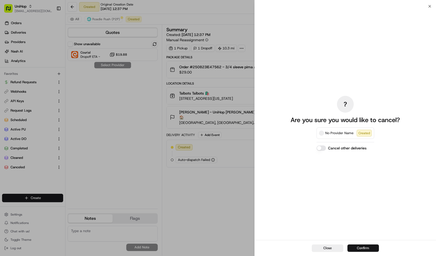
click at [358, 248] on button "Confirm" at bounding box center [363, 247] width 31 height 7
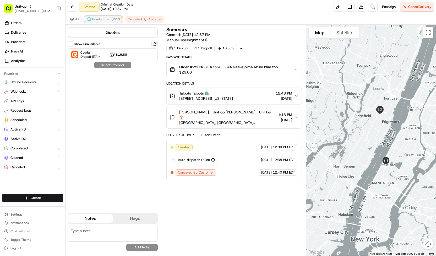
click at [113, 18] on span "Roadie Rush (P2P)" at bounding box center [106, 19] width 28 height 4
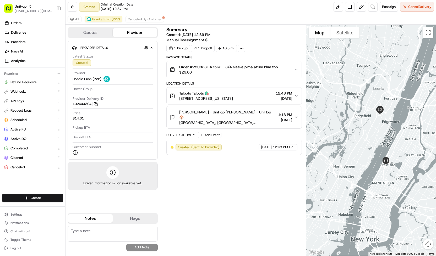
click at [234, 115] on span "Valerie DiMaulo - UniHop Valerie DiMaulo - UniHop 🏠" at bounding box center [227, 114] width 97 height 10
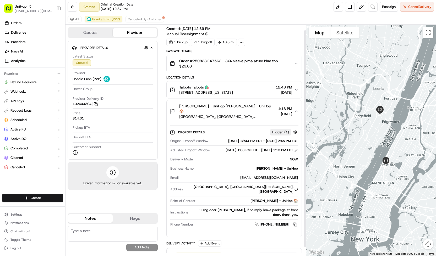
scroll to position [6, 0]
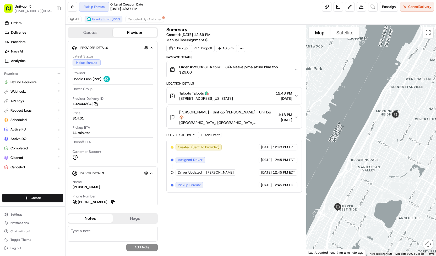
drag, startPoint x: 366, startPoint y: 173, endPoint x: 320, endPoint y: 142, distance: 55.6
click at [320, 142] on div at bounding box center [371, 140] width 130 height 231
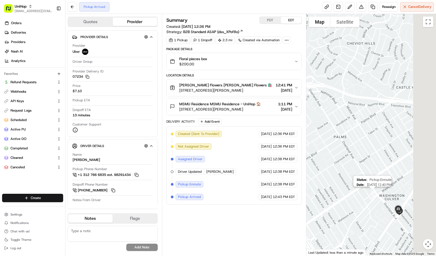
drag, startPoint x: 398, startPoint y: 209, endPoint x: 368, endPoint y: 195, distance: 33.7
click at [368, 123] on div at bounding box center [412, 123] width 130 height 0
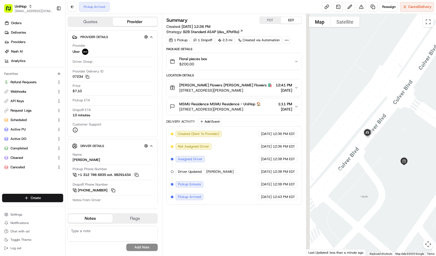
drag, startPoint x: 379, startPoint y: 172, endPoint x: 408, endPoint y: 187, distance: 33.2
click at [408, 187] on div at bounding box center [371, 134] width 130 height 241
click at [342, 24] on button "Satellite" at bounding box center [345, 22] width 29 height 10
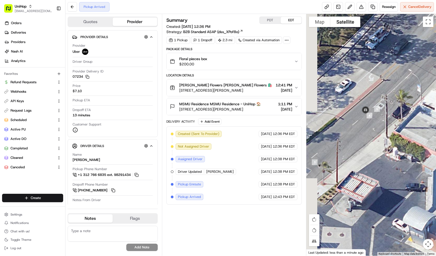
drag, startPoint x: 395, startPoint y: 163, endPoint x: 407, endPoint y: 164, distance: 12.2
click at [407, 164] on div at bounding box center [371, 134] width 130 height 241
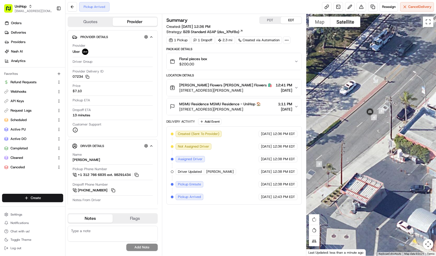
click at [317, 231] on button "Rotate map counterclockwise" at bounding box center [314, 230] width 10 height 10
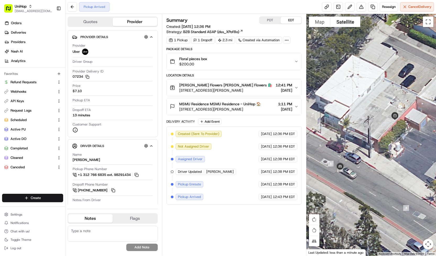
drag, startPoint x: 361, startPoint y: 150, endPoint x: 350, endPoint y: 191, distance: 42.7
click at [350, 191] on div at bounding box center [371, 134] width 130 height 241
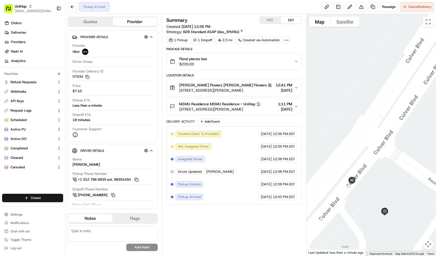
drag, startPoint x: 374, startPoint y: 195, endPoint x: 384, endPoint y: 163, distance: 34.0
click at [384, 163] on div at bounding box center [371, 134] width 130 height 241
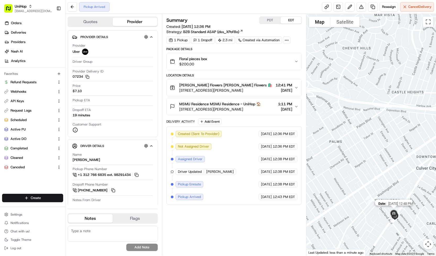
drag, startPoint x: 433, startPoint y: 225, endPoint x: 397, endPoint y: 214, distance: 37.0
click at [397, 214] on div "Date : [DATE] 12:48 PM" at bounding box center [371, 134] width 130 height 241
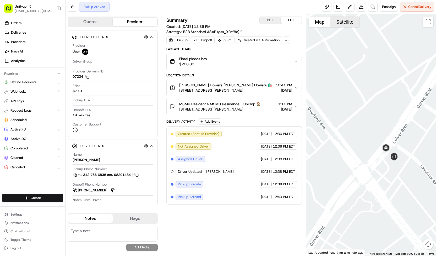
click at [343, 24] on button "Satellite" at bounding box center [345, 22] width 29 height 10
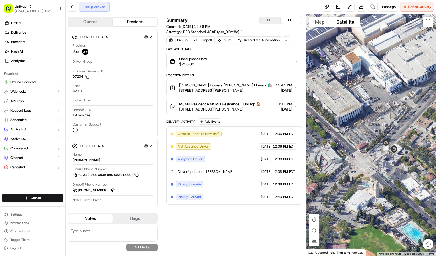
click at [135, 234] on textarea at bounding box center [113, 233] width 90 height 16
drag, startPoint x: 110, startPoint y: 232, endPoint x: 57, endPoint y: 225, distance: 54.2
click at [57, 225] on div "UniHop contact@unihop.app Toggle Sidebar Orders Deliveries Providers Nash AI An…" at bounding box center [218, 128] width 436 height 256
type textarea "3102565906"
click at [79, 160] on div "[PERSON_NAME]" at bounding box center [87, 159] width 28 height 5
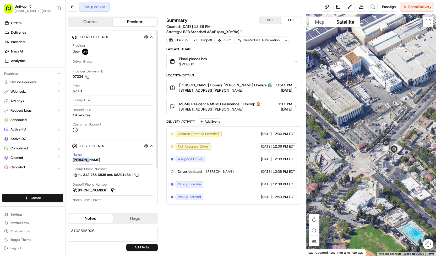
click at [79, 160] on div "[PERSON_NAME]" at bounding box center [87, 159] width 28 height 5
copy div "HUSEYIN"
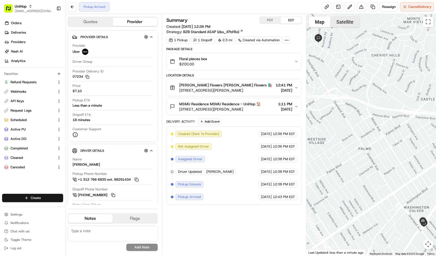
click at [342, 21] on button "Satellite" at bounding box center [345, 22] width 29 height 10
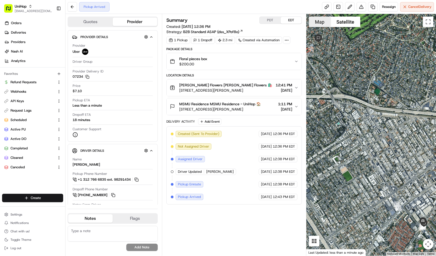
click at [321, 21] on button "Map" at bounding box center [319, 22] width 21 height 10
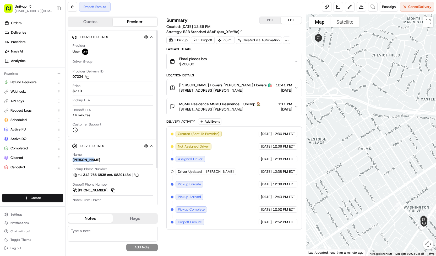
drag, startPoint x: 73, startPoint y: 161, endPoint x: 99, endPoint y: 155, distance: 26.1
click at [99, 155] on div "Name [PERSON_NAME]" at bounding box center [113, 157] width 80 height 10
copy div "[PERSON_NAME]"
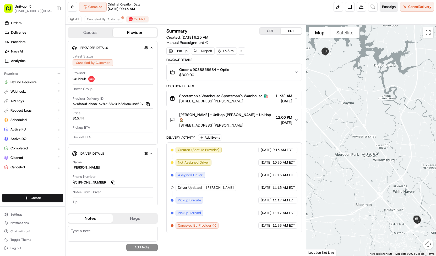
click at [383, 9] on button "Reassign" at bounding box center [389, 6] width 18 height 9
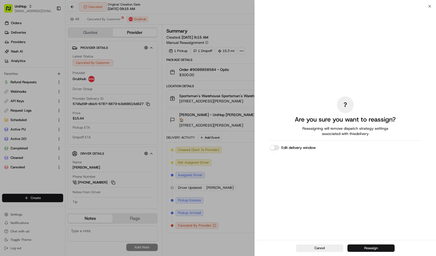
click at [355, 250] on button "Reassign" at bounding box center [371, 247] width 47 height 7
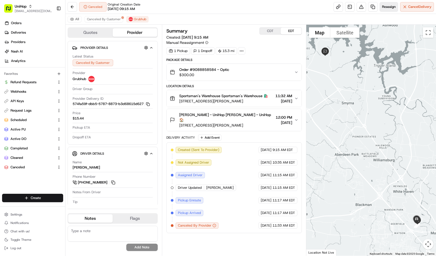
click at [384, 9] on span "Reassign" at bounding box center [389, 6] width 14 height 5
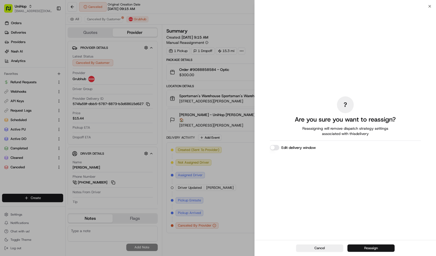
click at [363, 249] on button "Reassign" at bounding box center [371, 247] width 47 height 7
click at [193, 21] on div "All Canceled By Customer Grubhub" at bounding box center [251, 19] width 371 height 11
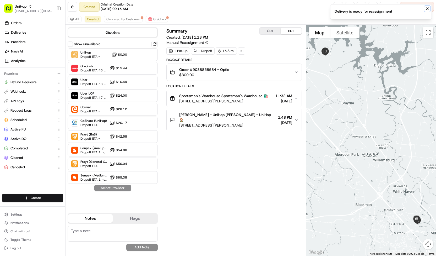
click at [428, 9] on icon "Notifications (F8)" at bounding box center [427, 9] width 4 height 4
click at [360, 7] on button at bounding box center [361, 6] width 9 height 9
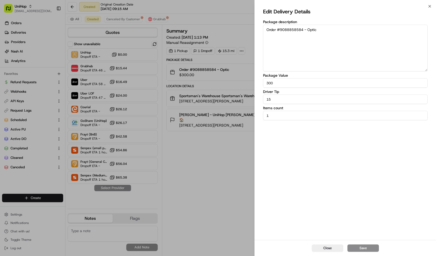
drag, startPoint x: 283, startPoint y: 98, endPoint x: 227, endPoint y: 94, distance: 56.2
click at [227, 94] on body "UniHop contact@unihop.app Toggle Sidebar Orders Deliveries Providers Nash AI An…" at bounding box center [218, 128] width 436 height 256
type input "30"
click at [354, 251] on button "Save" at bounding box center [363, 247] width 31 height 7
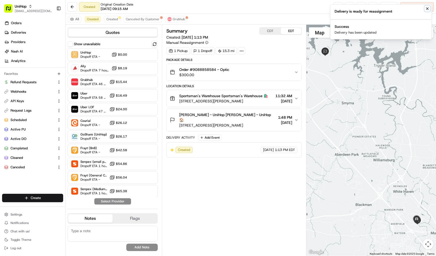
click at [427, 7] on icon "Notifications (F8)" at bounding box center [427, 9] width 4 height 4
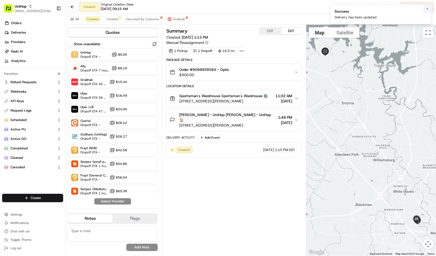
click at [427, 7] on icon "Notifications (F8)" at bounding box center [427, 9] width 4 height 4
click at [218, 75] on span "$300.00" at bounding box center [204, 74] width 50 height 5
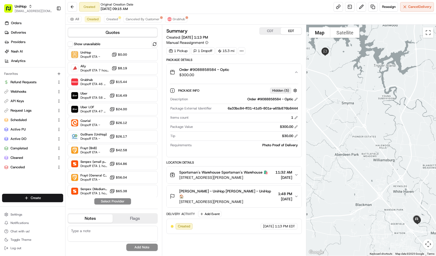
click at [218, 75] on span "$300.00" at bounding box center [204, 74] width 50 height 5
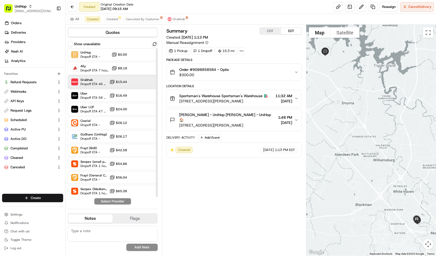
click at [119, 85] on div "Grubhub Dropoff ETA 46 minutes $15.44" at bounding box center [113, 82] width 90 height 13
click at [123, 200] on button "Assign Provider" at bounding box center [112, 201] width 37 height 6
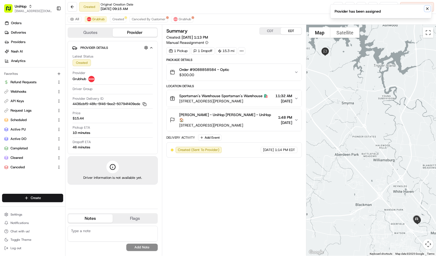
click at [428, 9] on icon "Notifications (F8)" at bounding box center [427, 9] width 4 height 4
click at [120, 19] on span "Created" at bounding box center [118, 19] width 12 height 4
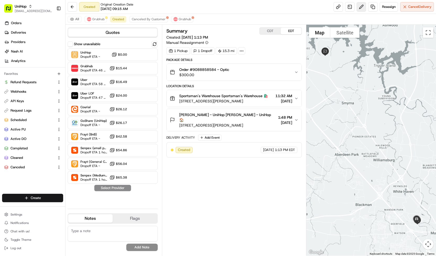
click at [357, 5] on button at bounding box center [361, 6] width 9 height 9
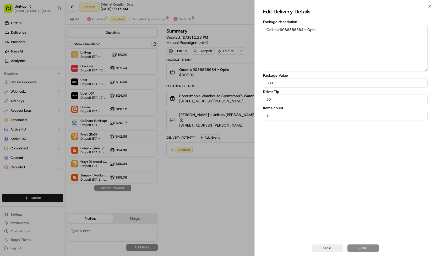
drag, startPoint x: 285, startPoint y: 100, endPoint x: 193, endPoint y: 100, distance: 91.5
click at [193, 100] on body "UniHop contact@unihop.app Toggle Sidebar Orders Deliveries Providers Nash AI An…" at bounding box center [218, 128] width 436 height 256
type input "15"
click at [357, 246] on button "Save" at bounding box center [363, 247] width 31 height 7
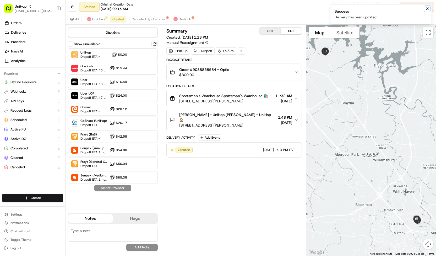
click at [426, 9] on icon "Notifications (F8)" at bounding box center [427, 9] width 4 height 4
click at [426, 9] on span "Cancel Delivery" at bounding box center [419, 6] width 23 height 5
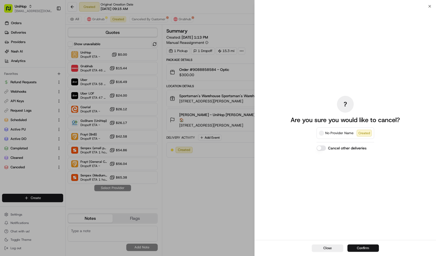
click at [368, 245] on button "Confirm" at bounding box center [363, 247] width 31 height 7
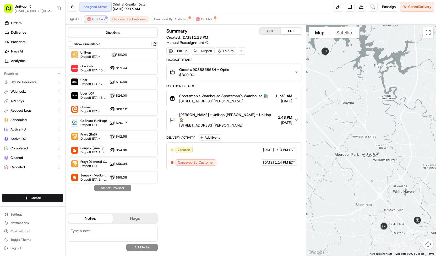
click at [97, 19] on span "Grubhub" at bounding box center [98, 19] width 12 height 4
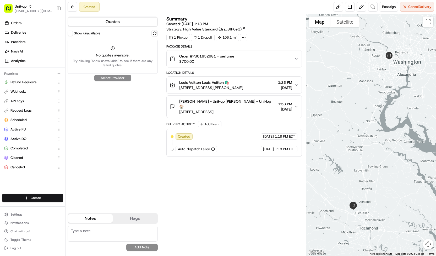
click at [72, 31] on button "Show unavailable" at bounding box center [70, 33] width 5 height 5
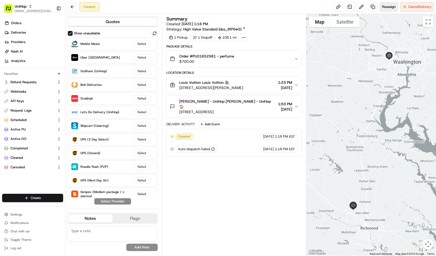
click at [384, 8] on span "Reassign" at bounding box center [389, 6] width 14 height 5
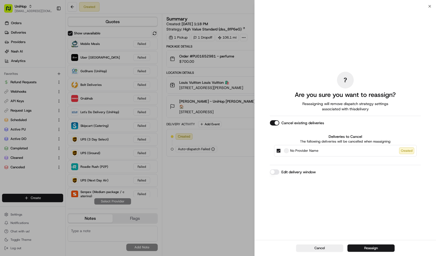
click at [294, 149] on span "No Provider Name" at bounding box center [304, 150] width 28 height 5
click at [281, 149] on button "No Provider Name Created" at bounding box center [279, 150] width 4 height 4
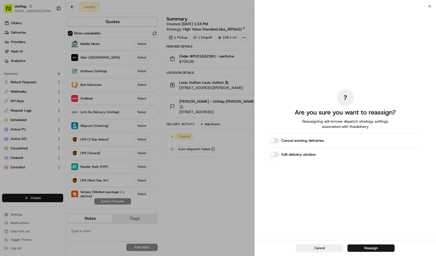
click at [361, 244] on div "Cancel Reassign" at bounding box center [345, 248] width 181 height 16
click at [358, 247] on button "Reassign" at bounding box center [371, 247] width 47 height 7
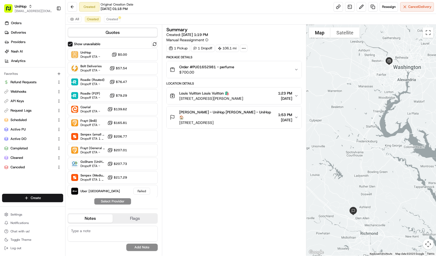
click at [218, 68] on span "Order #PU01652981 - perfume" at bounding box center [206, 66] width 55 height 5
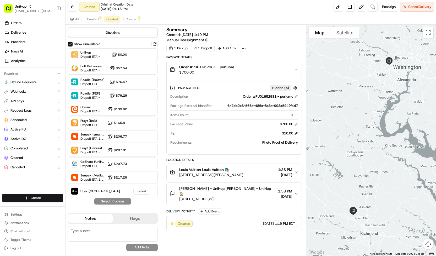
click at [218, 68] on span "Order #PU01652981 - perfume" at bounding box center [206, 66] width 55 height 5
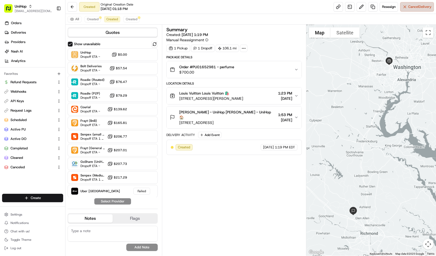
click at [408, 6] on span "Cancel Delivery" at bounding box center [419, 6] width 23 height 5
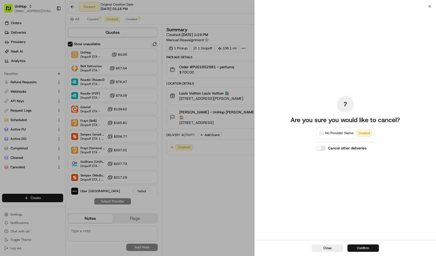
click at [366, 249] on button "Confirm" at bounding box center [363, 247] width 31 height 7
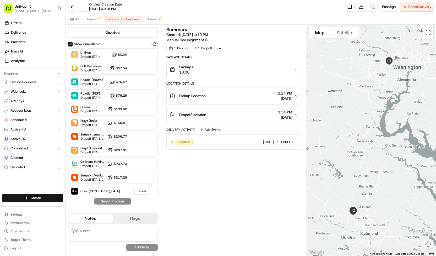
click at [171, 154] on div "Summary Created: Aug 24 2025 1:19 PM Manual Reassignment 1 Pickup 1 Dropoff Pac…" at bounding box center [234, 139] width 136 height 225
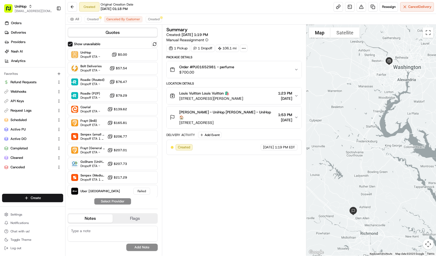
drag, startPoint x: 178, startPoint y: 117, endPoint x: 261, endPoint y: 117, distance: 82.8
click at [261, 117] on div "akbar ali - UniHop akbar ali - UniHop 🏠 11708 Norwich Ct, Glen Allen, VA 23059,…" at bounding box center [232, 117] width 125 height 16
copy span "[STREET_ADDRESS]"
click at [150, 20] on span "Created" at bounding box center [154, 19] width 12 height 4
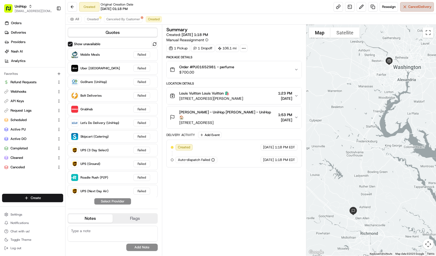
click at [404, 4] on button "Cancel Delivery" at bounding box center [417, 6] width 34 height 9
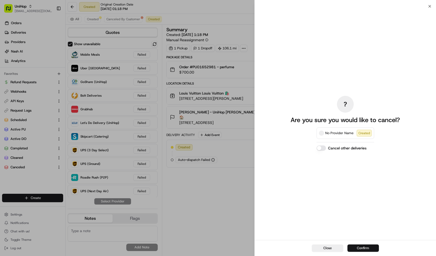
click at [352, 246] on button "Confirm" at bounding box center [363, 247] width 31 height 7
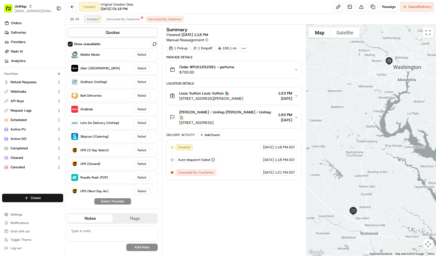
click at [93, 18] on span "Created" at bounding box center [93, 19] width 12 height 4
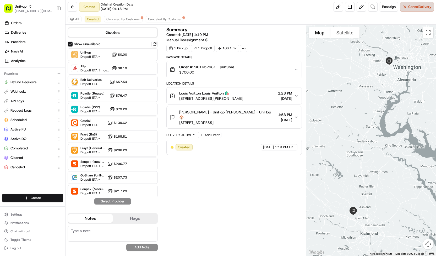
click at [413, 9] on button "Cancel Delivery" at bounding box center [417, 6] width 34 height 9
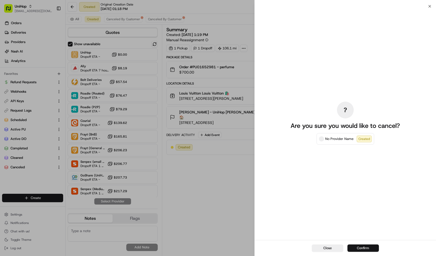
click at [367, 245] on button "Confirm" at bounding box center [363, 247] width 31 height 7
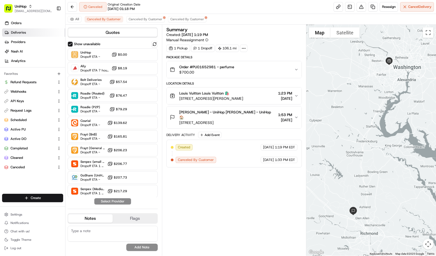
click at [29, 31] on link "Deliveries" at bounding box center [33, 32] width 63 height 8
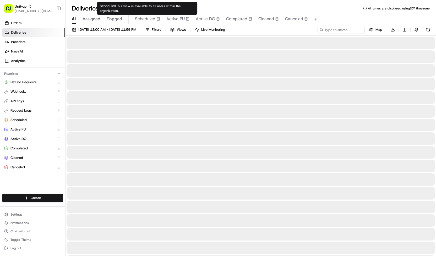
click at [170, 17] on span "Active PU" at bounding box center [175, 19] width 18 height 6
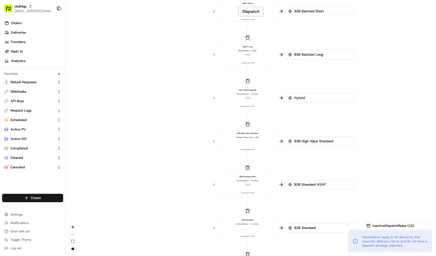
drag, startPoint x: 177, startPoint y: 164, endPoint x: 175, endPoint y: 64, distance: 100.2
click at [175, 64] on div "0 0 0 0 0 0 0 0 0 0 0 0 0 0 0 0 0 Order / Delivery Received Quote Generator Met…" at bounding box center [251, 128] width 371 height 256
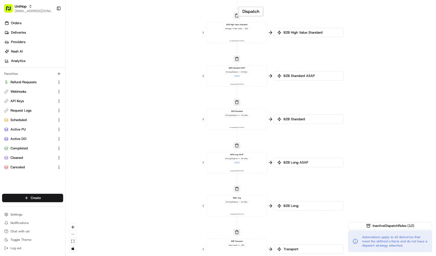
drag, startPoint x: 181, startPoint y: 160, endPoint x: 170, endPoint y: 52, distance: 109.1
click at [170, 52] on div "0 0 0 0 0 0 0 0 0 0 0 0 0 0 0 0 0 Order / Delivery Received Quote Generator Met…" at bounding box center [251, 128] width 371 height 256
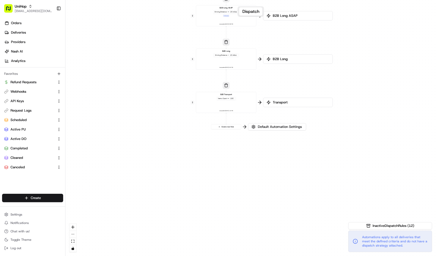
drag, startPoint x: 176, startPoint y: 178, endPoint x: 165, endPoint y: 32, distance: 147.0
click at [165, 32] on div "0 0 0 0 0 0 0 0 0 0 0 0 0 0 0 0 0 Order / Delivery Received Quote Generator Met…" at bounding box center [251, 128] width 371 height 256
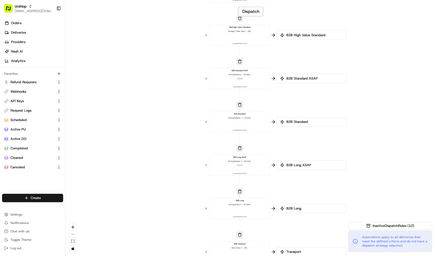
drag, startPoint x: 170, startPoint y: 51, endPoint x: 182, endPoint y: 204, distance: 153.3
click at [182, 204] on div "0 0 0 0 0 0 0 0 0 0 0 0 0 0 0 0 0 Order / Delivery Received Quote Generator Met…" at bounding box center [251, 128] width 371 height 256
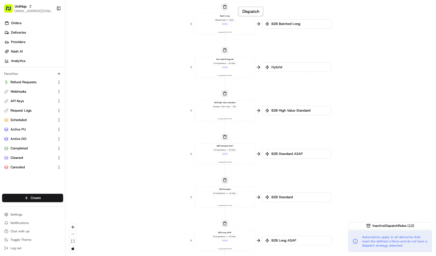
drag, startPoint x: 200, startPoint y: 125, endPoint x: 186, endPoint y: 197, distance: 73.6
click at [186, 197] on div "0 0 0 0 0 0 0 0 0 0 0 0 0 0 0 0 0 Order / Delivery Received Quote Generator Met…" at bounding box center [251, 128] width 371 height 256
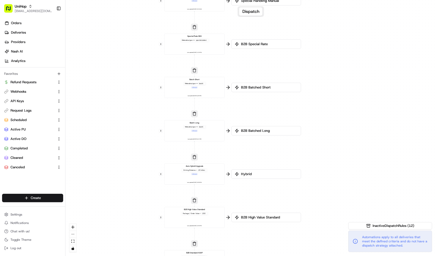
drag, startPoint x: 332, startPoint y: 80, endPoint x: 301, endPoint y: 191, distance: 114.3
click at [301, 191] on div "0 0 0 0 0 0 0 0 0 0 0 0 0 0 0 0 0 Order / Delivery Received Quote Generator Met…" at bounding box center [251, 128] width 371 height 256
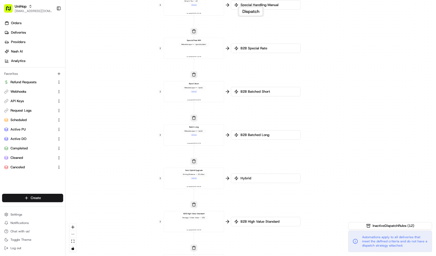
click at [214, 179] on div "Auto Hybrid Upgrade Driving Distance > 20 miles + 2 more Last updated: [DATE] 1…" at bounding box center [194, 178] width 56 height 19
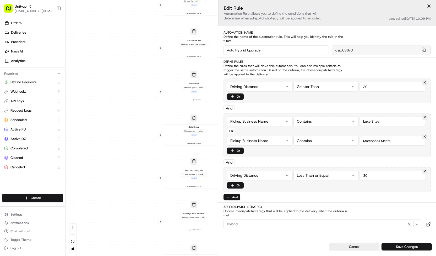
click at [254, 223] on div "Hybrid" at bounding box center [323, 224] width 196 height 6
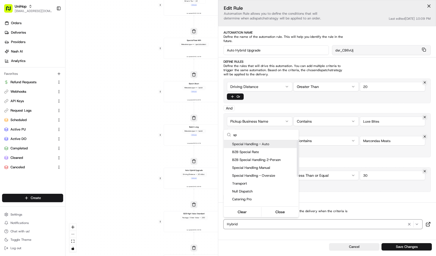
type input "sp"
click at [252, 142] on span "Special Handling - Auto" at bounding box center [264, 144] width 64 height 5
click at [340, 204] on html "UniHop [EMAIL_ADDRESS][DOMAIN_NAME] Toggle Sidebar Orders Deliveries Providers …" at bounding box center [218, 128] width 436 height 256
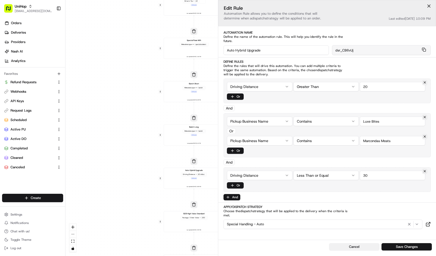
click at [344, 244] on button "Cancel" at bounding box center [354, 246] width 50 height 7
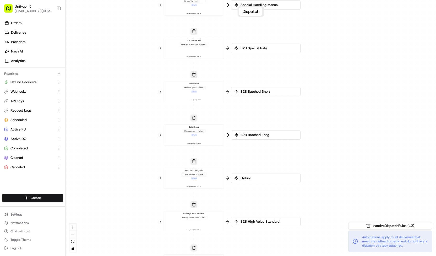
click at [200, 175] on div "Driving Distance > 20 miles" at bounding box center [194, 174] width 25 height 3
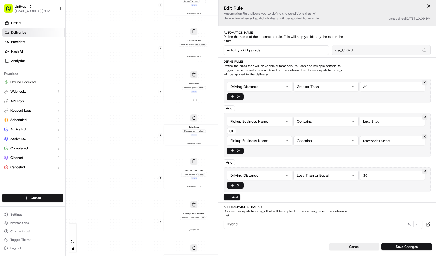
click at [19, 34] on span "Deliveries" at bounding box center [18, 32] width 15 height 5
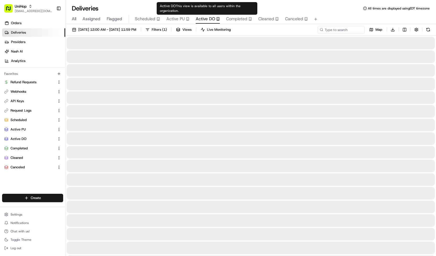
click at [200, 18] on span "Active DO" at bounding box center [205, 19] width 19 height 6
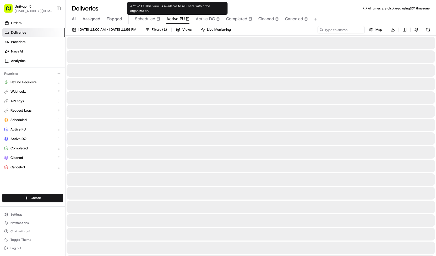
click at [188, 19] on icon "button" at bounding box center [188, 19] width 4 height 4
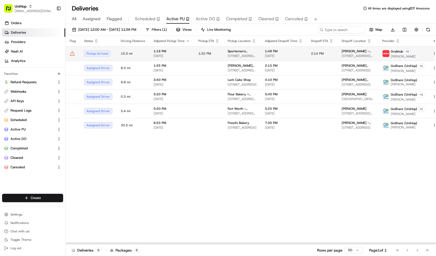
click at [168, 52] on span "1:18 PM" at bounding box center [172, 51] width 36 height 4
click at [145, 22] on button "Scheduled" at bounding box center [147, 19] width 25 height 9
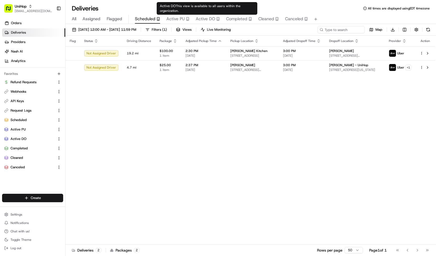
click at [204, 17] on span "Active DO" at bounding box center [205, 19] width 19 height 6
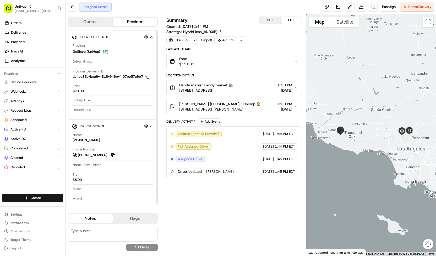
click at [90, 26] on div "Quotes Provider" at bounding box center [113, 22] width 90 height 10
click at [90, 24] on button "Quotes" at bounding box center [90, 22] width 45 height 8
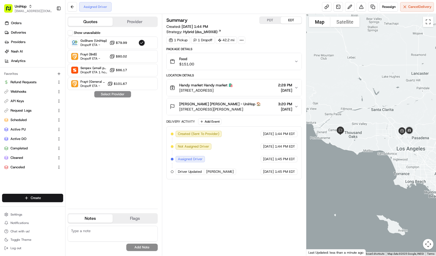
click at [180, 58] on span "Food" at bounding box center [186, 58] width 15 height 5
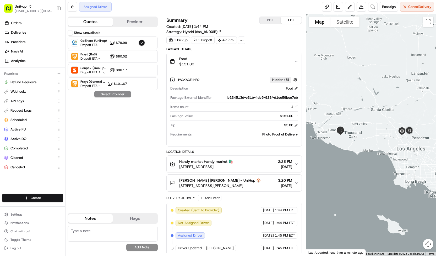
click at [180, 58] on span "Food" at bounding box center [186, 58] width 15 height 5
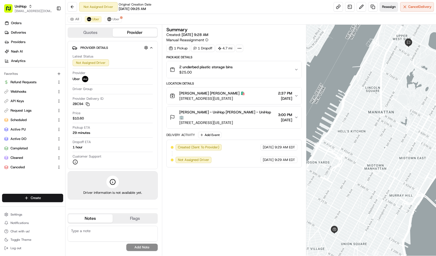
click at [389, 7] on span "Reassign" at bounding box center [389, 6] width 14 height 5
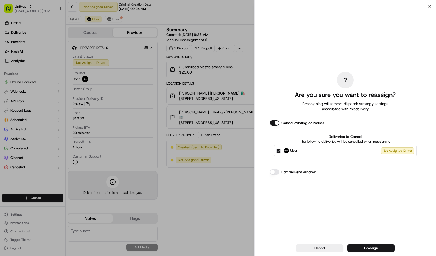
click at [274, 169] on button "Edit delivery window" at bounding box center [274, 171] width 9 height 5
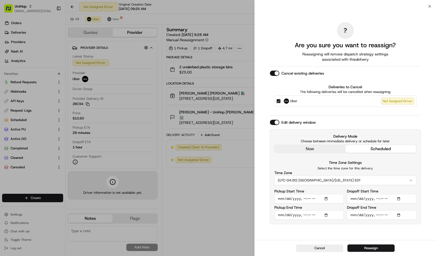
click at [301, 151] on div "? Are you sure you want to reassign? Reassigning will remove dispatch strategy …" at bounding box center [345, 122] width 151 height 231
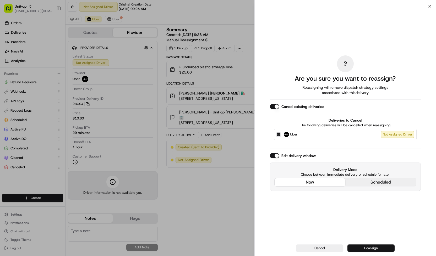
click at [357, 248] on button "Reassign" at bounding box center [371, 247] width 47 height 7
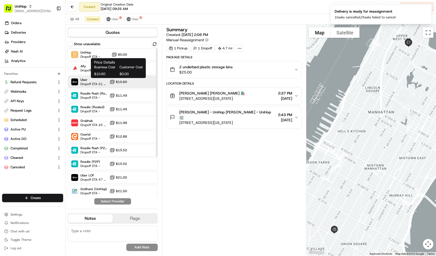
click at [122, 83] on span "$10.60" at bounding box center [121, 82] width 11 height 4
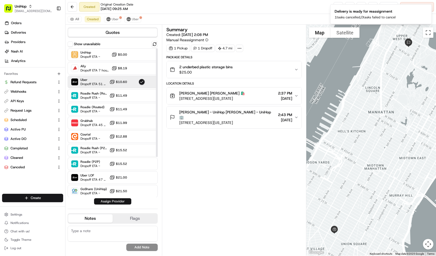
click at [116, 202] on button "Assign Provider" at bounding box center [112, 201] width 37 height 6
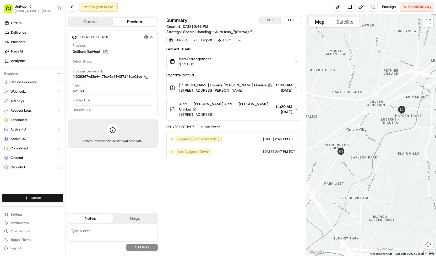
click at [225, 68] on button "floral arrangement $151.00" at bounding box center [234, 61] width 135 height 17
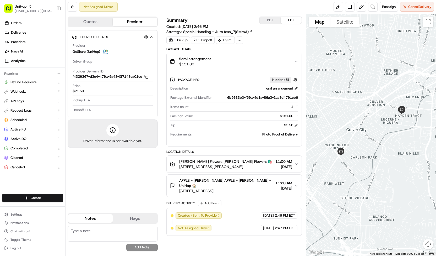
click at [227, 64] on div "floral arrangement $151.00" at bounding box center [232, 61] width 125 height 10
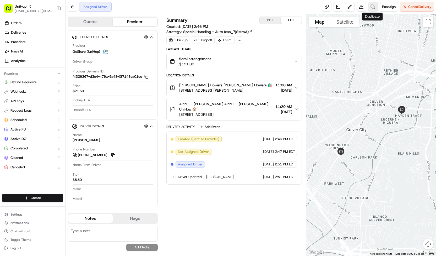
click at [372, 8] on link at bounding box center [372, 6] width 9 height 9
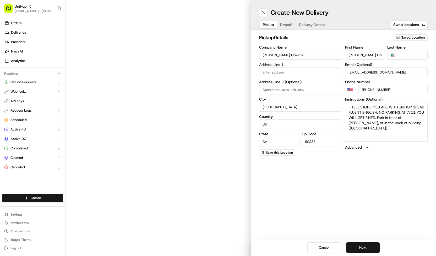
type input "10612 Culver Blvd"
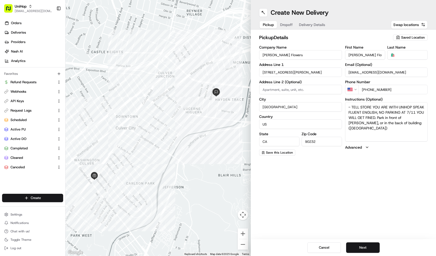
click at [318, 27] on span "Delivery Details" at bounding box center [312, 24] width 26 height 5
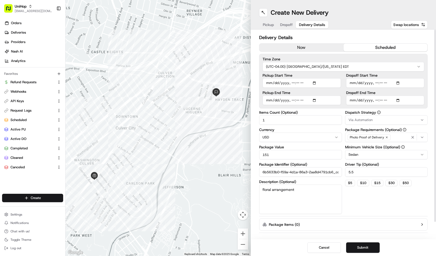
drag, startPoint x: 358, startPoint y: 170, endPoint x: 308, endPoint y: 171, distance: 50.6
click at [308, 171] on div "Items Count (Optional) 1 Currency USD Package Value 151 Package Identifier (Opt…" at bounding box center [343, 161] width 169 height 103
type input "5"
click at [350, 197] on div "Dispatch Strategy Via Automation Package Requirements (Optional) Photo Proof of…" at bounding box center [386, 161] width 83 height 103
drag, startPoint x: 292, startPoint y: 154, endPoint x: 239, endPoint y: 157, distance: 53.0
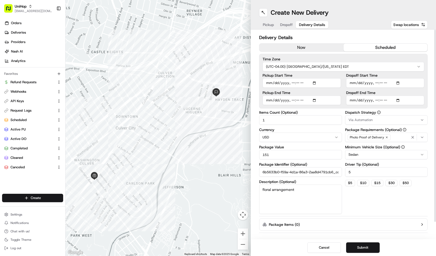
click at [239, 157] on div "To navigate the map with touch gestures double-tap and hold your finger on the …" at bounding box center [251, 128] width 371 height 256
type input "120"
click at [365, 206] on div "Dispatch Strategy Via Automation Package Requirements (Optional) Photo Proof of…" at bounding box center [386, 161] width 83 height 103
click at [360, 245] on button "Submit" at bounding box center [363, 247] width 34 height 10
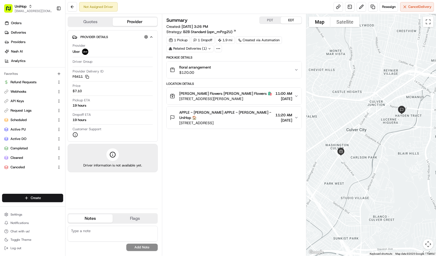
click at [202, 49] on div "Related Deliveries (1)" at bounding box center [189, 48] width 47 height 7
click at [201, 60] on span "job_FCrqMCNCGdq87NB8dBj7Rc" at bounding box center [203, 59] width 53 height 5
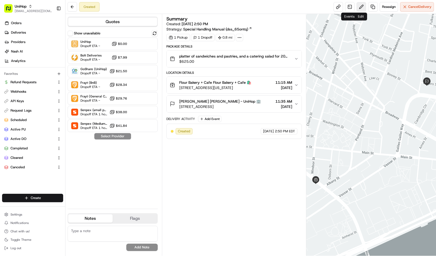
click at [361, 6] on button at bounding box center [361, 6] width 9 height 9
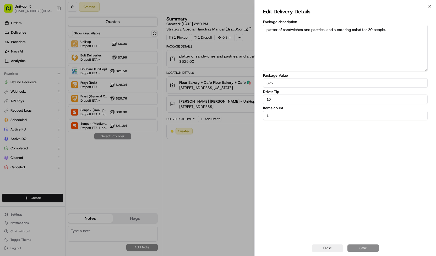
click at [284, 100] on input "10" at bounding box center [345, 98] width 165 height 9
type input "15"
click at [359, 245] on button "Save" at bounding box center [363, 247] width 31 height 7
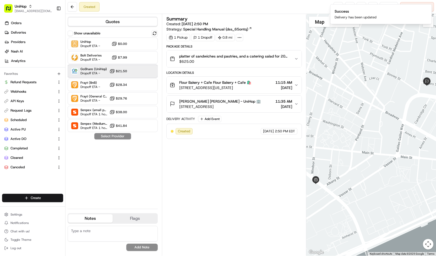
click at [145, 71] on div "GoShare (UniHop) Dropoff ETA - $21.50" at bounding box center [113, 71] width 90 height 13
click at [125, 137] on button "Assign Provider" at bounding box center [112, 136] width 37 height 6
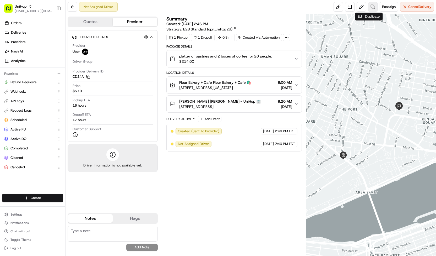
click at [370, 8] on link at bounding box center [372, 6] width 9 height 9
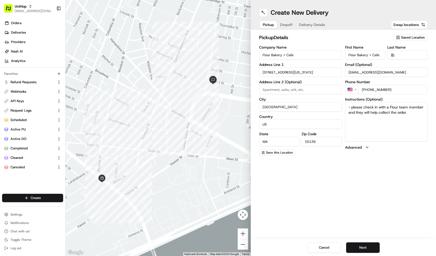
drag, startPoint x: 401, startPoint y: 69, endPoint x: 278, endPoint y: 60, distance: 123.3
click at [278, 60] on div "Company Name Flour Bakery + Cafe Address Line 1 190 Massachusetts Ave Address L…" at bounding box center [343, 100] width 169 height 110
type input "[EMAIL_ADDRESS][DOMAIN_NAME]"
click at [318, 25] on span "Delivery Details" at bounding box center [312, 24] width 26 height 5
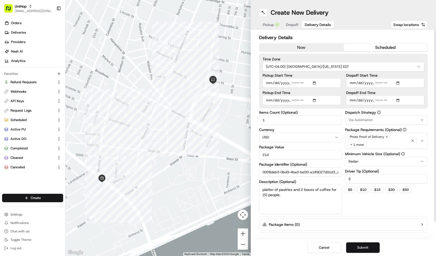
click at [356, 244] on button "Submit" at bounding box center [363, 247] width 34 height 10
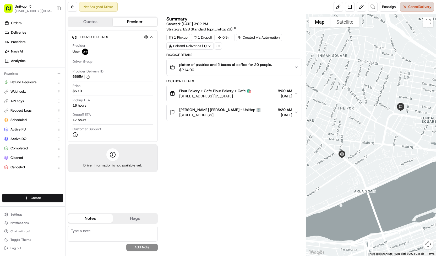
click at [403, 9] on button "Cancel Delivery" at bounding box center [417, 6] width 34 height 9
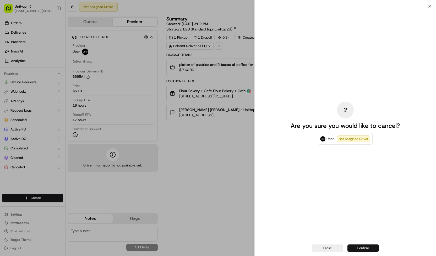
click at [363, 246] on button "Confirm" at bounding box center [363, 247] width 31 height 7
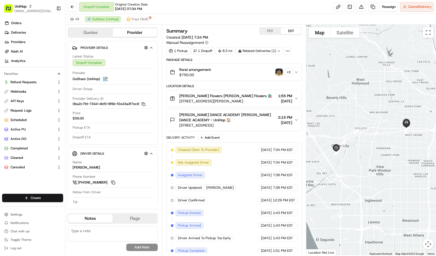
click at [281, 68] on img "button" at bounding box center [279, 71] width 7 height 7
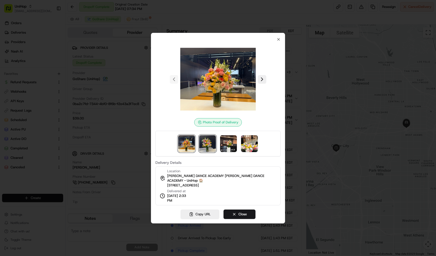
click at [214, 145] on img at bounding box center [207, 143] width 17 height 17
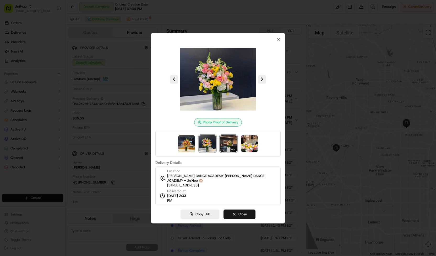
click at [223, 144] on img at bounding box center [228, 143] width 17 height 17
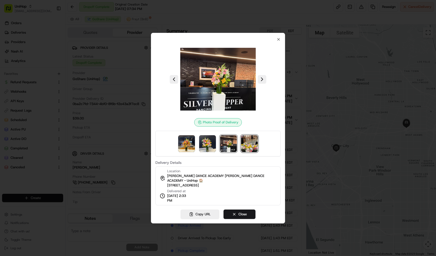
click at [250, 143] on img at bounding box center [249, 143] width 17 height 17
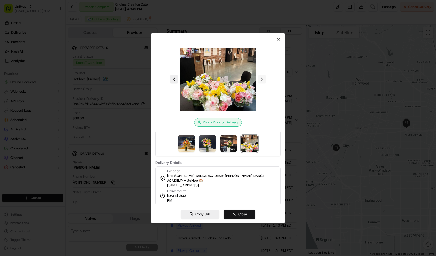
click at [241, 214] on button "Close" at bounding box center [240, 213] width 32 height 9
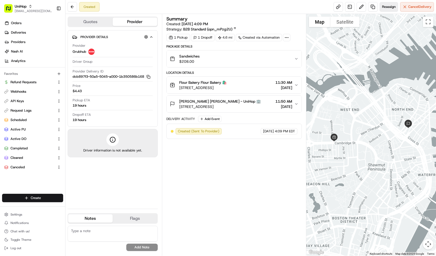
click at [392, 7] on span "Reassign" at bounding box center [389, 6] width 14 height 5
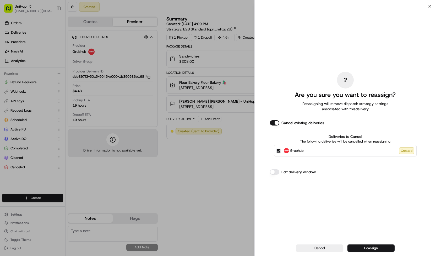
click at [303, 149] on span "Grubhub" at bounding box center [297, 150] width 14 height 5
click at [281, 149] on button "Grubhub Created" at bounding box center [279, 150] width 4 height 4
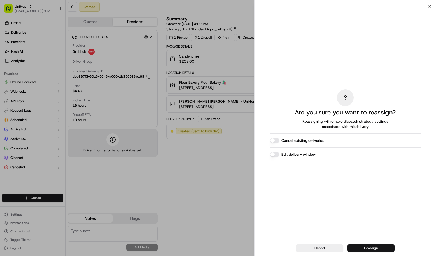
click at [359, 251] on button "Reassign" at bounding box center [371, 247] width 47 height 7
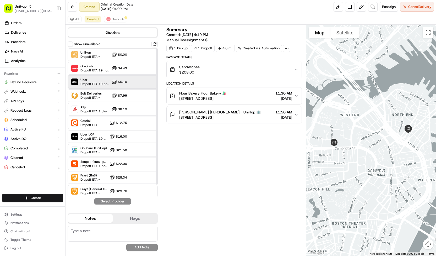
click at [130, 77] on div "Uber Dropoff ETA 19 hours $5.10" at bounding box center [113, 82] width 90 height 13
click at [115, 199] on button "Assign Provider" at bounding box center [112, 201] width 37 height 6
click at [124, 19] on button "Grubhub" at bounding box center [115, 19] width 22 height 6
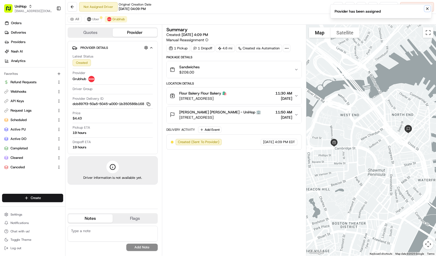
click at [427, 7] on icon "Notifications (F8)" at bounding box center [427, 9] width 4 height 4
click at [423, 10] on button "Cancel Delivery" at bounding box center [417, 6] width 34 height 9
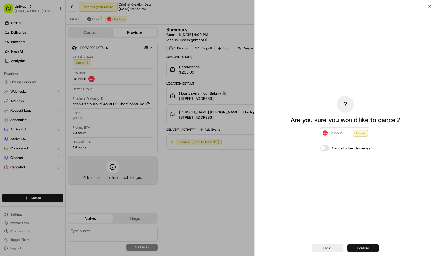
click at [373, 246] on button "Confirm" at bounding box center [363, 247] width 31 height 7
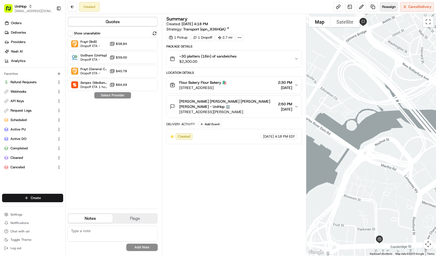
click at [387, 8] on span "Reassign" at bounding box center [389, 6] width 14 height 5
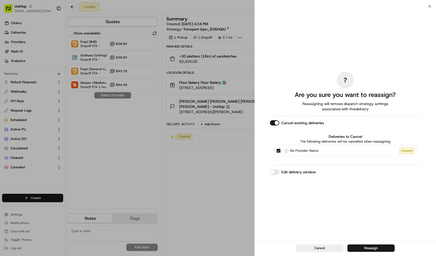
click at [279, 150] on button "No Provider Name Created" at bounding box center [279, 150] width 4 height 4
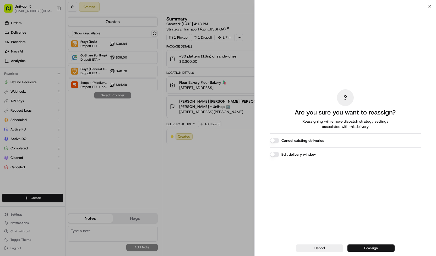
click at [360, 247] on button "Reassign" at bounding box center [371, 247] width 47 height 7
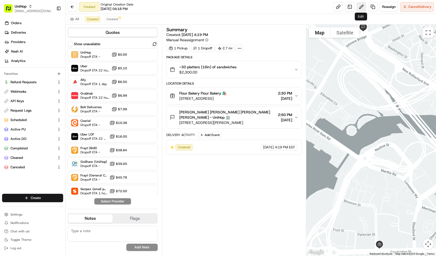
click at [363, 5] on button at bounding box center [361, 6] width 9 height 9
click at [223, 69] on span "$2,300.00" at bounding box center [207, 71] width 57 height 5
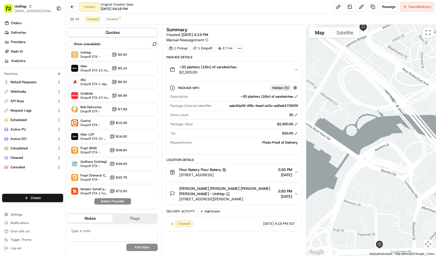
click at [223, 69] on span "$2,300.00" at bounding box center [207, 71] width 57 height 5
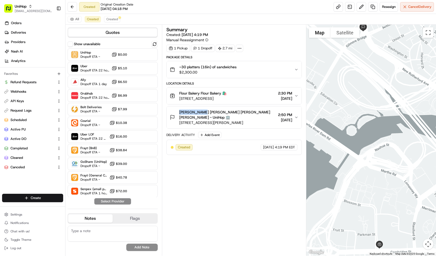
drag, startPoint x: 178, startPoint y: 111, endPoint x: 201, endPoint y: 111, distance: 23.1
click at [201, 111] on div "Jeanette Chavarin- Bunker Hill CC Jeanette Chavarin- Bunker Hill CC - UniHop 🏢 …" at bounding box center [223, 117] width 106 height 16
drag, startPoint x: 179, startPoint y: 98, endPoint x: 208, endPoint y: 100, distance: 29.0
click at [208, 100] on button "Flour Bakery Flour Bakery 🛍️ 209 Cambridge St, Boston, MA 02114, USA 2:30 PM Au…" at bounding box center [234, 95] width 135 height 17
click at [265, 45] on div "1 Pickup 1 Dropoff 2.7 mi" at bounding box center [234, 48] width 136 height 7
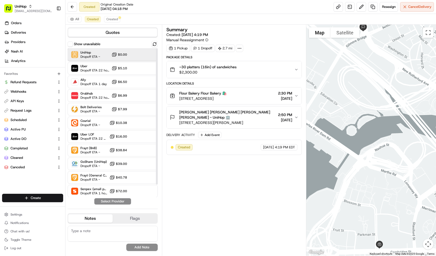
click at [112, 57] on div "UniHop Dropoff ETA - $0.00" at bounding box center [113, 54] width 90 height 13
click at [216, 74] on span "$2,300.00" at bounding box center [207, 71] width 57 height 5
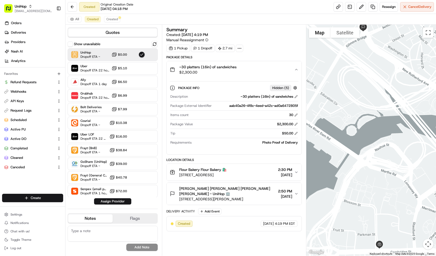
click at [216, 74] on span "$2,300.00" at bounding box center [207, 71] width 57 height 5
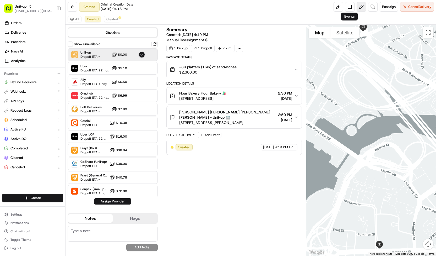
click at [360, 8] on button at bounding box center [361, 6] width 9 height 9
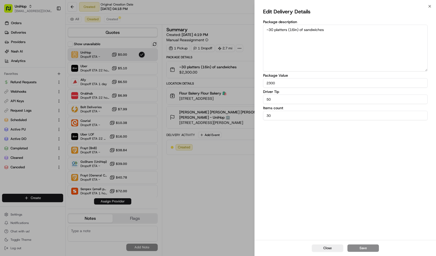
drag, startPoint x: 268, startPoint y: 101, endPoint x: 257, endPoint y: 102, distance: 11.0
click at [257, 102] on div "Edit Delivery Details Package description ~30 platters (16in) of sandwiches Pac…" at bounding box center [345, 122] width 181 height 233
type input "70"
click at [352, 248] on button "Save" at bounding box center [363, 247] width 31 height 7
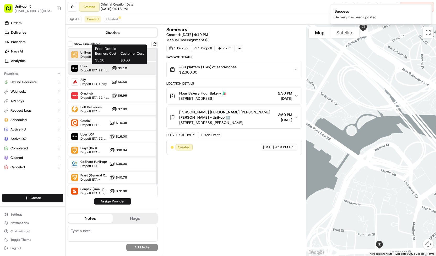
click at [125, 67] on span "$5.10" at bounding box center [122, 68] width 9 height 4
click at [117, 55] on icon at bounding box center [114, 54] width 5 height 5
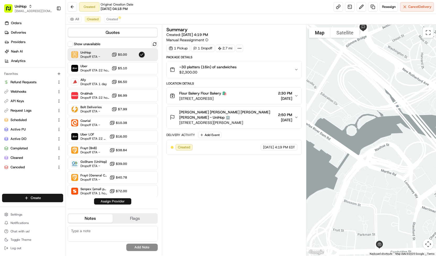
click at [103, 201] on button "Assign Provider" at bounding box center [112, 201] width 37 height 6
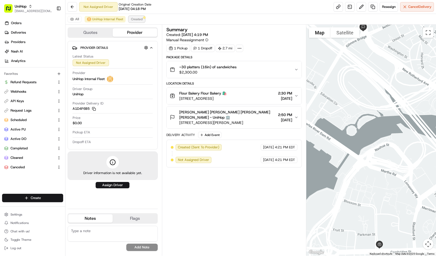
click at [137, 19] on span "Created" at bounding box center [137, 19] width 12 height 4
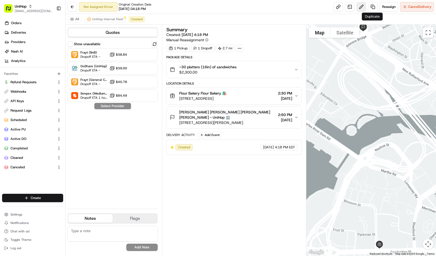
click at [365, 7] on button at bounding box center [361, 6] width 9 height 9
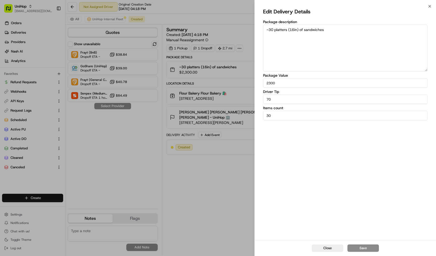
drag, startPoint x: 275, startPoint y: 99, endPoint x: 220, endPoint y: 109, distance: 56.6
click at [220, 109] on body "UniHop contact@unihop.app Toggle Sidebar Orders Deliveries Providers Nash AI An…" at bounding box center [218, 128] width 436 height 256
type input "50"
click at [358, 250] on button "Save" at bounding box center [363, 247] width 31 height 7
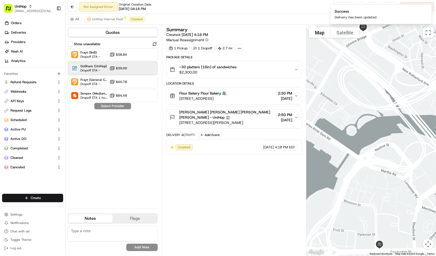
click at [146, 70] on div "GoShare (UniHop) Dropoff ETA - $39.00" at bounding box center [113, 68] width 90 height 13
click at [123, 107] on button "Assign Provider" at bounding box center [112, 106] width 37 height 6
click at [120, 20] on span "UniHop Internal Fleet" at bounding box center [107, 19] width 31 height 4
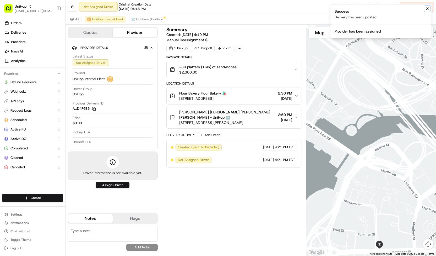
click at [427, 9] on icon "Notifications (F8)" at bounding box center [427, 9] width 4 height 4
click at [427, 26] on icon "Notifications (F8)" at bounding box center [427, 28] width 4 height 4
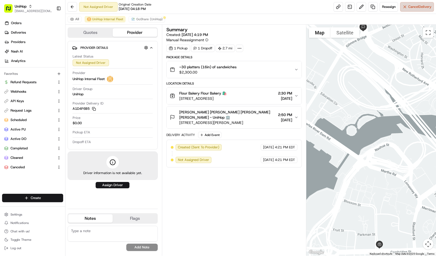
click at [426, 9] on button "Cancel Delivery" at bounding box center [417, 6] width 34 height 9
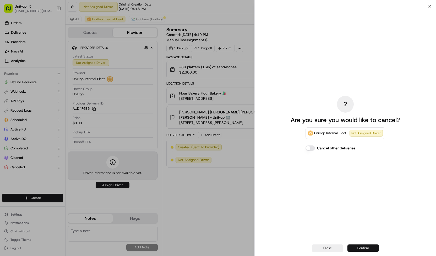
click at [355, 249] on button "Confirm" at bounding box center [363, 247] width 31 height 7
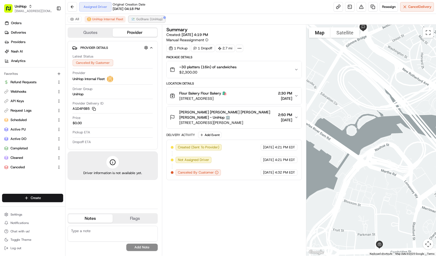
click at [159, 19] on span "GoShare (UniHop)" at bounding box center [149, 19] width 26 height 4
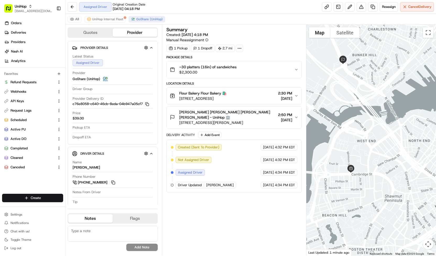
click at [259, 65] on div "~30 platters (16in) of sandwiches $2,300.00" at bounding box center [232, 69] width 125 height 10
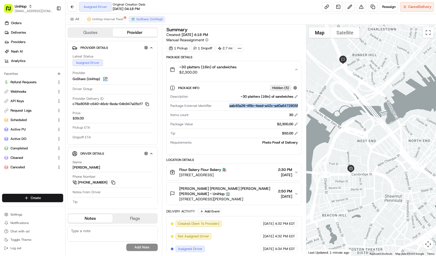
drag, startPoint x: 224, startPoint y: 106, endPoint x: 299, endPoint y: 106, distance: 74.7
click at [299, 106] on div "Package Info Hidden ( 5 ) Description ~30 platters (16in) of sandwiches Package…" at bounding box center [234, 114] width 135 height 72
copy div "aab40a26-4f8c-4eed-a42c-ad0a6472805f"
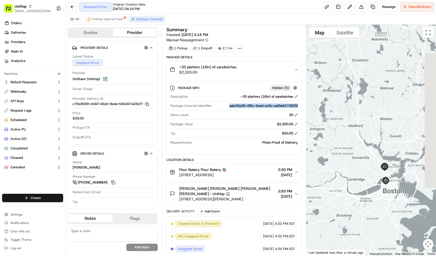
drag, startPoint x: 430, startPoint y: 174, endPoint x: 392, endPoint y: 187, distance: 39.8
click at [392, 187] on div at bounding box center [371, 140] width 130 height 231
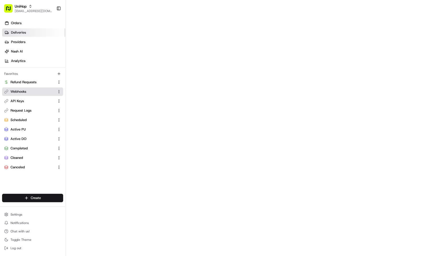
click at [29, 34] on link "Deliveries" at bounding box center [33, 32] width 63 height 8
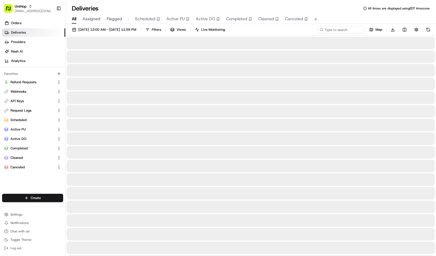
click at [172, 18] on span "Active PU" at bounding box center [175, 19] width 18 height 6
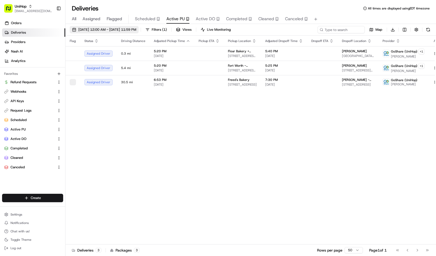
click at [136, 31] on span "[DATE] 12:00 AM - [DATE] 11:59 PM" at bounding box center [107, 29] width 58 height 5
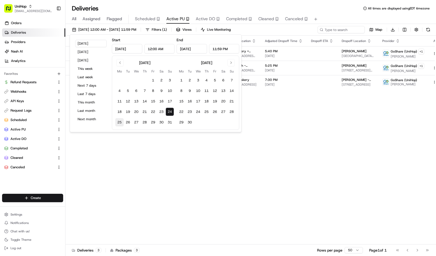
click at [119, 120] on button "25" at bounding box center [119, 122] width 8 height 8
type input "Aug 25, 2025"
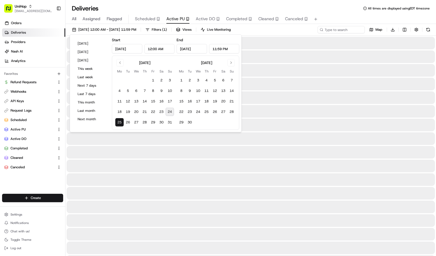
click at [119, 120] on button "25" at bounding box center [119, 122] width 8 height 8
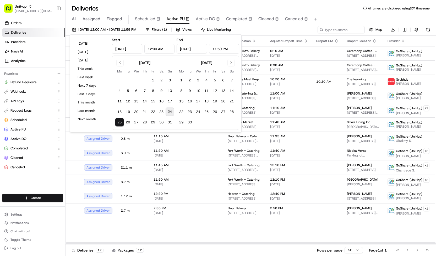
click at [274, 34] on div "Aug 25 2025 12:00 AM - Aug 25 2025 11:59 PM Filters ( 1 ) Views Live Monitoring…" at bounding box center [251, 31] width 371 height 10
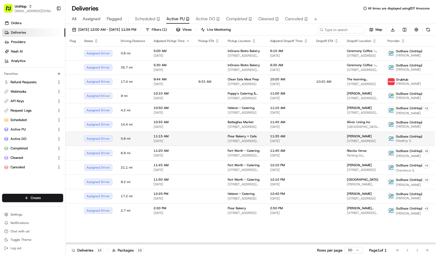
click at [239, 141] on span "190 Massachusetts Ave, Cambridge, MA 02139, USA" at bounding box center [245, 141] width 34 height 4
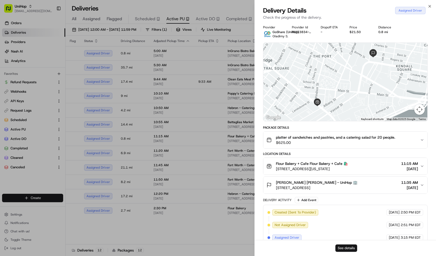
click at [342, 249] on button "See details" at bounding box center [347, 247] width 22 height 7
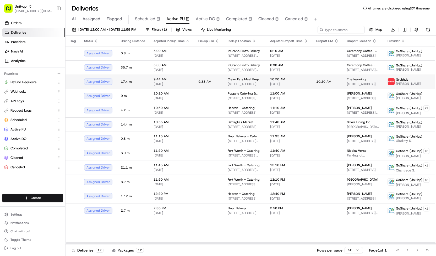
click at [189, 84] on td "9:44 AM Aug 25 2025" at bounding box center [171, 81] width 45 height 14
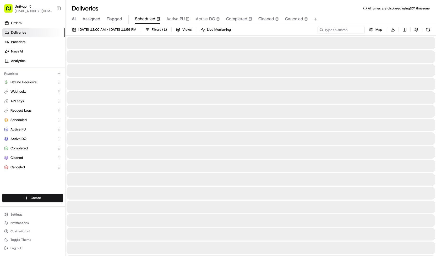
click at [152, 23] on button "Scheduled" at bounding box center [147, 19] width 25 height 9
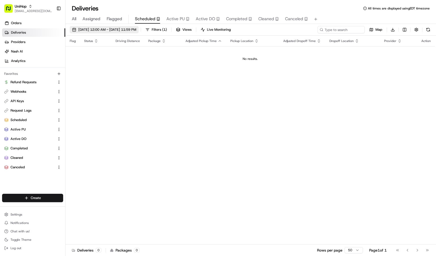
click at [136, 31] on span "Aug 24 2025 12:00 AM - Aug 24 2025 11:59 PM" at bounding box center [107, 29] width 58 height 5
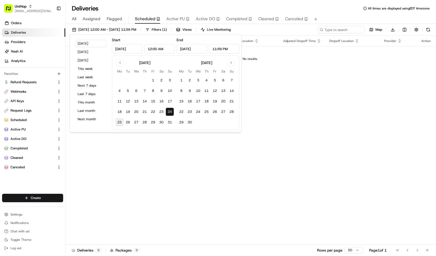
click at [123, 123] on button "25" at bounding box center [119, 122] width 8 height 8
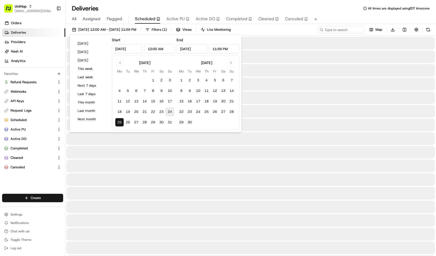
type input "Aug 25, 2025"
click at [123, 123] on button "25" at bounding box center [119, 122] width 8 height 8
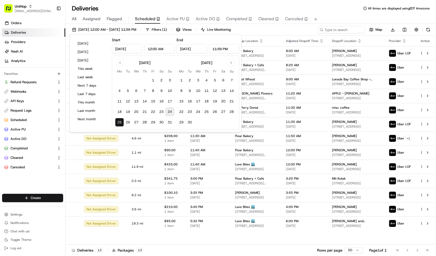
click at [268, 31] on div "Aug 25 2025 12:00 AM - Aug 25 2025 11:59 PM Filters ( 1 ) Views Live Monitoring…" at bounding box center [251, 31] width 371 height 10
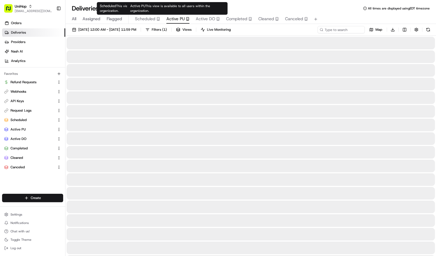
click at [167, 20] on span "Active PU" at bounding box center [175, 19] width 18 height 6
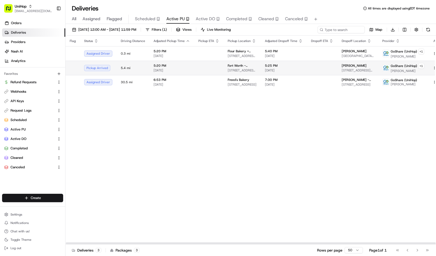
click at [202, 68] on td at bounding box center [208, 68] width 29 height 14
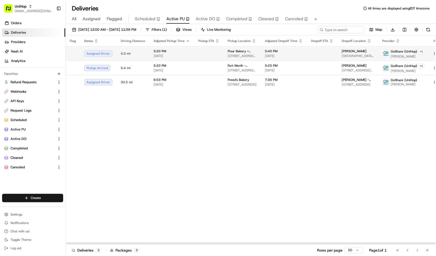
click at [196, 55] on td at bounding box center [208, 53] width 29 height 14
click at [207, 51] on td at bounding box center [208, 53] width 29 height 14
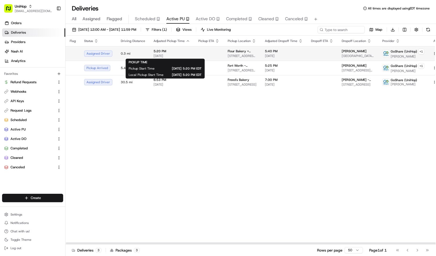
click at [178, 49] on span "5:20 PM" at bounding box center [172, 51] width 36 height 4
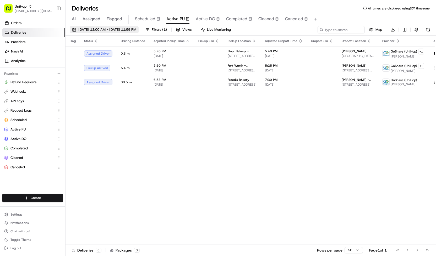
click at [136, 29] on span "Aug 24 2025 12:00 AM - Aug 24 2025 11:59 PM" at bounding box center [107, 29] width 58 height 5
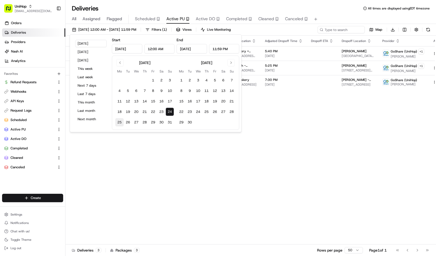
click at [118, 120] on button "25" at bounding box center [119, 122] width 8 height 8
type input "Aug 25, 2025"
click at [118, 120] on button "25" at bounding box center [119, 122] width 8 height 8
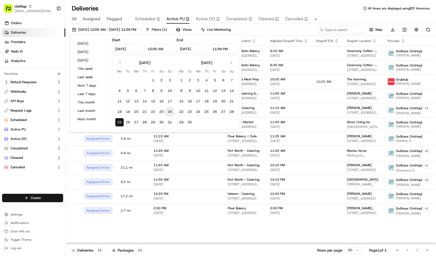
click at [273, 31] on div "Aug 25 2025 12:00 AM - Aug 25 2025 11:59 PM Filters ( 1 ) Views Live Monitoring…" at bounding box center [251, 31] width 371 height 10
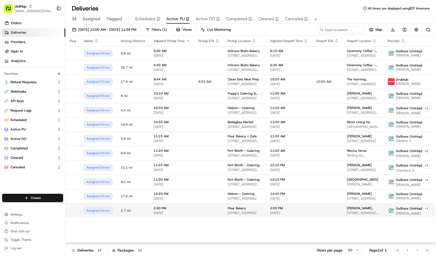
click at [281, 207] on span "2:50 PM" at bounding box center [289, 208] width 38 height 4
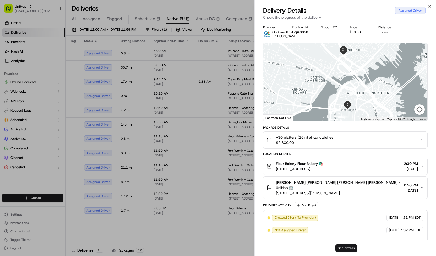
drag, startPoint x: 216, startPoint y: 43, endPoint x: 246, endPoint y: 93, distance: 58.4
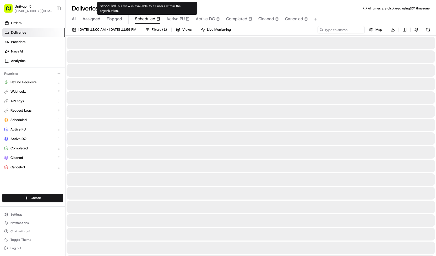
click at [155, 20] on div "Scheduled" at bounding box center [147, 19] width 25 height 6
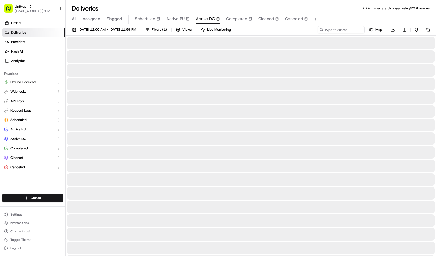
click at [211, 20] on span "Active DO" at bounding box center [205, 19] width 19 height 6
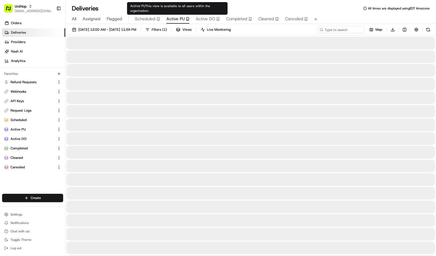
click at [179, 18] on span "Active PU" at bounding box center [175, 19] width 18 height 6
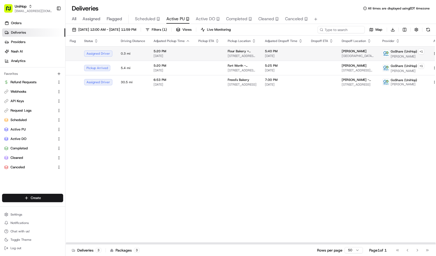
click at [197, 53] on td at bounding box center [208, 53] width 29 height 14
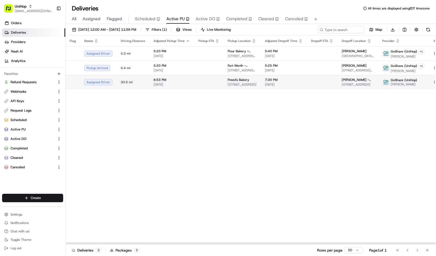
click at [204, 87] on td at bounding box center [208, 82] width 29 height 14
click at [184, 84] on span "[DATE]" at bounding box center [172, 84] width 36 height 4
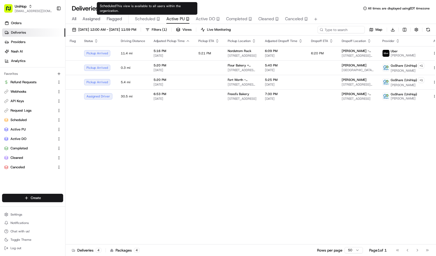
click at [152, 18] on span "Scheduled" at bounding box center [145, 19] width 20 height 6
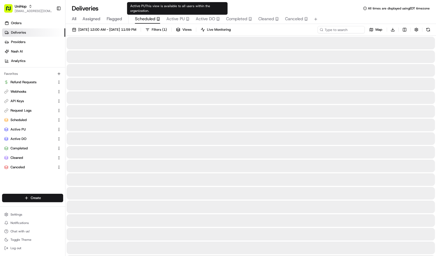
click at [174, 16] on span "Active PU" at bounding box center [175, 19] width 18 height 6
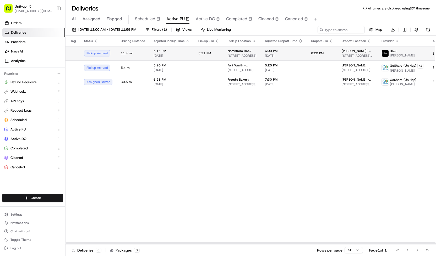
click at [201, 54] on span "5:21 PM" at bounding box center [204, 53] width 13 height 4
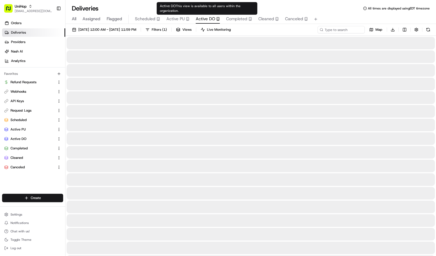
click at [214, 19] on div "Active DO" at bounding box center [208, 19] width 24 height 6
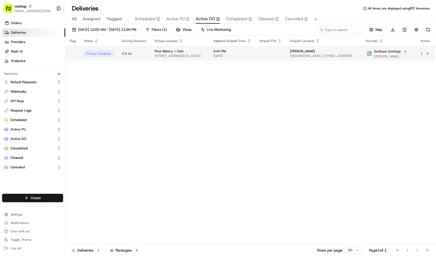
click at [224, 58] on td "5:40 PM Aug 24 2025" at bounding box center [232, 53] width 46 height 14
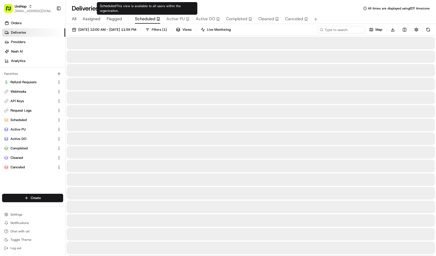
click at [147, 19] on span "Scheduled" at bounding box center [145, 19] width 20 height 6
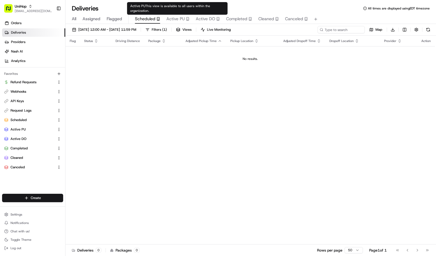
click at [173, 19] on span "Active PU" at bounding box center [175, 19] width 18 height 6
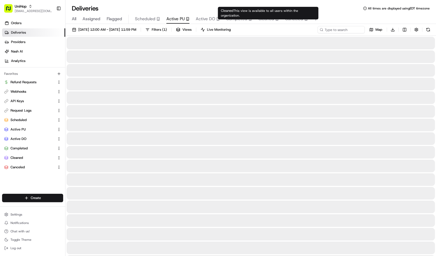
click at [268, 18] on span "Cleaned" at bounding box center [266, 19] width 16 height 6
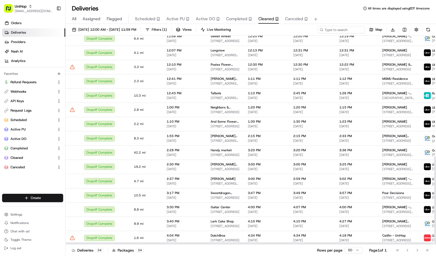
scroll to position [283, 0]
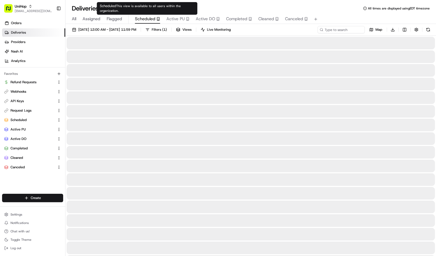
click at [152, 19] on span "Scheduled" at bounding box center [145, 19] width 20 height 6
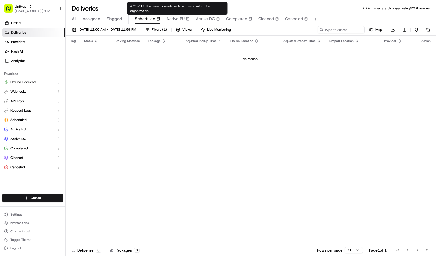
click at [182, 17] on span "Active PU" at bounding box center [175, 19] width 18 height 6
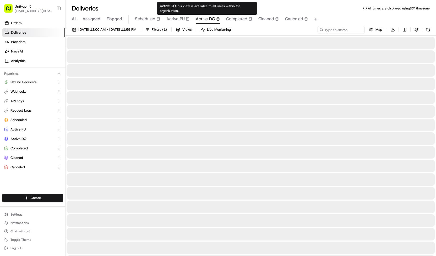
click at [202, 18] on span "Active DO" at bounding box center [205, 19] width 19 height 6
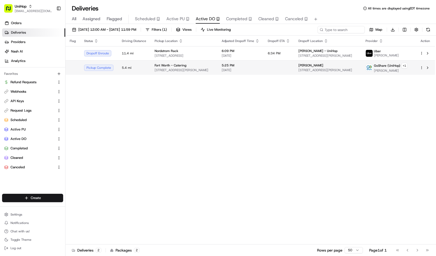
click at [213, 68] on span "4972 Overton Ridge Blvd, Fort Worth, TX 76132, USA" at bounding box center [184, 70] width 59 height 4
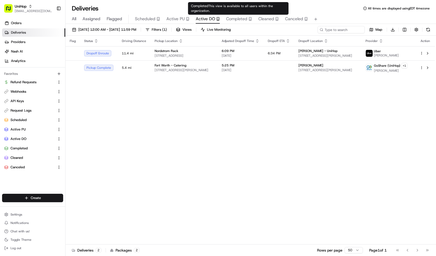
click at [232, 19] on span "Completed" at bounding box center [236, 19] width 21 height 6
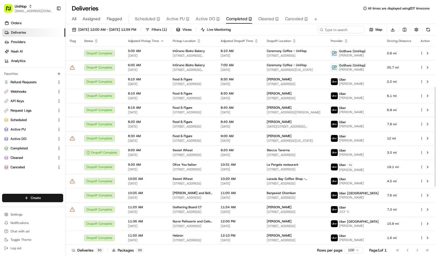
scroll to position [227, 0]
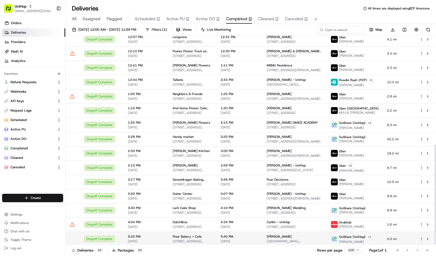
click at [212, 239] on span "190 Massachusetts Ave, Cambridge, MA 02139, USA" at bounding box center [193, 241] width 40 height 4
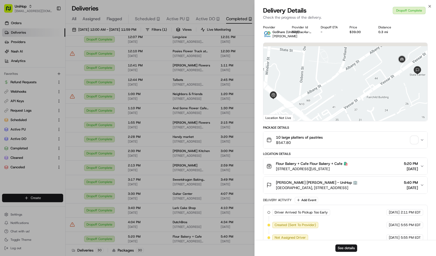
click at [414, 140] on span "button" at bounding box center [414, 139] width 7 height 7
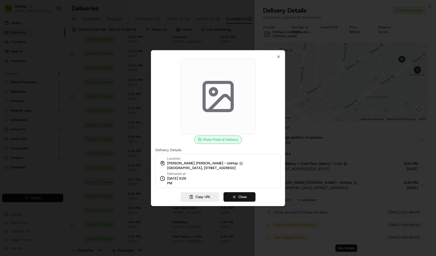
click at [248, 196] on button "Close" at bounding box center [240, 196] width 32 height 9
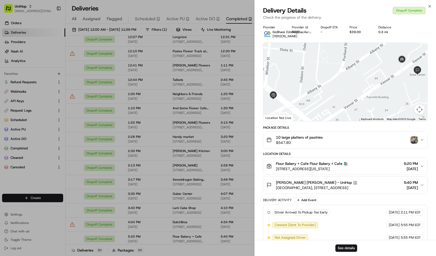
click at [412, 139] on img "button" at bounding box center [414, 139] width 7 height 7
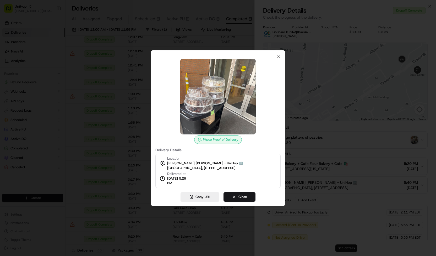
click at [178, 29] on div at bounding box center [218, 128] width 436 height 256
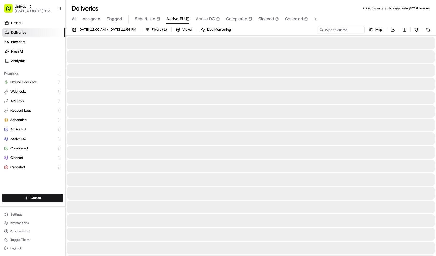
click at [170, 21] on span "Active PU" at bounding box center [175, 19] width 18 height 6
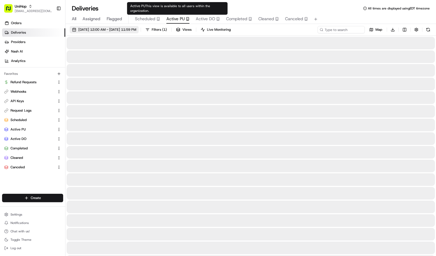
click at [136, 31] on span "Aug 24 2025 12:00 AM - Aug 24 2025 11:59 PM" at bounding box center [107, 29] width 58 height 5
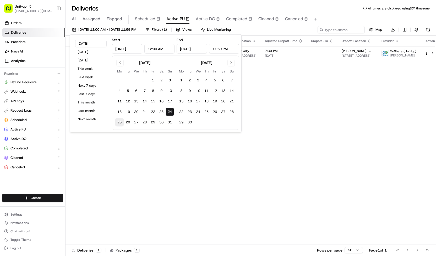
click at [121, 124] on button "25" at bounding box center [119, 122] width 8 height 8
type input "Aug 25, 2025"
click at [121, 124] on button "25" at bounding box center [119, 122] width 8 height 8
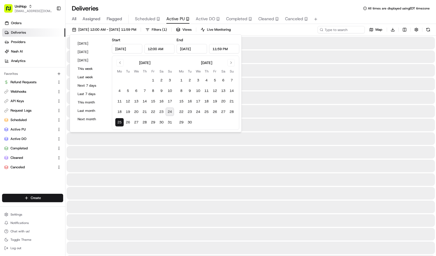
click at [285, 27] on div "Aug 25 2025 12:00 AM - Aug 25 2025 11:59 PM Filters ( 1 ) Views Live Monitoring…" at bounding box center [251, 31] width 371 height 10
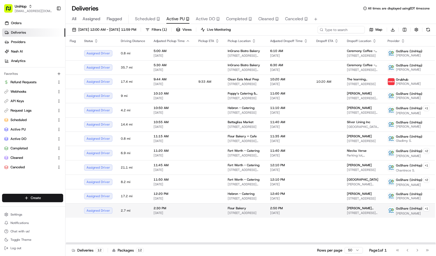
click at [236, 206] on span "Flour Bakery" at bounding box center [237, 208] width 18 height 4
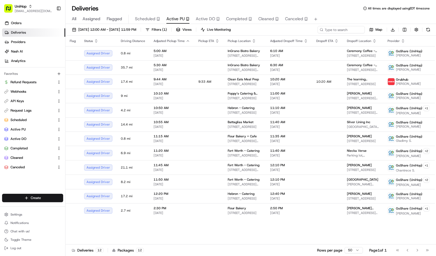
click at [150, 16] on span "Scheduled" at bounding box center [145, 19] width 20 height 6
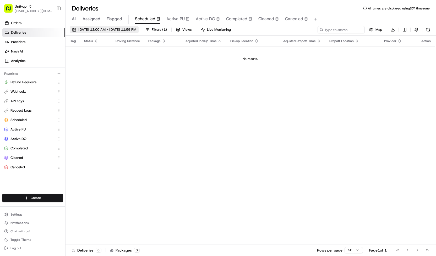
click at [136, 28] on span "Aug 24 2025 12:00 AM - Aug 24 2025 11:59 PM" at bounding box center [107, 29] width 58 height 5
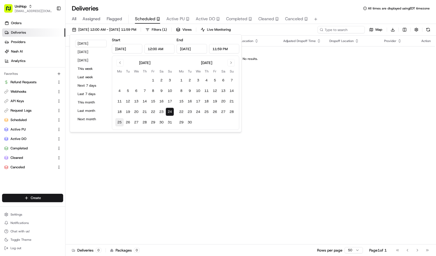
click at [119, 122] on button "25" at bounding box center [119, 122] width 8 height 8
type input "Aug 25, 2025"
click at [119, 122] on button "25" at bounding box center [119, 122] width 8 height 8
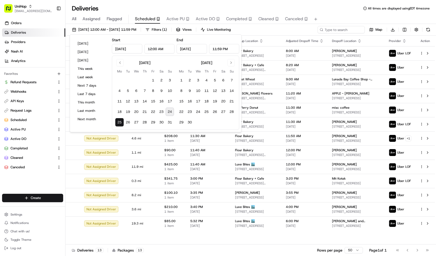
click at [263, 31] on div "Aug 25 2025 12:00 AM - Aug 25 2025 11:59 PM Filters ( 1 ) Views Live Monitoring…" at bounding box center [251, 31] width 371 height 10
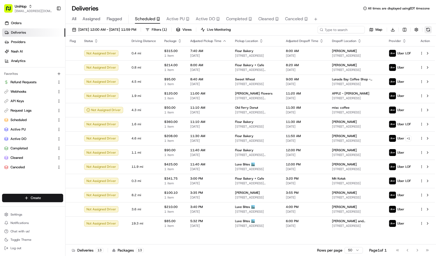
click at [429, 29] on button at bounding box center [428, 29] width 7 height 7
click at [427, 28] on button at bounding box center [428, 29] width 7 height 7
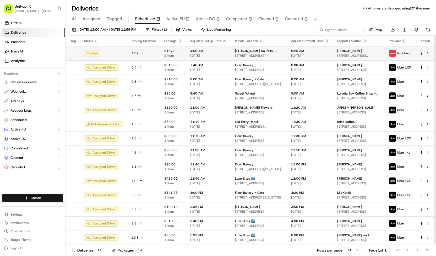
click at [298, 56] on span "[DATE]" at bounding box center [310, 55] width 38 height 4
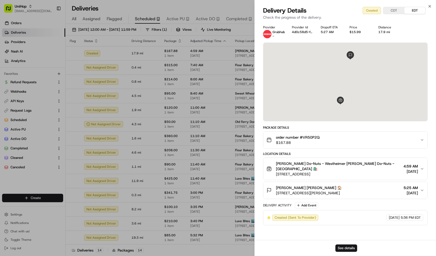
click at [306, 139] on span "order number #VR50P2Q" at bounding box center [298, 136] width 44 height 5
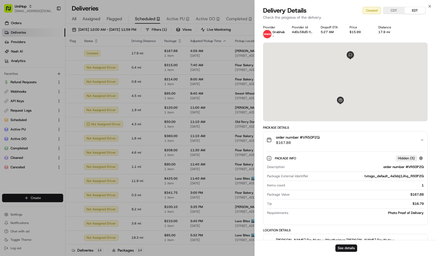
click at [306, 139] on span "order number #VR50P2Q" at bounding box center [298, 136] width 44 height 5
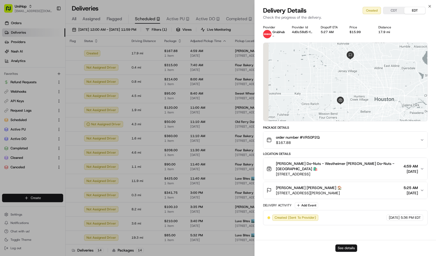
click at [350, 246] on button "See details" at bounding box center [347, 247] width 22 height 7
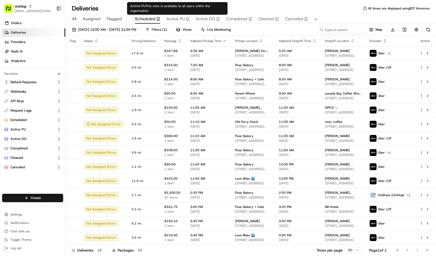
click at [172, 19] on span "Active PU" at bounding box center [175, 19] width 18 height 6
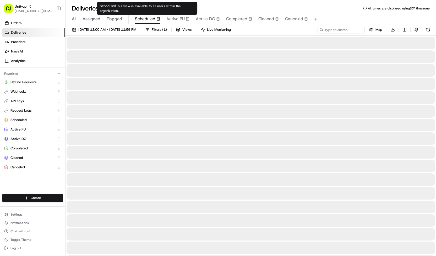
click at [149, 21] on span "Scheduled" at bounding box center [145, 19] width 20 height 6
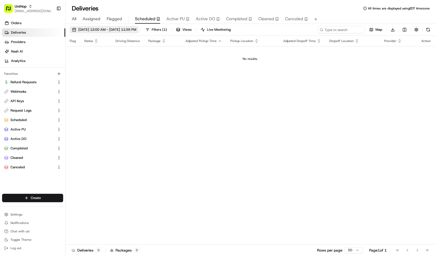
click at [136, 28] on span "Aug 24 2025 12:00 AM - Aug 24 2025 11:59 PM" at bounding box center [107, 29] width 58 height 5
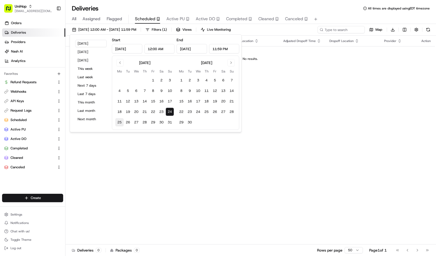
click at [118, 123] on button "25" at bounding box center [119, 122] width 8 height 8
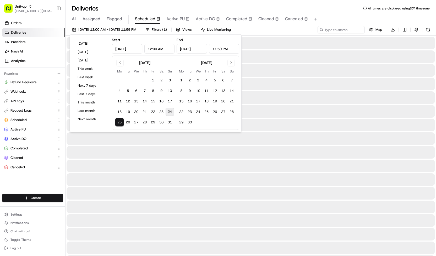
type input "Aug 25, 2025"
click at [270, 29] on div "Aug 25 2025 12:00 AM - Aug 25 2025 11:59 PM Filters ( 1 ) Views Live Monitoring…" at bounding box center [251, 31] width 371 height 10
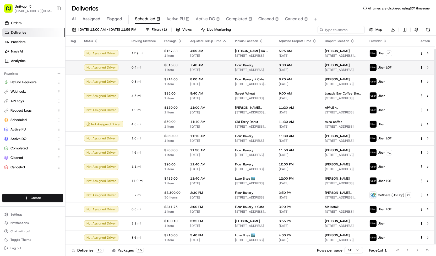
scroll to position [14, 0]
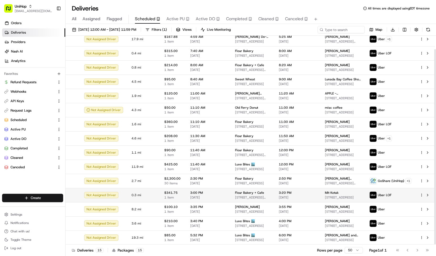
click at [208, 197] on span "[DATE]" at bounding box center [208, 197] width 36 height 4
click at [186, 205] on td "3:35 PM Aug 25 2025" at bounding box center [208, 209] width 45 height 14
click at [190, 197] on span "[DATE]" at bounding box center [208, 197] width 36 height 4
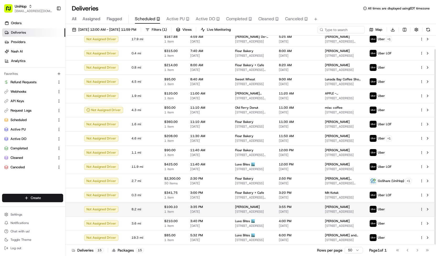
click at [201, 206] on span "3:35 PM" at bounding box center [208, 206] width 36 height 4
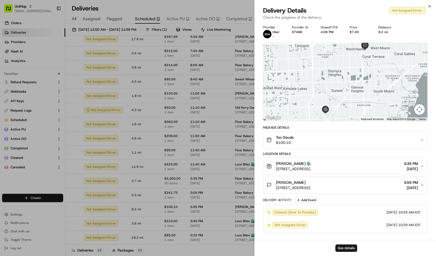
click at [290, 137] on span "Too Gouda" at bounding box center [285, 136] width 18 height 5
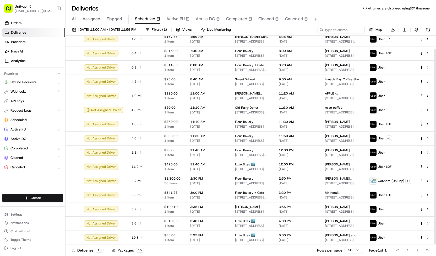
scroll to position [0, 0]
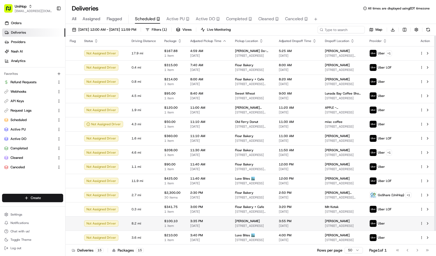
click at [251, 219] on div "Beatriz" at bounding box center [252, 221] width 35 height 4
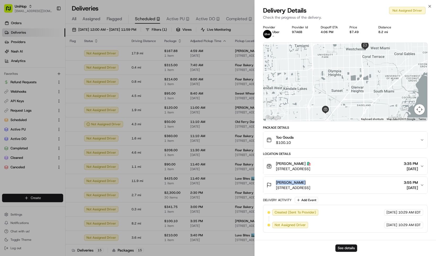
drag, startPoint x: 275, startPoint y: 181, endPoint x: 297, endPoint y: 181, distance: 22.0
click at [297, 181] on div "Chris Daniels 1820 SW 73rd Court Rd, Miami, FL 33155, USA" at bounding box center [289, 185] width 44 height 10
copy span "Chris Daniels"
click at [343, 248] on button "See details" at bounding box center [347, 247] width 22 height 7
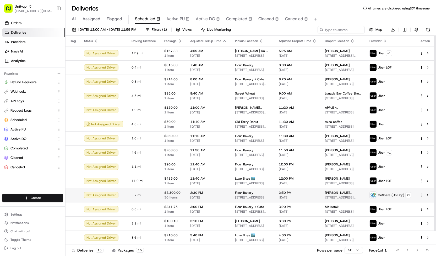
click at [222, 197] on span "[DATE]" at bounding box center [208, 197] width 36 height 4
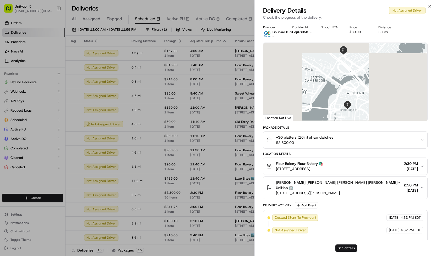
click at [294, 138] on span "~30 platters (16in) of sandwiches" at bounding box center [304, 136] width 57 height 5
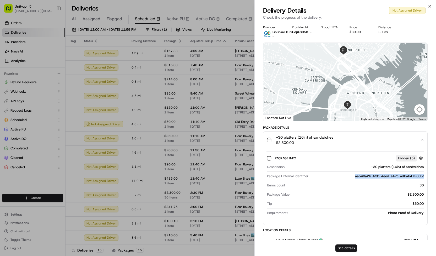
drag, startPoint x: 351, startPoint y: 176, endPoint x: 427, endPoint y: 176, distance: 75.5
click at [427, 176] on div "Package Info Hidden ( 5 ) Description ~30 platters (16in) of sandwiches Package…" at bounding box center [345, 184] width 164 height 72
copy div "aab40a26-4f8c-4eed-a42c-ad0a6472805f"
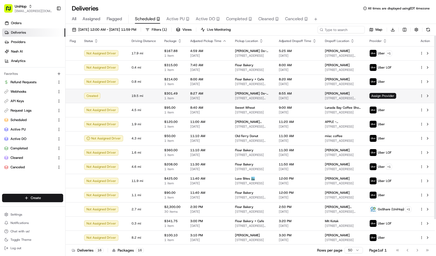
click at [214, 95] on span "8:27 AM" at bounding box center [208, 93] width 36 height 4
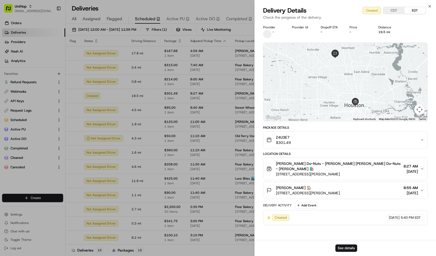
click at [306, 135] on div "Z4U3E7 $301.49" at bounding box center [344, 139] width 154 height 10
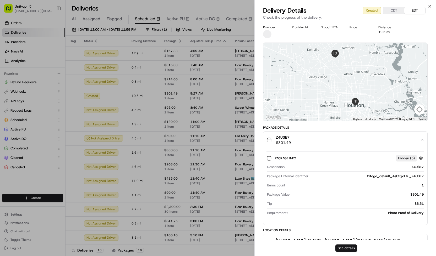
click at [306, 135] on div "Z4U3E7 $301.49" at bounding box center [344, 139] width 154 height 10
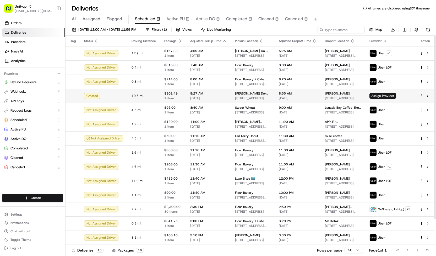
click at [279, 93] on span "8:55 AM" at bounding box center [298, 93] width 38 height 4
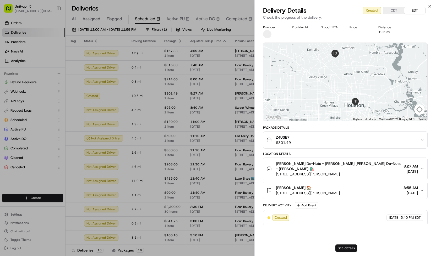
click at [353, 246] on button "See details" at bounding box center [347, 247] width 22 height 7
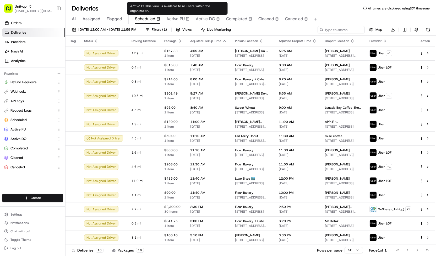
click at [179, 16] on span "Active PU" at bounding box center [175, 19] width 18 height 6
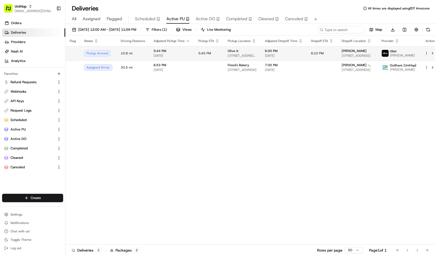
click at [196, 57] on td "5:45 PM" at bounding box center [208, 53] width 29 height 14
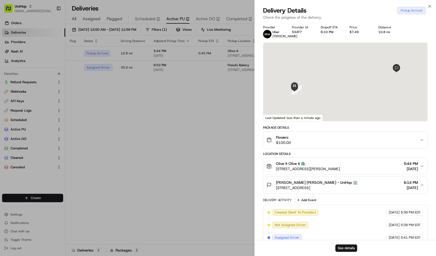
click at [287, 148] on button "Flowers $100.00" at bounding box center [345, 139] width 164 height 17
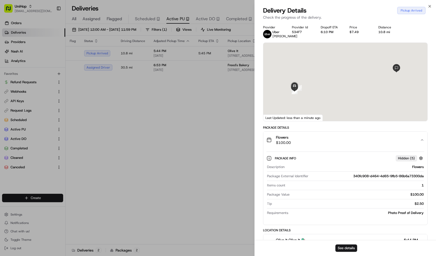
click at [289, 148] on button "Flowers $100.00" at bounding box center [345, 139] width 164 height 17
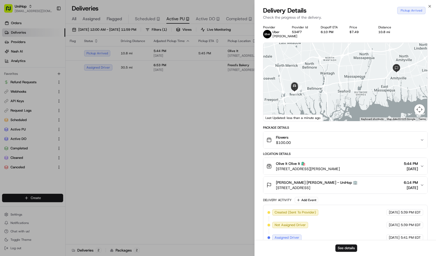
scroll to position [48, 0]
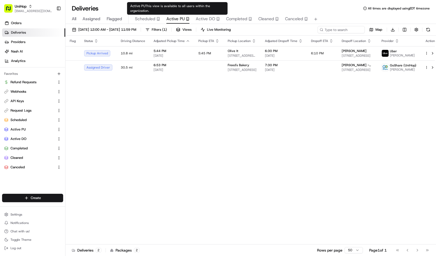
click at [155, 19] on div "Scheduled" at bounding box center [147, 19] width 25 height 6
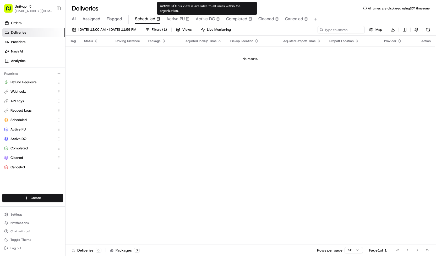
click at [206, 18] on span "Active DO" at bounding box center [205, 19] width 19 height 6
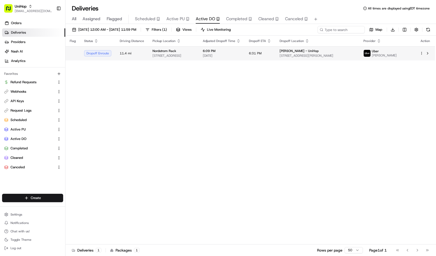
click at [195, 51] on div "Nordstrom Rack" at bounding box center [174, 51] width 42 height 4
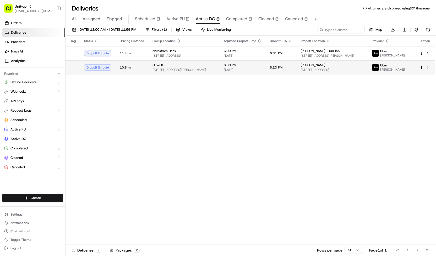
click at [150, 72] on td "Olive It 65 Merrick Ave, Merrick, NY 11566, USA" at bounding box center [183, 67] width 71 height 14
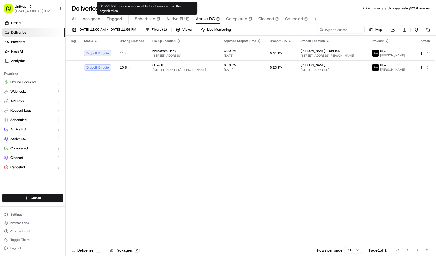
click at [149, 13] on div "Scheduled This view is available to all users within the organization. Schedule…" at bounding box center [147, 8] width 101 height 13
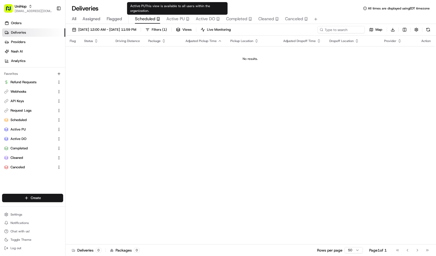
click at [177, 18] on span "Active PU" at bounding box center [175, 19] width 18 height 6
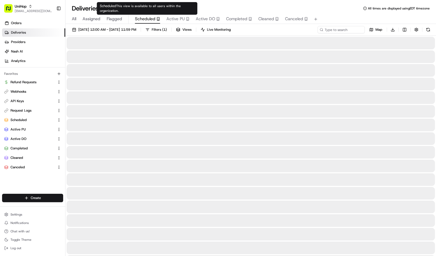
click at [151, 18] on span "Scheduled" at bounding box center [145, 19] width 20 height 6
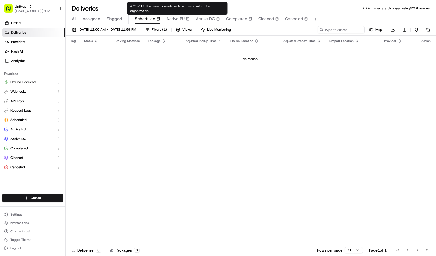
click at [194, 16] on div "All Assigned Flagged Scheduled Active PU Active DO Completed Cleaned Canceled" at bounding box center [251, 19] width 371 height 9
click at [202, 22] on button "Active DO" at bounding box center [208, 19] width 24 height 9
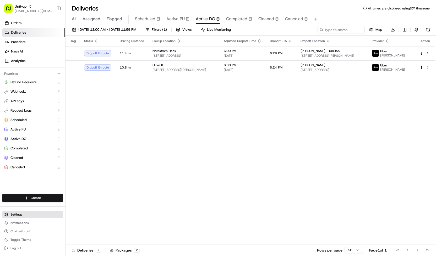
click at [36, 212] on button "Settings" at bounding box center [32, 214] width 61 height 7
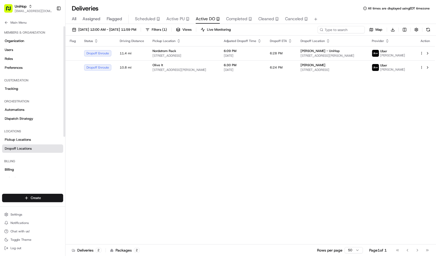
scroll to position [55, 0]
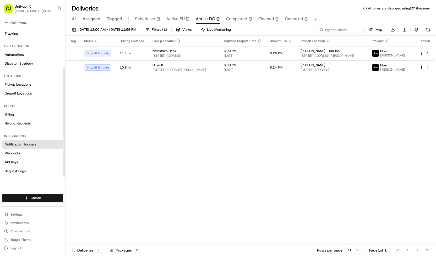
click at [34, 145] on span "Notification Triggers" at bounding box center [20, 144] width 31 height 5
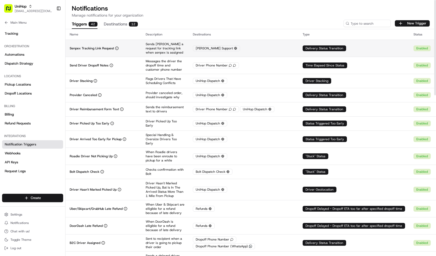
click at [133, 53] on td "Senpex Tracking Link Request" at bounding box center [104, 48] width 76 height 17
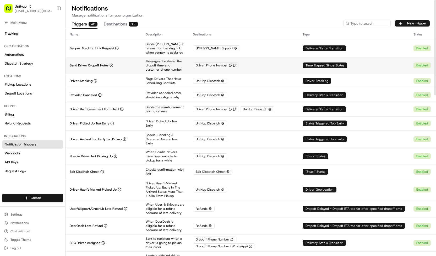
click at [156, 66] on p "Messages the driver the dropoff time and customer phone number" at bounding box center [165, 65] width 39 height 13
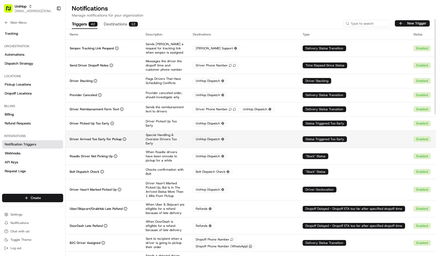
scroll to position [100, 0]
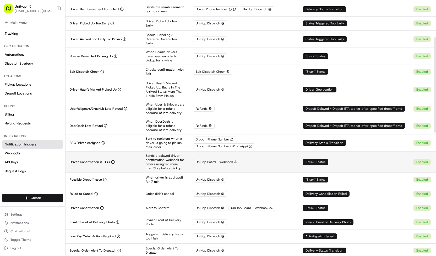
click at [133, 163] on td "Driver Confirmation 3+ Hrs" at bounding box center [104, 161] width 76 height 21
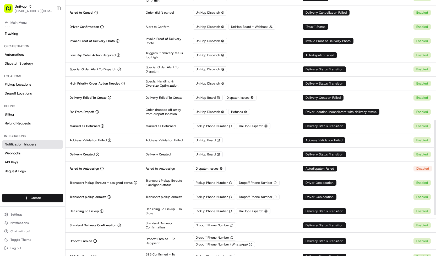
scroll to position [431, 0]
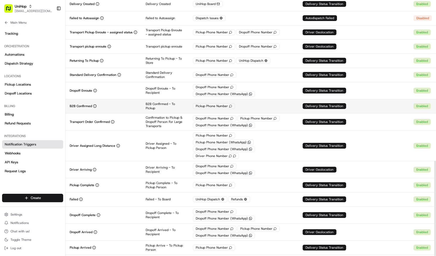
click at [124, 104] on div "B2B Confirmed" at bounding box center [104, 106] width 68 height 4
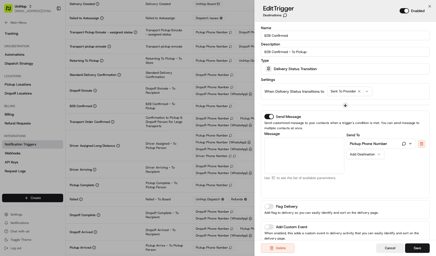
click at [369, 141] on p "Pickup Phone Number" at bounding box center [368, 143] width 37 height 5
click at [375, 158] on textarea "Delivery to {{dropoff_business_name}} is confirmed & scheduled with a pickup ti…" at bounding box center [381, 163] width 63 height 16
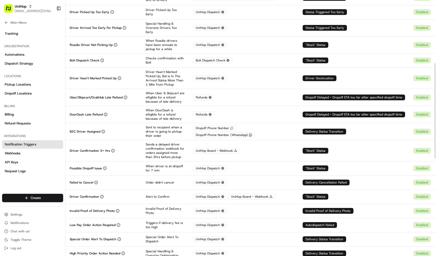
scroll to position [0, 0]
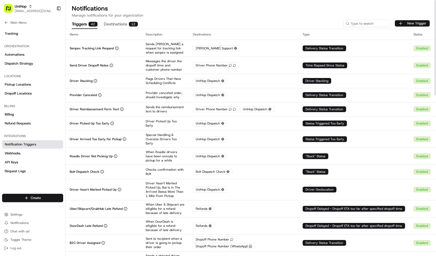
click at [406, 23] on button "New Trigger" at bounding box center [412, 23] width 35 height 6
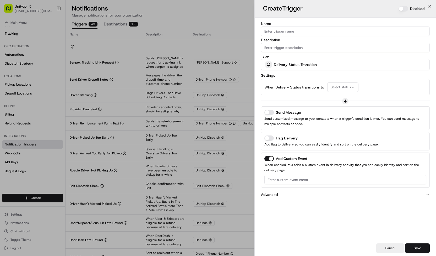
click at [292, 30] on input "Name" at bounding box center [345, 30] width 169 height 9
type input "B2B Confirmed Pre-Assigned"
click at [403, 10] on button "Disabled" at bounding box center [403, 8] width 9 height 5
click at [311, 46] on input "Description" at bounding box center [345, 47] width 169 height 9
type input "Sends a text 24hrs before pickup time for pre-assigned orders"
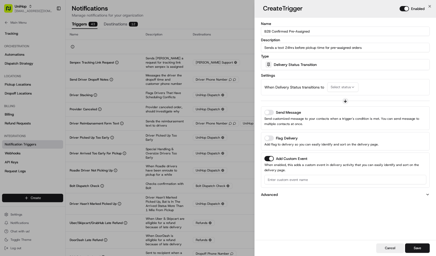
click at [309, 65] on span "Delivery Status Transition" at bounding box center [295, 64] width 43 height 5
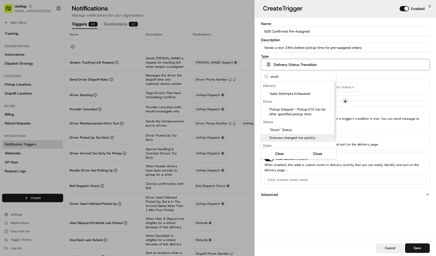
type input "stuck"
click at [292, 130] on span ""Stuck" Status" at bounding box center [301, 129] width 64 height 5
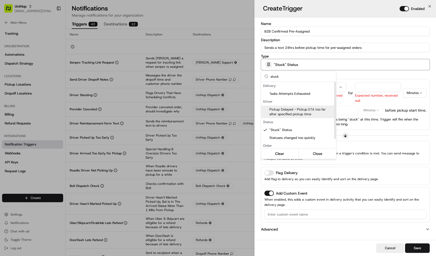
click at [347, 98] on div at bounding box center [218, 128] width 436 height 256
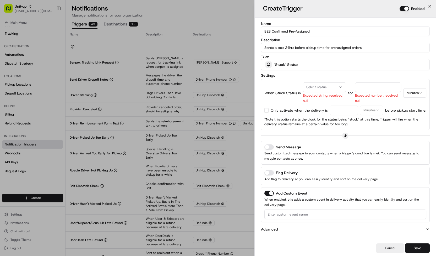
click at [283, 111] on p "Only activate when the delivery is" at bounding box center [299, 109] width 57 height 5
click at [268, 110] on button "button" at bounding box center [267, 110] width 4 height 4
click at [368, 111] on button "Minutes" at bounding box center [371, 109] width 23 height 9
click at [347, 111] on input "number" at bounding box center [345, 109] width 31 height 9
type input "24"
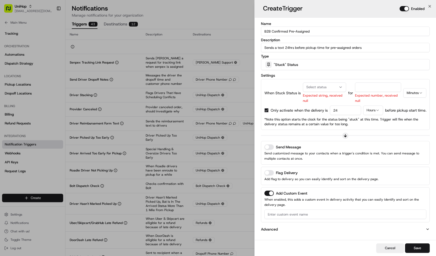
click at [355, 121] on p "*Note this option starts the clock for the status being "stuck" at this time. T…" at bounding box center [346, 121] width 162 height 9
click at [321, 87] on span "Select status" at bounding box center [316, 87] width 20 height 5
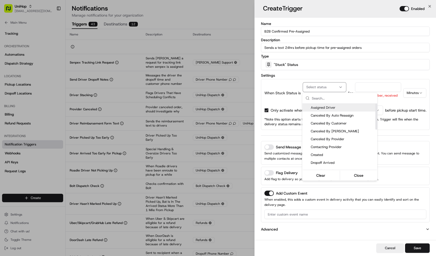
click at [325, 107] on span "Assigned Driver" at bounding box center [343, 107] width 64 height 5
click at [397, 96] on div at bounding box center [218, 128] width 436 height 256
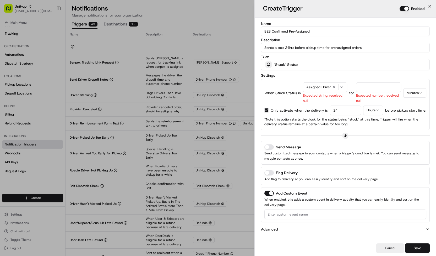
click at [414, 91] on button "Minutes" at bounding box center [414, 92] width 23 height 9
click at [388, 88] on input "number" at bounding box center [378, 86] width 45 height 9
click at [395, 106] on div "Only activate when the delivery is 24 Hours before pickup start time." at bounding box center [346, 109] width 162 height 9
drag, startPoint x: 371, startPoint y: 88, endPoint x: 353, endPoint y: 88, distance: 17.8
click at [353, 88] on div "When Stuck Status is Assigned Driver Expected string, received null for 0.1 Exp…" at bounding box center [346, 92] width 162 height 21
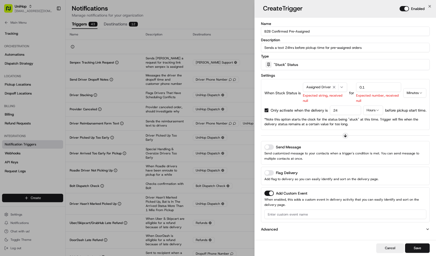
type input "1"
type input "10"
click at [314, 113] on div "Only activate when the delivery is 24 Hours before pickup start time." at bounding box center [346, 109] width 162 height 9
click at [269, 189] on div "Add Custom Event When enabled, this adds a custom event in delivery activity th…" at bounding box center [345, 204] width 169 height 35
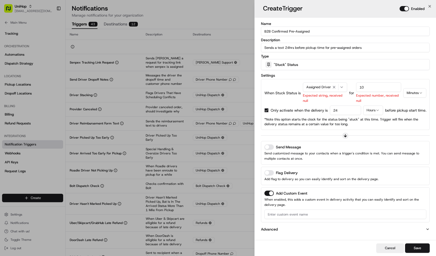
click at [269, 189] on div "Add Custom Event When enabled, this adds a custom event in delivery activity th…" at bounding box center [345, 204] width 169 height 35
click at [270, 190] on button "Add Custom Event" at bounding box center [269, 192] width 9 height 5
click at [270, 145] on button "Send Message" at bounding box center [269, 146] width 9 height 5
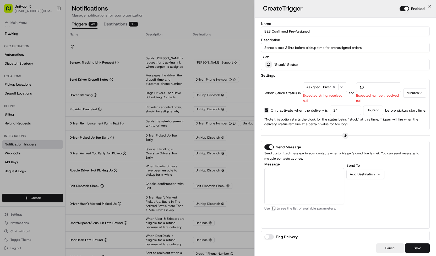
click at [355, 175] on div "Add Destination" at bounding box center [363, 174] width 27 height 5
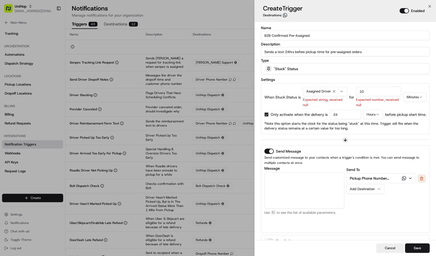
click at [369, 187] on div "Add Destination" at bounding box center [363, 188] width 27 height 5
click at [396, 202] on div "Send To Pickup Phone Number (WhatsApp) WhatsApp Pickup Phone Number Add Destina…" at bounding box center [387, 197] width 80 height 63
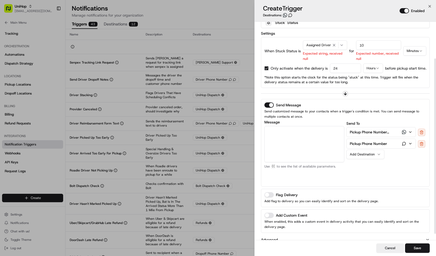
scroll to position [46, 0]
click at [425, 131] on button at bounding box center [421, 131] width 7 height 7
click at [312, 146] on textarea "Message" at bounding box center [305, 144] width 80 height 36
paste textarea "Delivery to {{dropoff_business_name}} is confirmed & scheduled with a pickup ti…"
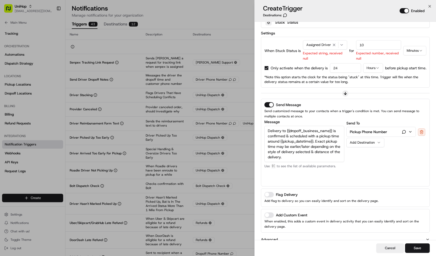
type textarea "Delivery to {{dropoff_business_name}} is confirmed & scheduled with a pickup ti…"
click at [356, 160] on div "Send To Pickup Phone Number Add Destination" at bounding box center [387, 151] width 80 height 63
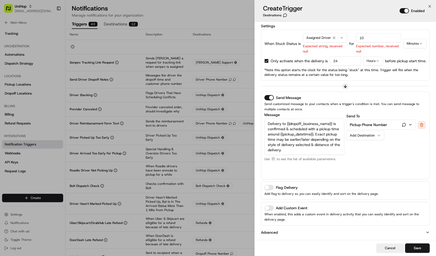
click at [290, 228] on div "Advanced" at bounding box center [345, 231] width 169 height 9
click at [288, 232] on button "Advanced" at bounding box center [345, 231] width 169 height 5
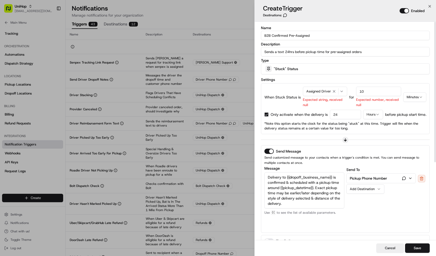
scroll to position [121, 0]
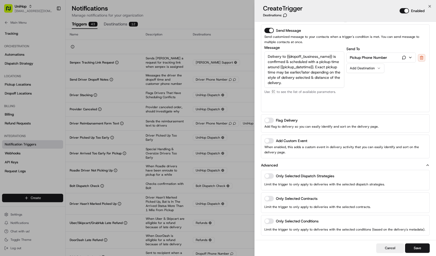
click at [405, 11] on button "Enabled" at bounding box center [404, 10] width 9 height 5
click at [271, 221] on button "Only Selected Conditions" at bounding box center [269, 220] width 9 height 5
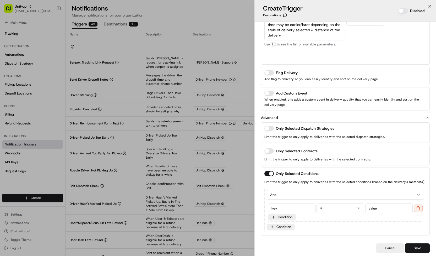
click at [268, 172] on button "Only Selected Conditions" at bounding box center [269, 173] width 9 height 5
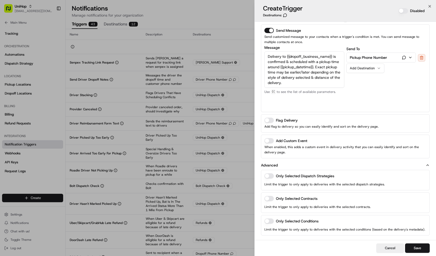
click at [269, 176] on button "Only Selected Dispatch Strategies" at bounding box center [269, 175] width 9 height 5
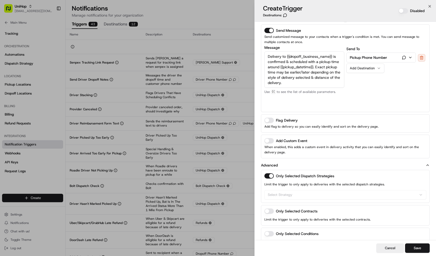
scroll to position [133, 0]
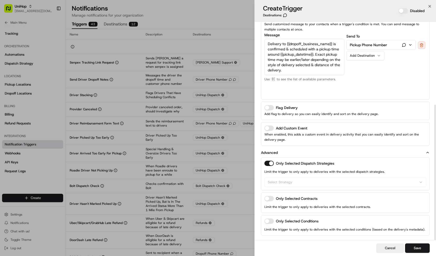
click at [278, 182] on div "Only Selected Dispatch Strategies Limit the trigger to only apply to deliveries…" at bounding box center [345, 173] width 169 height 33
click at [278, 182] on span "Select Strategy" at bounding box center [280, 182] width 25 height 5
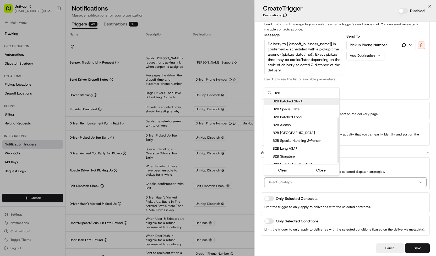
scroll to position [29, 0]
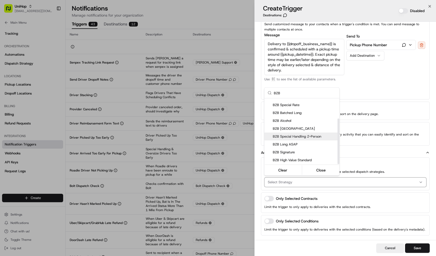
click at [300, 134] on span "B2B Special Handling 2-Person" at bounding box center [305, 136] width 64 height 5
drag, startPoint x: 289, startPoint y: 94, endPoint x: 262, endPoint y: 96, distance: 26.8
click at [262, 96] on body "UniHop contact@unihop.app Toggle Sidebar Orders Deliveries Providers Nash AI An…" at bounding box center [218, 128] width 436 height 256
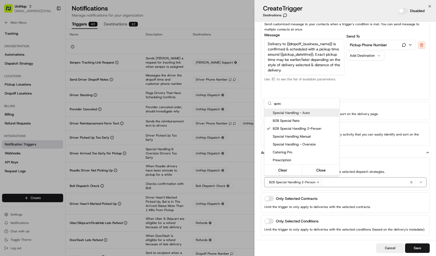
scroll to position [0, 0]
click at [280, 110] on span "Special Handling - Auto" at bounding box center [305, 112] width 64 height 5
drag, startPoint x: 285, startPoint y: 101, endPoint x: 255, endPoint y: 104, distance: 30.3
click at [255, 104] on body "UniHop contact@unihop.app Toggle Sidebar Orders Deliveries Providers Nash AI An…" at bounding box center [218, 128] width 436 height 256
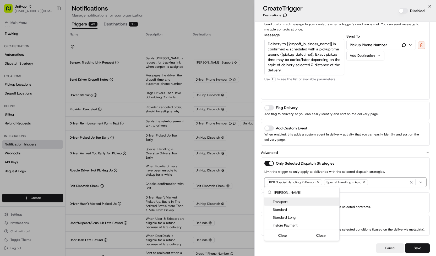
type input "trans"
drag, startPoint x: 285, startPoint y: 192, endPoint x: 256, endPoint y: 194, distance: 28.9
click at [256, 194] on body "UniHop contact@unihop.app Toggle Sidebar Orders Deliveries Providers Nash AI An…" at bounding box center [218, 128] width 436 height 256
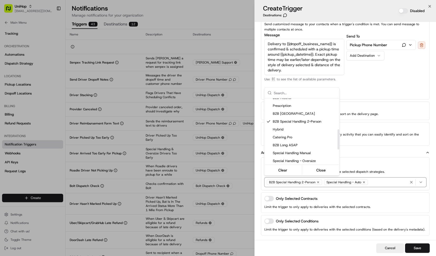
scroll to position [101, 0]
click at [299, 134] on span "Catering Pro" at bounding box center [305, 134] width 64 height 5
click at [323, 160] on span "Special Handling - Oversize" at bounding box center [305, 158] width 64 height 5
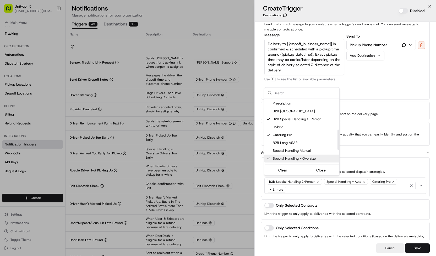
click at [351, 158] on div at bounding box center [218, 128] width 436 height 256
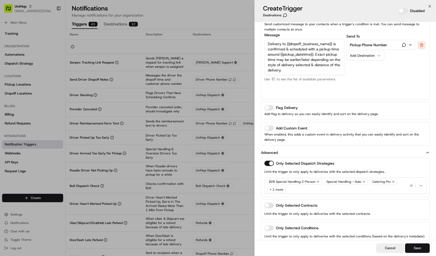
click at [414, 246] on button "Save" at bounding box center [417, 247] width 25 height 9
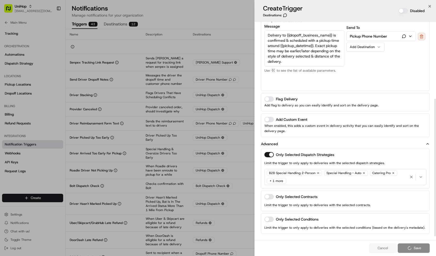
scroll to position [122, 0]
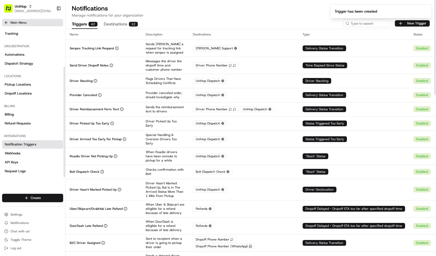
click at [12, 23] on span "Main Menu" at bounding box center [18, 22] width 16 height 4
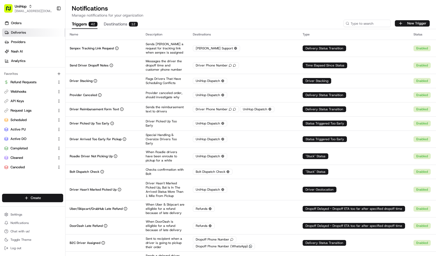
click at [32, 35] on link "Deliveries" at bounding box center [33, 32] width 63 height 8
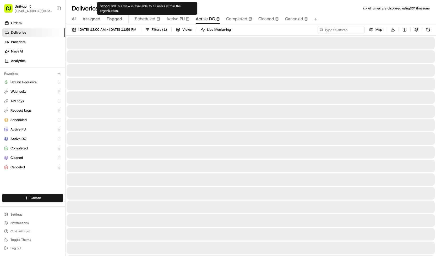
click at [141, 20] on span "Scheduled" at bounding box center [145, 19] width 20 height 6
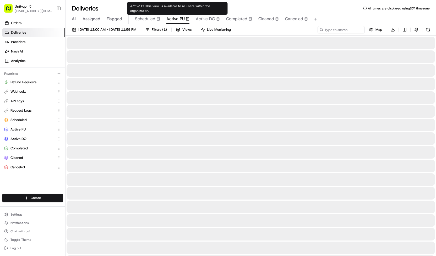
click at [177, 18] on span "Active PU" at bounding box center [175, 19] width 18 height 6
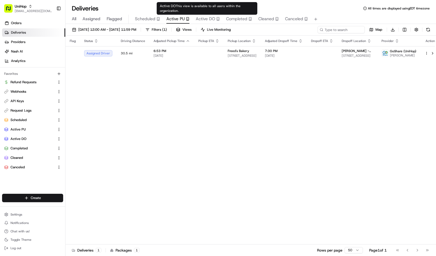
click at [206, 17] on span "Active DO" at bounding box center [205, 19] width 19 height 6
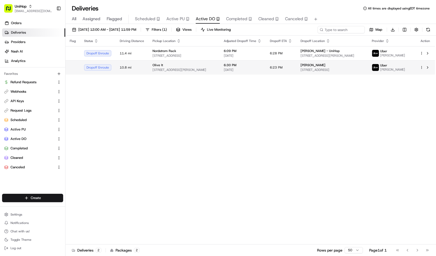
click at [207, 72] on span "65 Merrick Ave, Merrick, NY 11566, USA" at bounding box center [184, 70] width 63 height 4
click at [201, 67] on div "Olive It" at bounding box center [184, 65] width 63 height 4
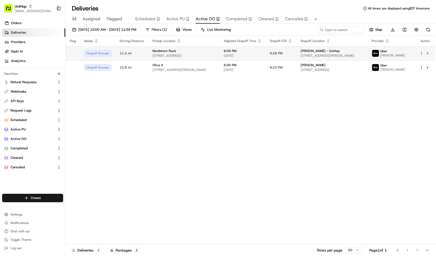
click at [215, 58] on span "152 Serramonte Center, Daly City, CA 94015, USA" at bounding box center [184, 55] width 63 height 4
click at [215, 55] on span "152 Serramonte Center, Daly City, CA 94015, USA" at bounding box center [184, 55] width 63 height 4
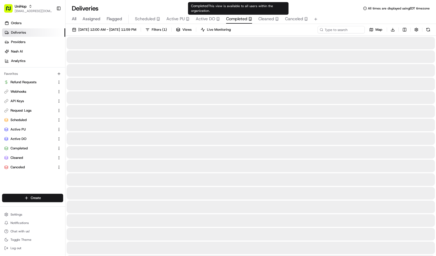
click at [235, 18] on span "Completed" at bounding box center [236, 19] width 21 height 6
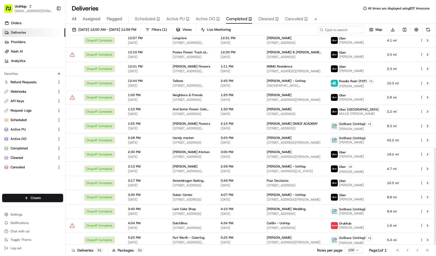
scroll to position [241, 0]
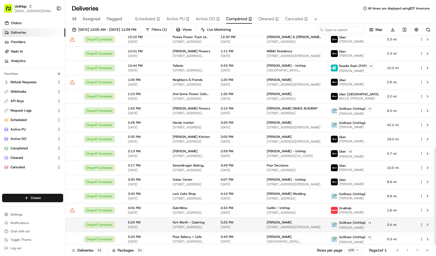
click at [349, 225] on span "Douglas H." at bounding box center [356, 227] width 34 height 4
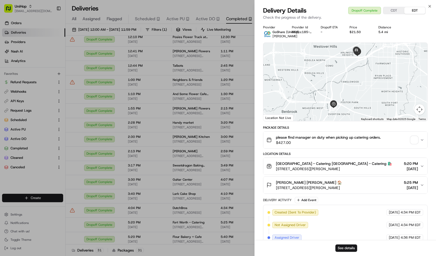
click at [415, 139] on span "button" at bounding box center [414, 139] width 7 height 7
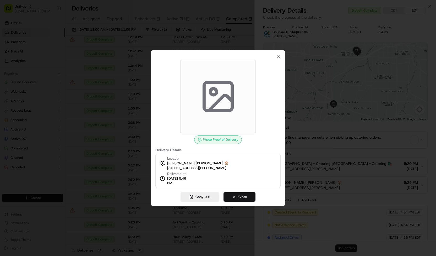
click at [243, 200] on button "Close" at bounding box center [240, 196] width 32 height 9
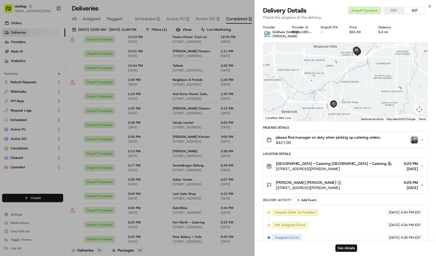
click at [413, 139] on img "button" at bounding box center [414, 139] width 7 height 7
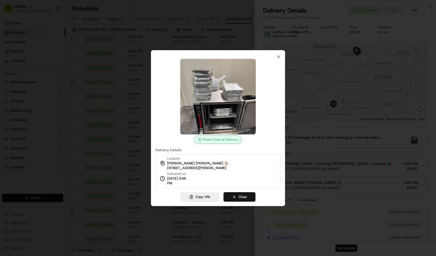
click at [241, 195] on button "Close" at bounding box center [240, 196] width 32 height 9
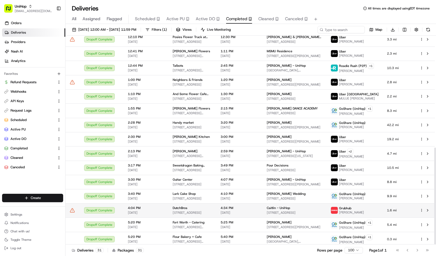
click at [228, 212] on td "4:34 PM Aug 24 2025" at bounding box center [240, 210] width 46 height 14
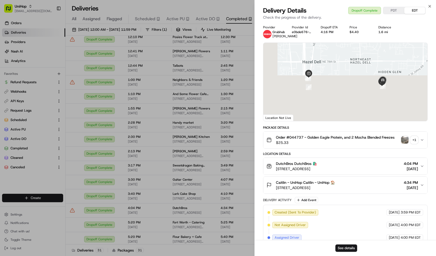
click at [405, 140] on img "button" at bounding box center [404, 139] width 7 height 7
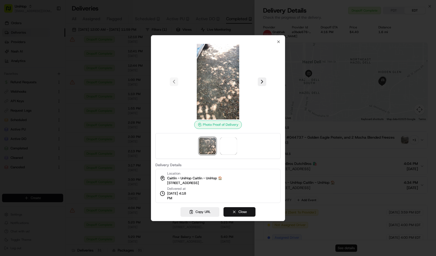
click at [244, 208] on button "Close" at bounding box center [240, 211] width 32 height 9
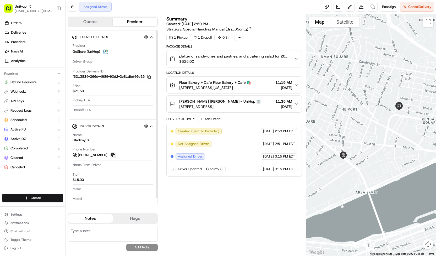
click at [112, 158] on button at bounding box center [113, 155] width 6 height 6
click at [169, 3] on div "Assigned Driver Reassign Cancel Delivery" at bounding box center [251, 7] width 371 height 14
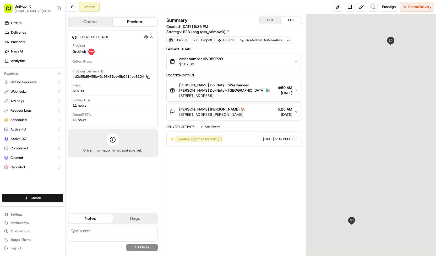
click at [107, 24] on button "Quotes" at bounding box center [90, 22] width 45 height 8
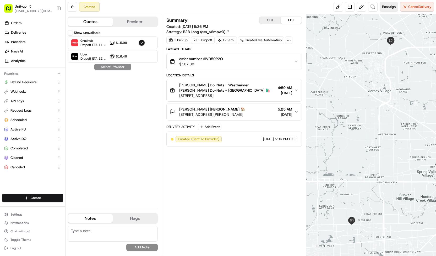
click at [388, 7] on span "Reassign" at bounding box center [389, 6] width 14 height 5
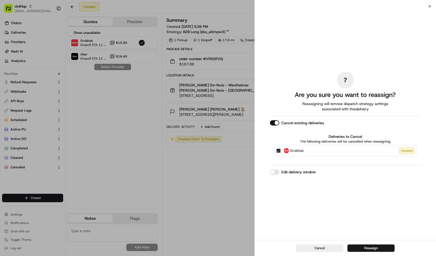
click at [315, 152] on label "Grubhub Created" at bounding box center [349, 150] width 131 height 7
click at [281, 152] on button "Grubhub Created" at bounding box center [279, 150] width 4 height 4
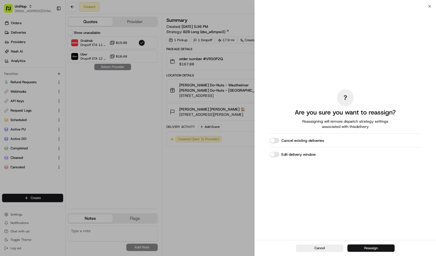
click at [354, 246] on button "Reassign" at bounding box center [371, 247] width 47 height 7
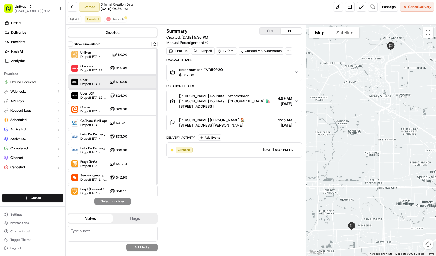
click at [95, 83] on span "Dropoff ETA 12 hours" at bounding box center [93, 84] width 27 height 4
click at [110, 201] on button "Assign Provider" at bounding box center [112, 201] width 37 height 6
click at [119, 19] on span "Grubhub" at bounding box center [118, 19] width 12 height 4
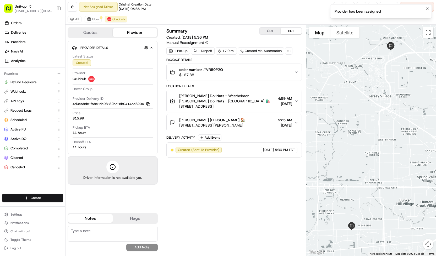
click at [421, 8] on li "Provider has been assigned" at bounding box center [381, 11] width 102 height 14
click at [427, 7] on icon "Notifications (F8)" at bounding box center [427, 9] width 4 height 4
click at [427, 7] on span "Cancel Delivery" at bounding box center [419, 6] width 23 height 5
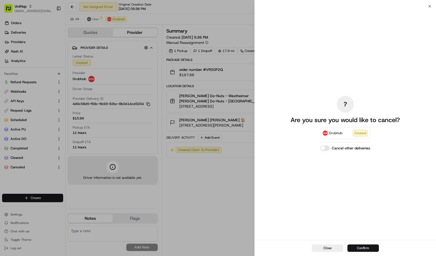
click at [358, 245] on button "Confirm" at bounding box center [363, 247] width 31 height 7
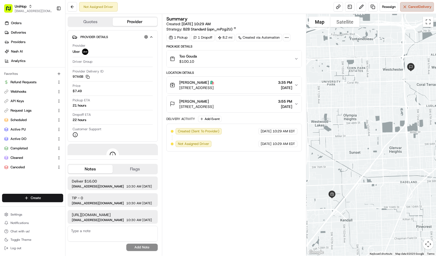
click at [410, 6] on span "Cancel Delivery" at bounding box center [419, 6] width 23 height 5
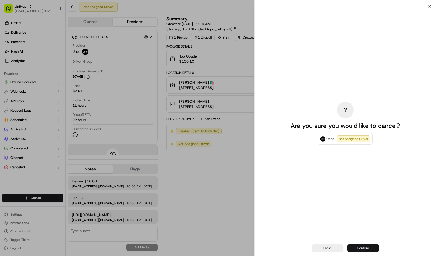
click at [356, 246] on button "Confirm" at bounding box center [363, 247] width 31 height 7
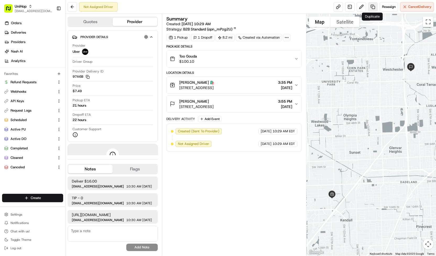
click at [375, 7] on link at bounding box center [372, 6] width 9 height 9
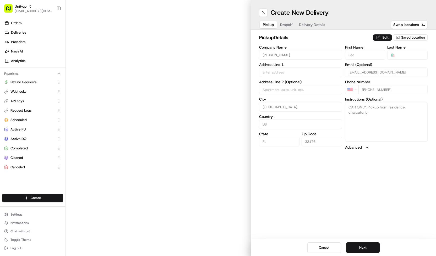
type input "[STREET_ADDRESS]"
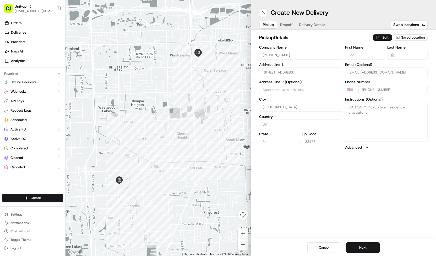
click at [318, 21] on button "Delivery Details" at bounding box center [312, 24] width 33 height 7
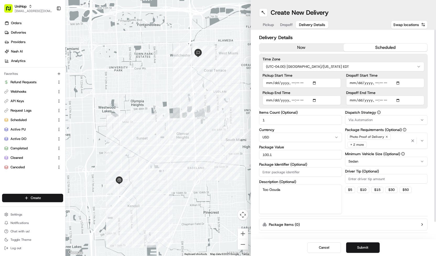
click at [364, 176] on input "Driver Tip (Optional)" at bounding box center [386, 178] width 83 height 9
type input "1.5"
click at [381, 83] on input "Dropoff Start Time" at bounding box center [385, 82] width 78 height 9
type input "[DATE]T15:30"
click at [315, 82] on input "Pickup Start Time" at bounding box center [302, 82] width 78 height 9
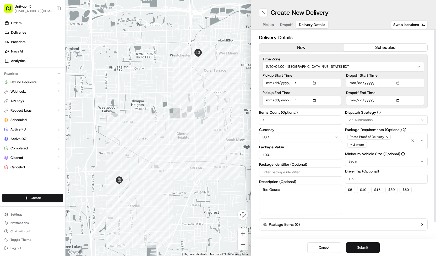
click at [363, 249] on button "Submit" at bounding box center [363, 247] width 34 height 10
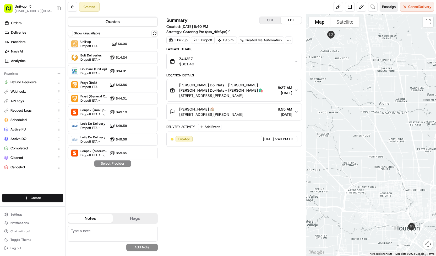
click at [382, 4] on button "Reassign" at bounding box center [389, 6] width 18 height 9
click at [70, 34] on button "Show unavailable" at bounding box center [70, 33] width 5 height 5
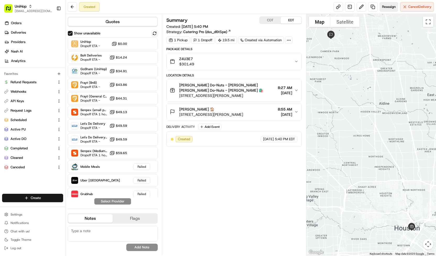
click at [395, 7] on span "Reassign" at bounding box center [389, 6] width 14 height 5
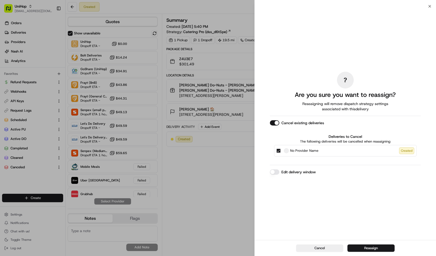
click at [300, 149] on span "No Provider Name" at bounding box center [304, 150] width 28 height 5
click at [281, 149] on button "No Provider Name Created" at bounding box center [279, 150] width 4 height 4
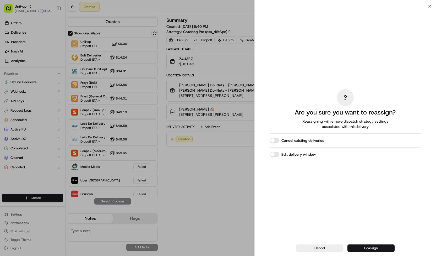
click at [358, 246] on button "Reassign" at bounding box center [371, 247] width 47 height 7
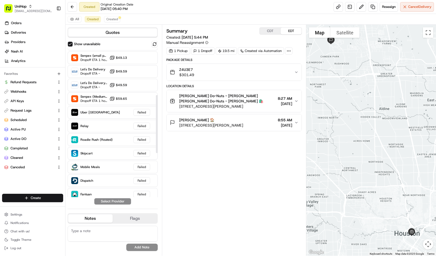
scroll to position [232, 0]
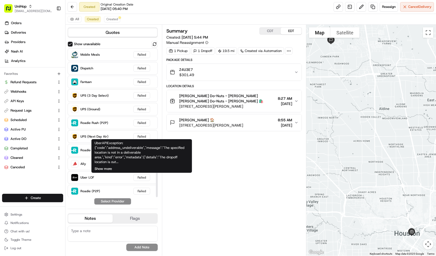
click at [106, 169] on button "Show more" at bounding box center [103, 168] width 17 height 5
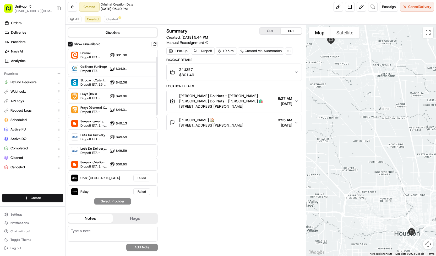
scroll to position [0, 0]
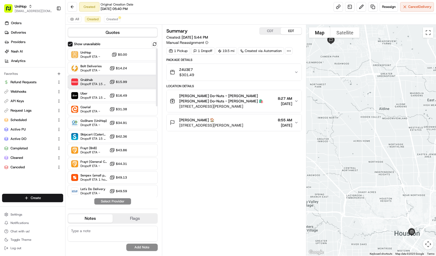
click at [151, 82] on div "Grubhub Dropoff ETA 15 hours $15.99" at bounding box center [113, 82] width 90 height 13
click at [208, 67] on div "Z4U3E7 $301.49" at bounding box center [232, 72] width 125 height 10
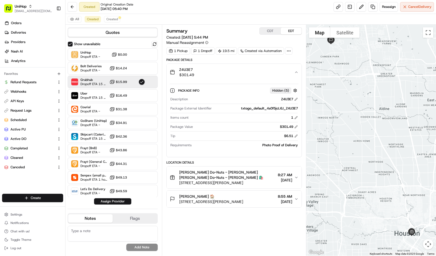
click at [208, 67] on div "Z4U3E7 $301.49" at bounding box center [232, 72] width 125 height 10
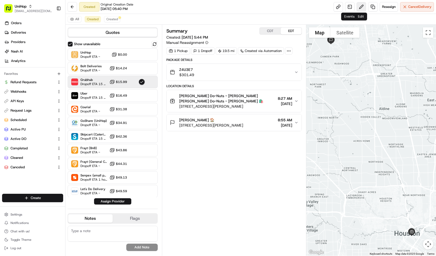
click at [359, 7] on button at bounding box center [361, 6] width 9 height 9
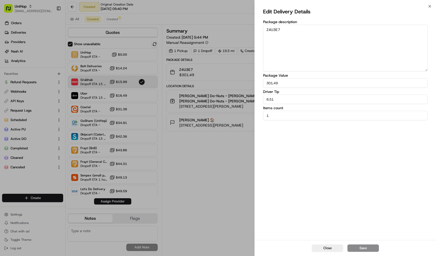
drag, startPoint x: 283, startPoint y: 99, endPoint x: 239, endPoint y: 104, distance: 44.3
click at [239, 104] on body "UniHop [EMAIL_ADDRESS][DOMAIN_NAME] Toggle Sidebar Orders Deliveries Providers …" at bounding box center [218, 128] width 436 height 256
type input "15"
click at [357, 247] on button "Save" at bounding box center [363, 247] width 31 height 7
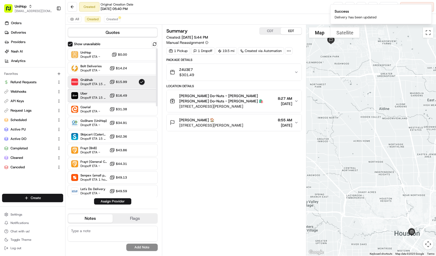
click at [139, 95] on div at bounding box center [142, 95] width 6 height 6
click at [115, 202] on button "Assign Provider" at bounding box center [112, 201] width 37 height 6
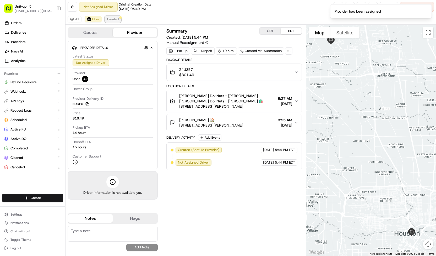
click at [115, 20] on span "Created" at bounding box center [113, 19] width 12 height 4
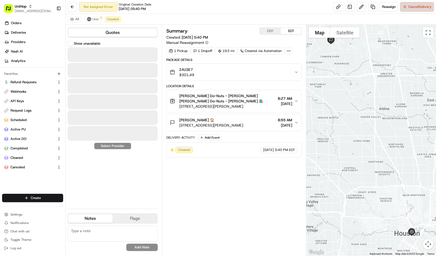
click at [406, 7] on button "Cancel Delivery" at bounding box center [417, 6] width 34 height 9
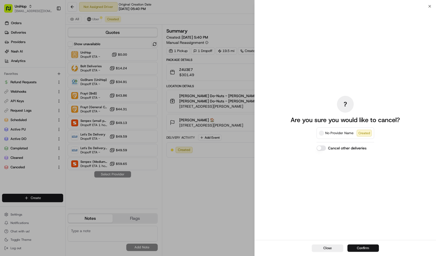
click at [368, 250] on button "Confirm" at bounding box center [363, 247] width 31 height 7
